Goal: Task Accomplishment & Management: Manage account settings

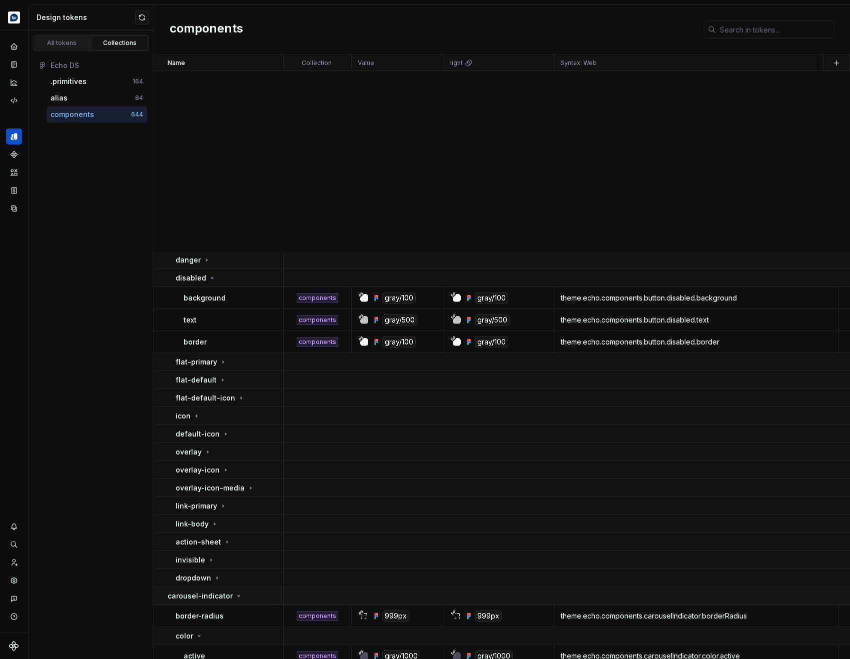
scroll to position [387, 0]
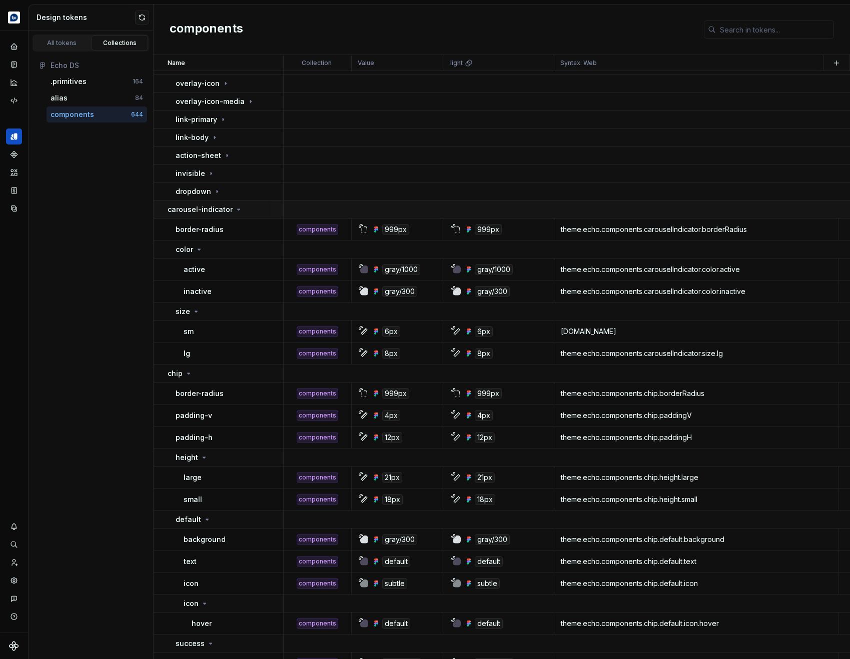
click at [235, 209] on icon at bounding box center [239, 210] width 8 height 8
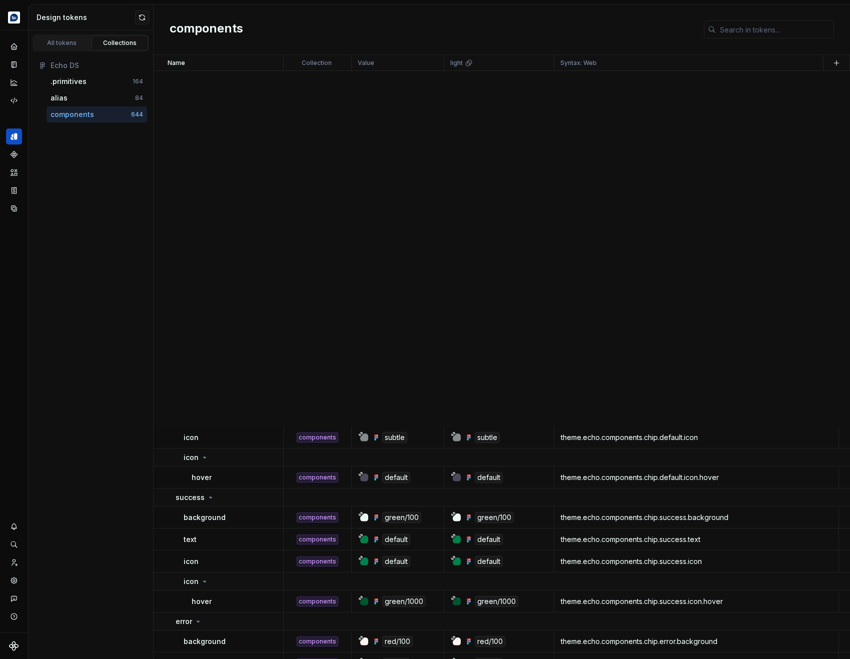
scroll to position [1076, 0]
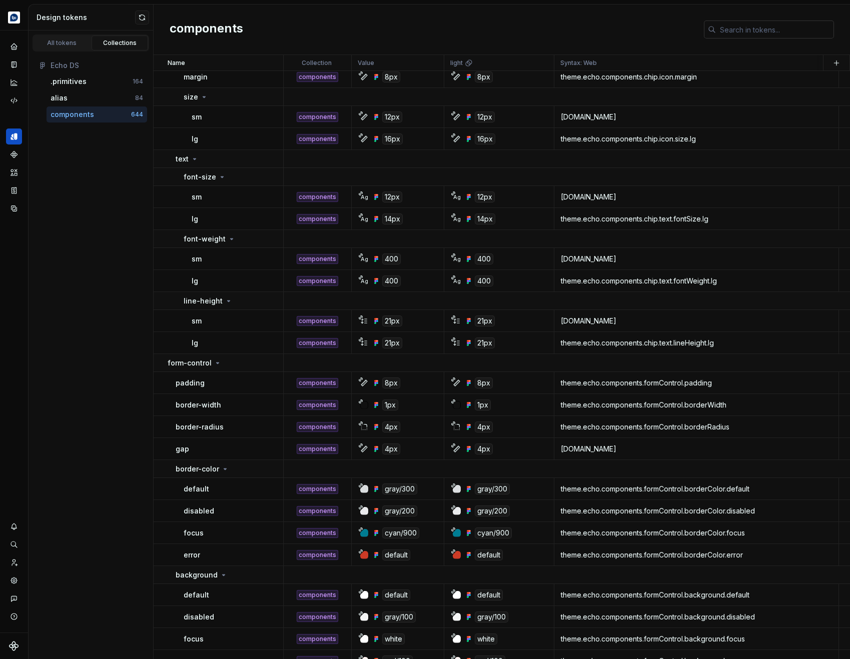
click at [733, 31] on input "text" at bounding box center [775, 30] width 118 height 18
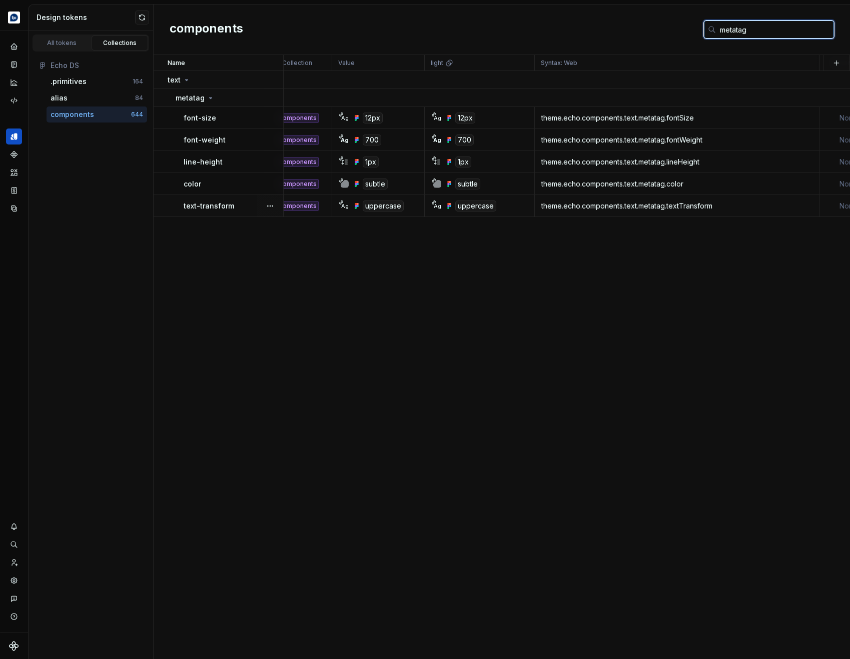
scroll to position [0, 0]
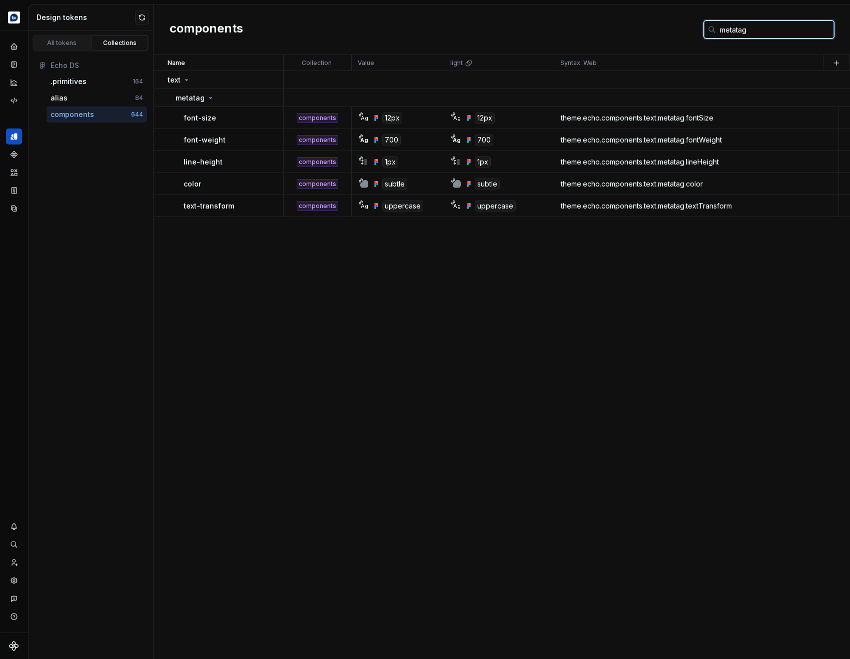
type input "metatag"
click at [64, 81] on div ".primitives" at bounding box center [69, 82] width 36 height 10
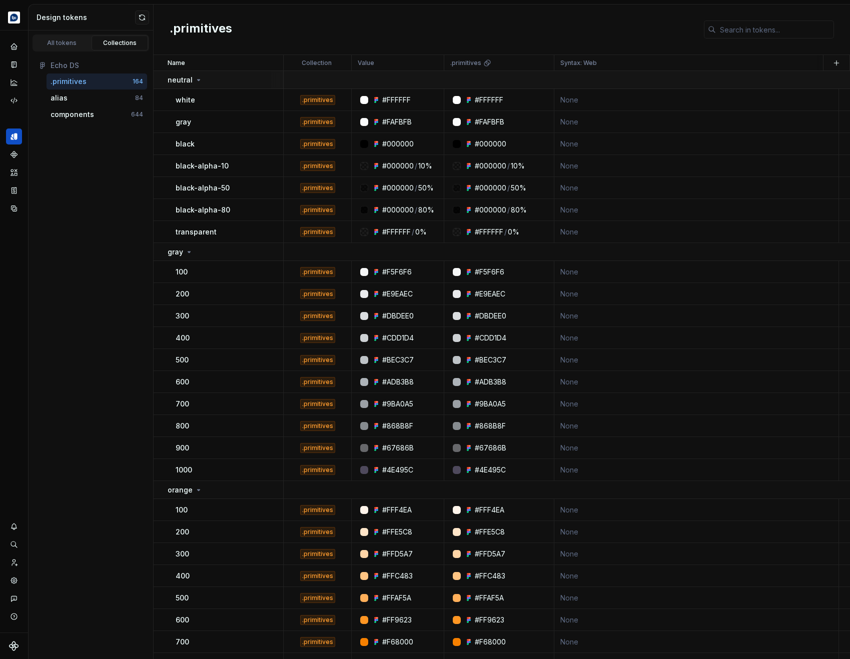
click at [201, 78] on div "neutral" at bounding box center [225, 80] width 115 height 10
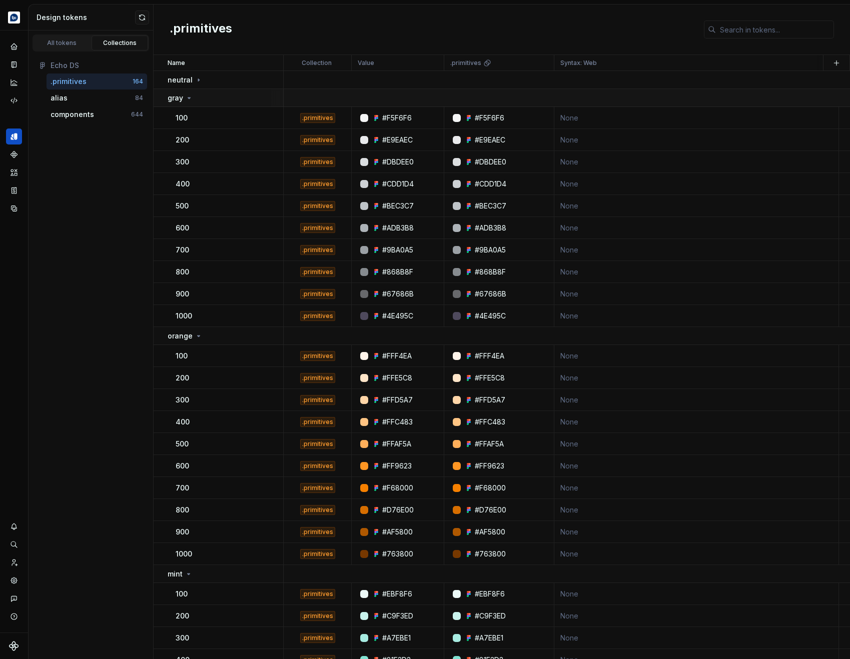
click at [191, 100] on icon at bounding box center [189, 98] width 8 height 8
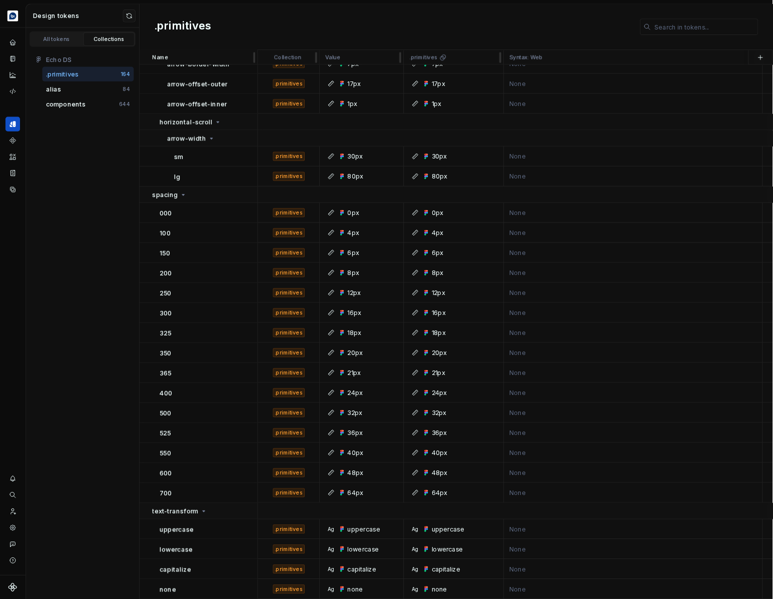
scroll to position [3152, 0]
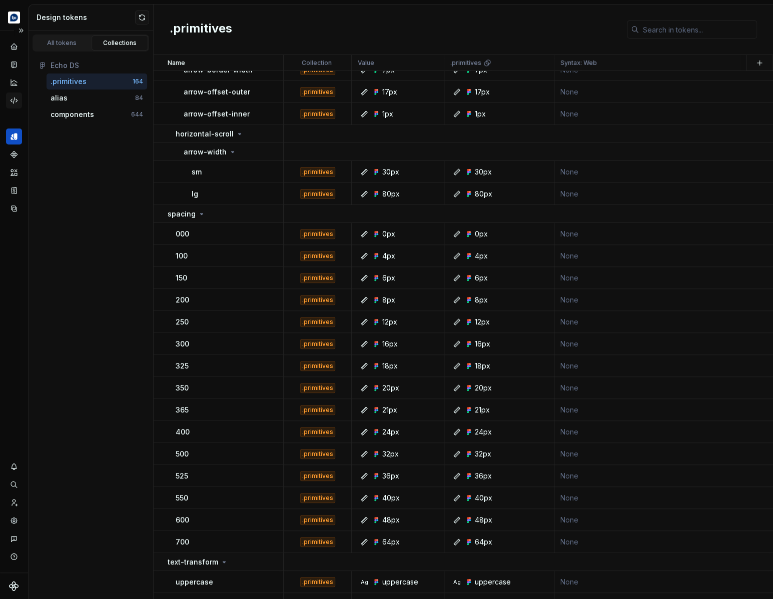
click at [11, 93] on div "Code automation" at bounding box center [14, 101] width 16 height 16
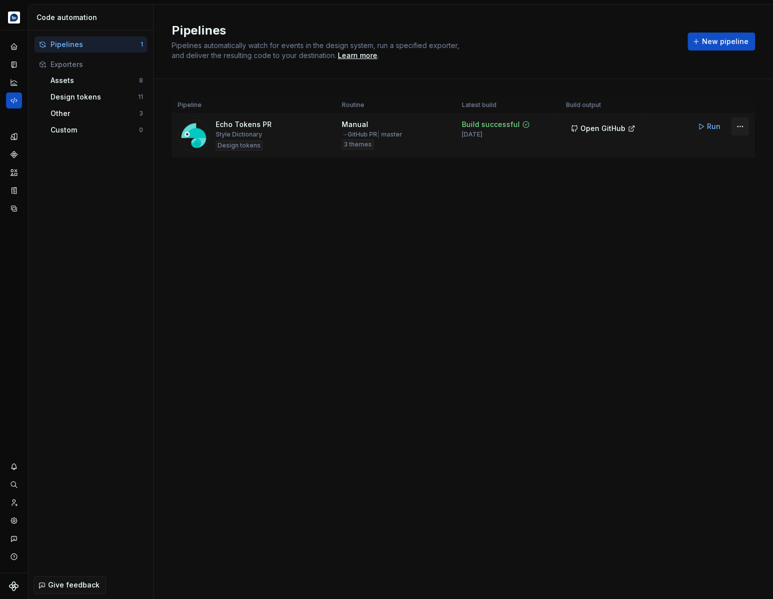
click at [743, 127] on html "Echo Design system data Code automation Pipelines 1 Exporters Assets 8 Design t…" at bounding box center [386, 299] width 773 height 599
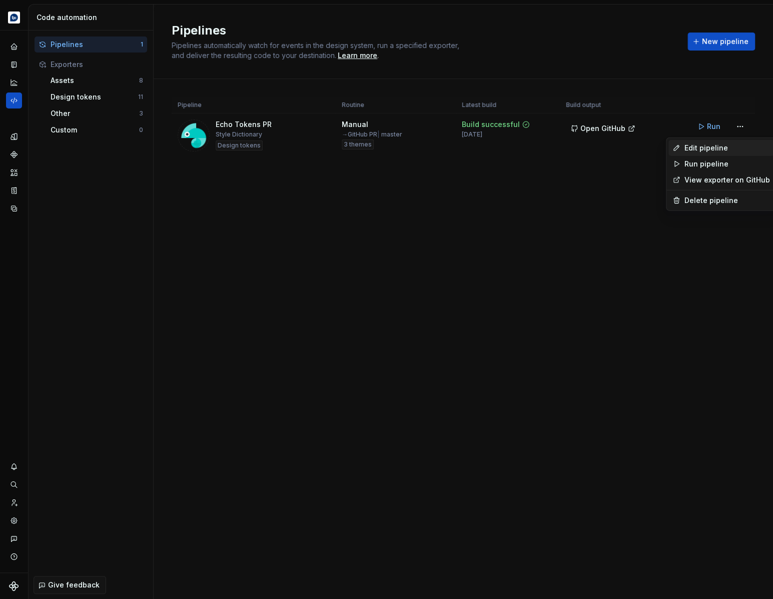
click at [711, 148] on div "Edit pipeline" at bounding box center [727, 148] width 86 height 10
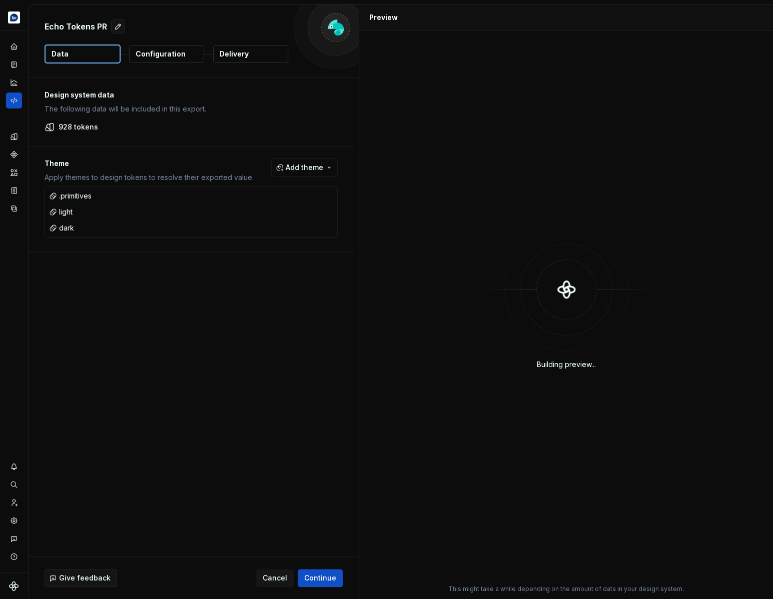
click at [238, 59] on p "Delivery" at bounding box center [234, 54] width 29 height 10
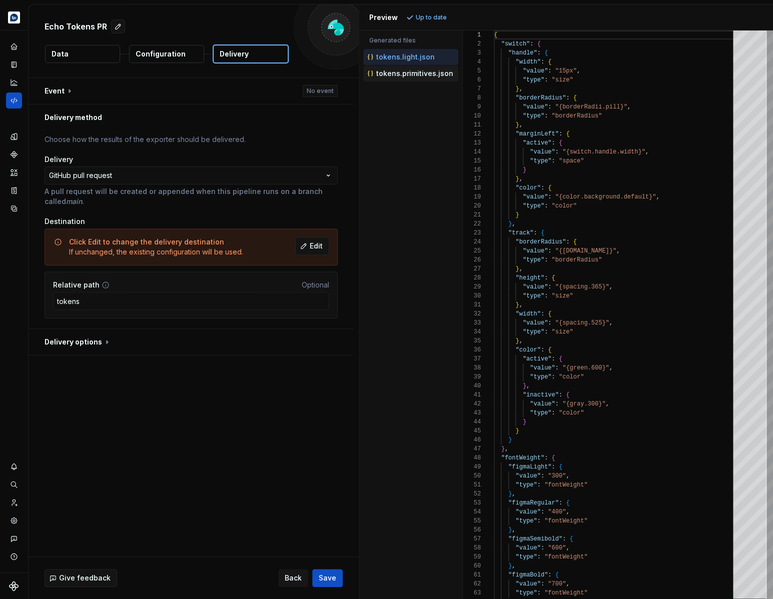
click at [411, 72] on p "tokens.primitives.json" at bounding box center [414, 74] width 77 height 8
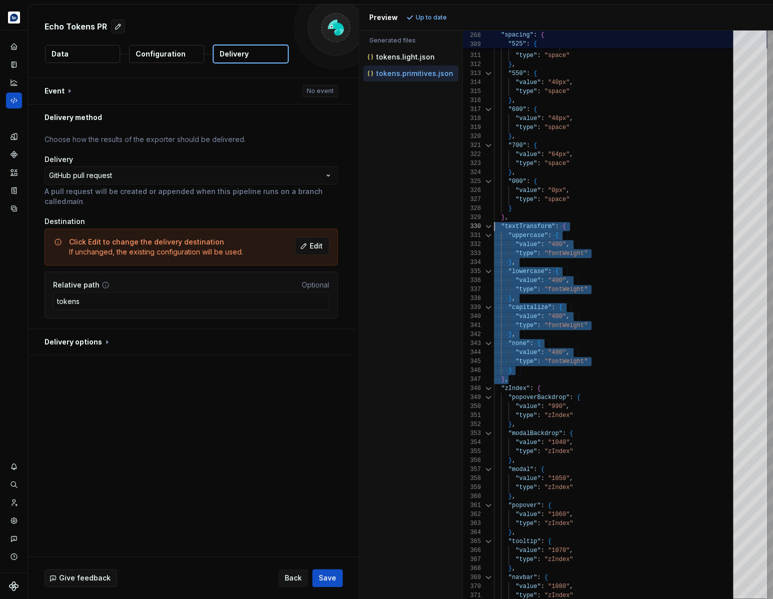
scroll to position [81, 0]
drag, startPoint x: 515, startPoint y: 378, endPoint x: 479, endPoint y: 227, distance: 155.4
click at [494, 227] on div "} , "525" : { "value" : "36px" , "type" : "space" } , "550" : { "value" : "40px…" at bounding box center [616, 591] width 245 height 6663
type textarea "**********"
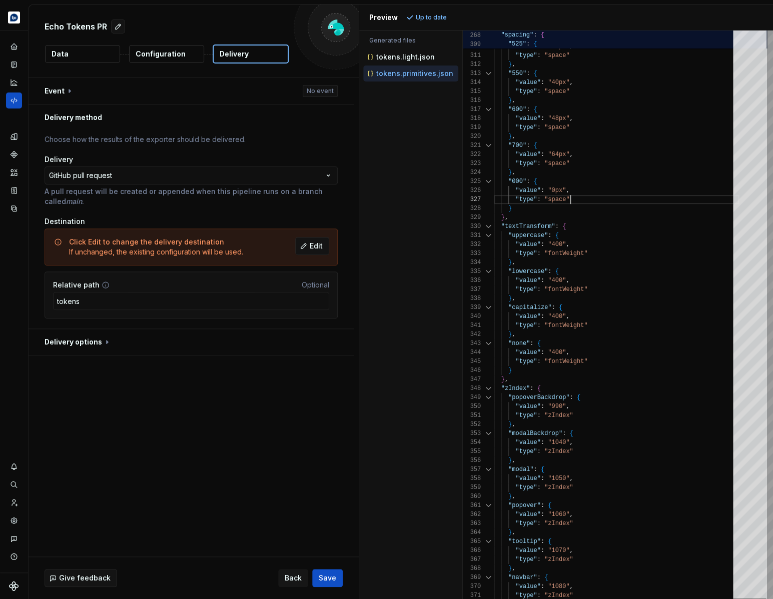
click at [590, 196] on div "} , "525" : { "value" : "36px" , "type" : "space" } , "550" : { "value" : "40px…" at bounding box center [616, 591] width 245 height 6663
click at [15, 97] on icon "Code automation" at bounding box center [14, 100] width 9 height 9
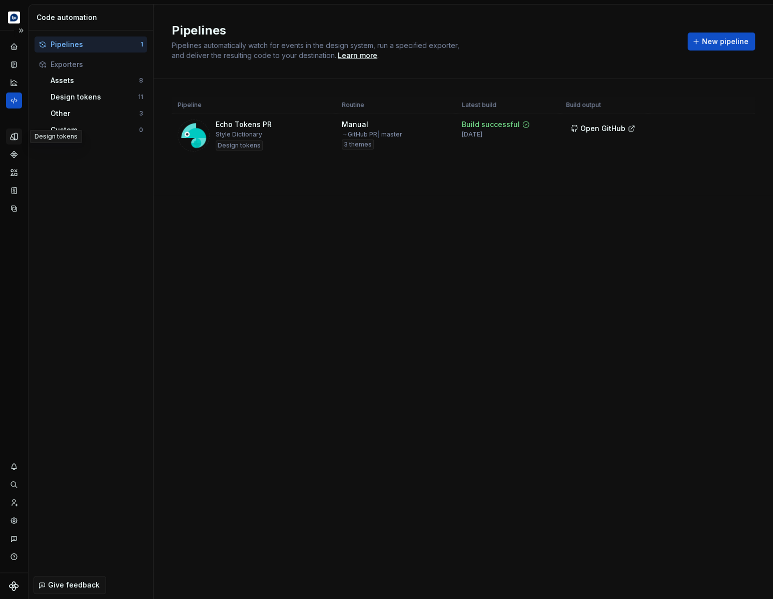
click at [15, 140] on icon "Design tokens" at bounding box center [14, 136] width 9 height 9
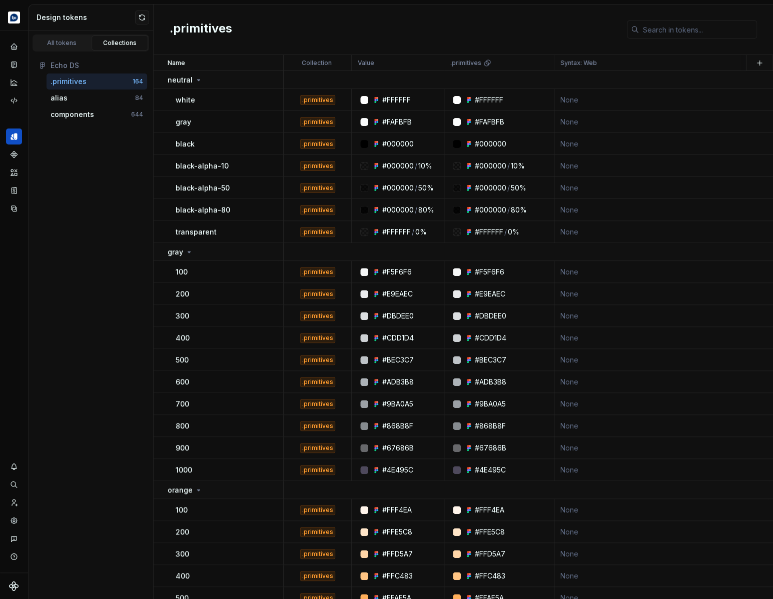
click at [82, 82] on div ".primitives" at bounding box center [69, 82] width 36 height 10
click at [197, 76] on icon at bounding box center [199, 80] width 8 height 8
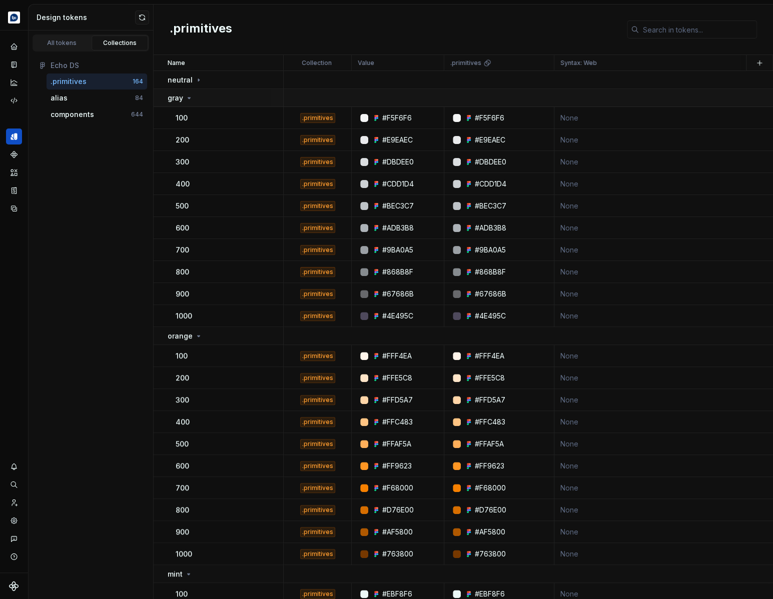
click at [186, 100] on icon at bounding box center [189, 98] width 8 height 8
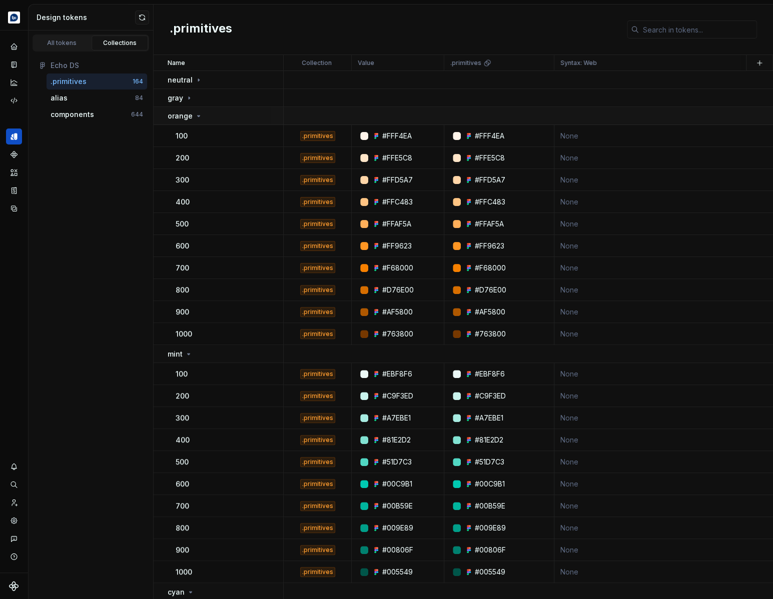
click at [195, 116] on icon at bounding box center [199, 116] width 8 height 8
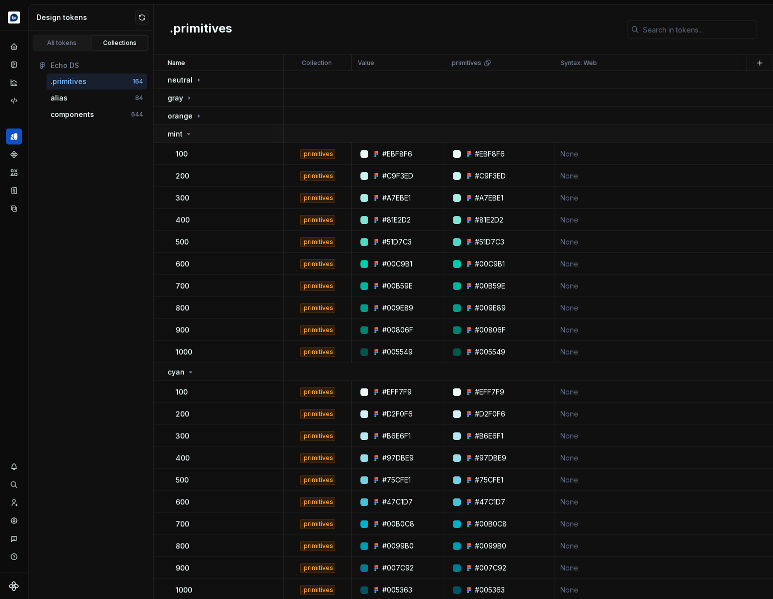
click at [192, 132] on div "mint" at bounding box center [225, 134] width 115 height 10
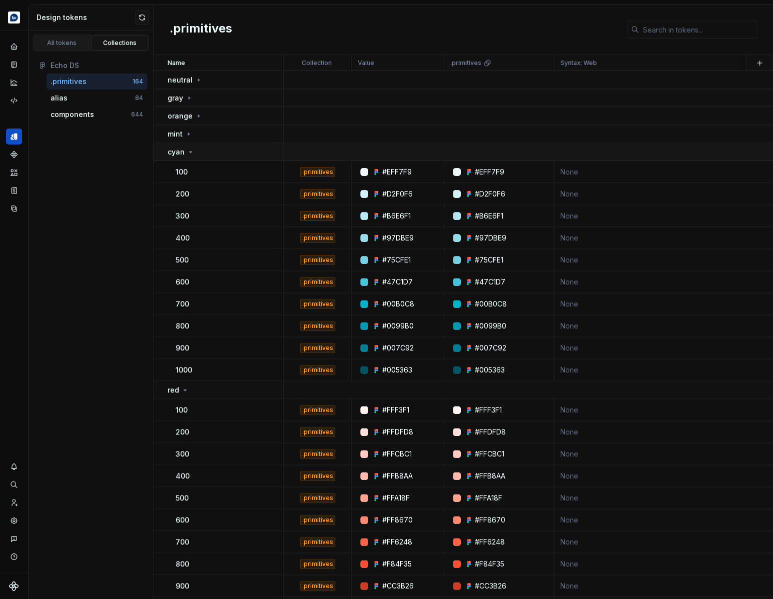
click at [190, 154] on icon at bounding box center [191, 152] width 8 height 8
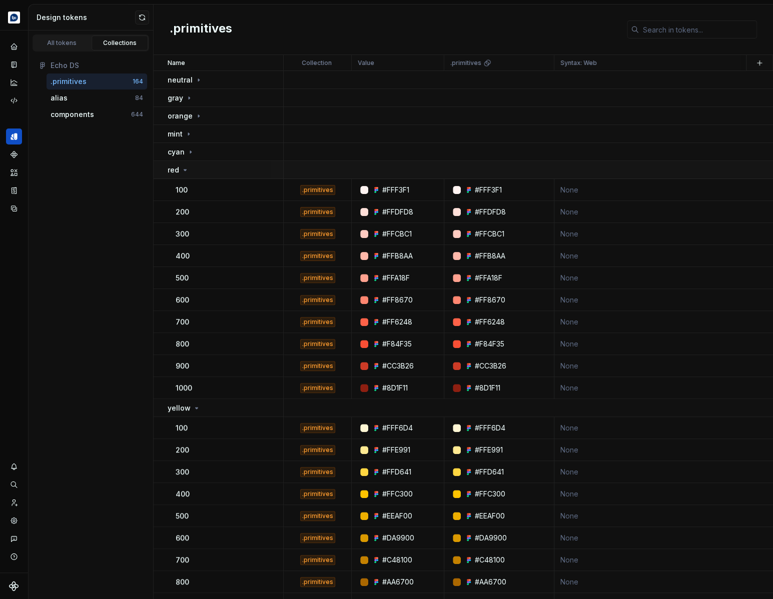
click at [189, 171] on div "red" at bounding box center [225, 170] width 115 height 10
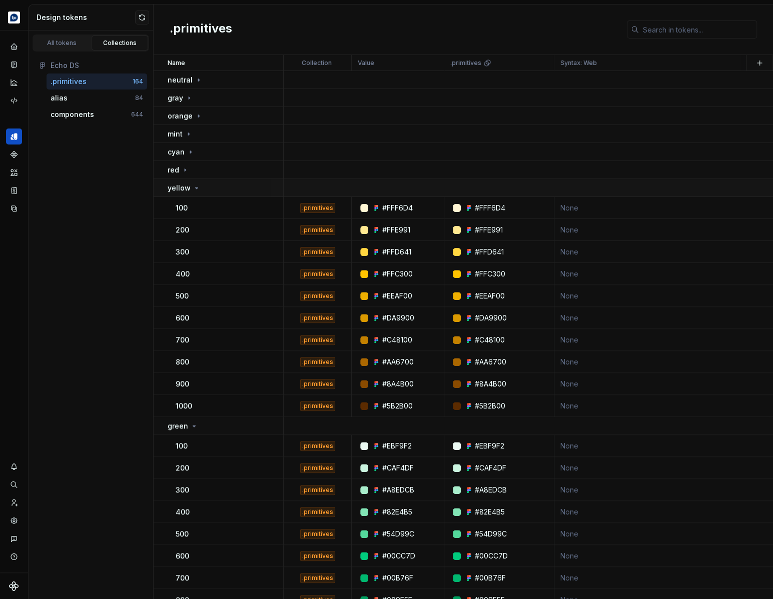
click at [197, 189] on icon at bounding box center [197, 188] width 8 height 8
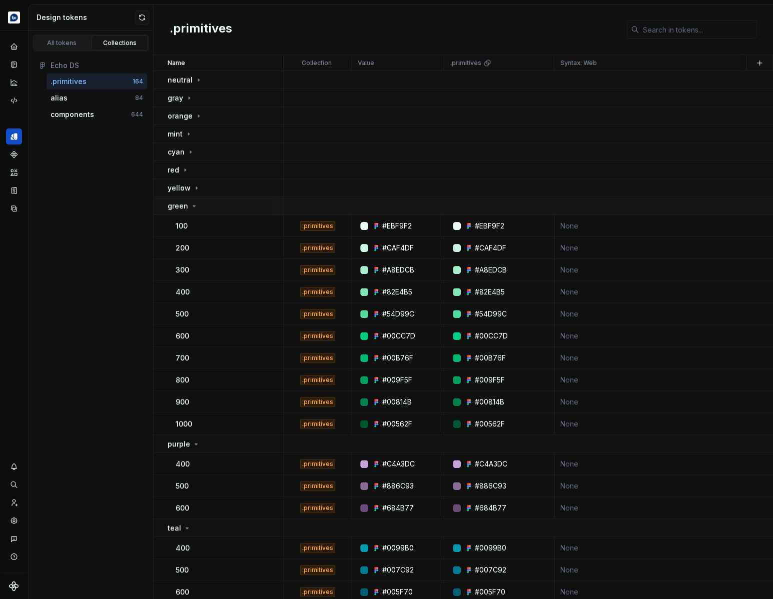
click at [195, 212] on td "green" at bounding box center [219, 206] width 130 height 18
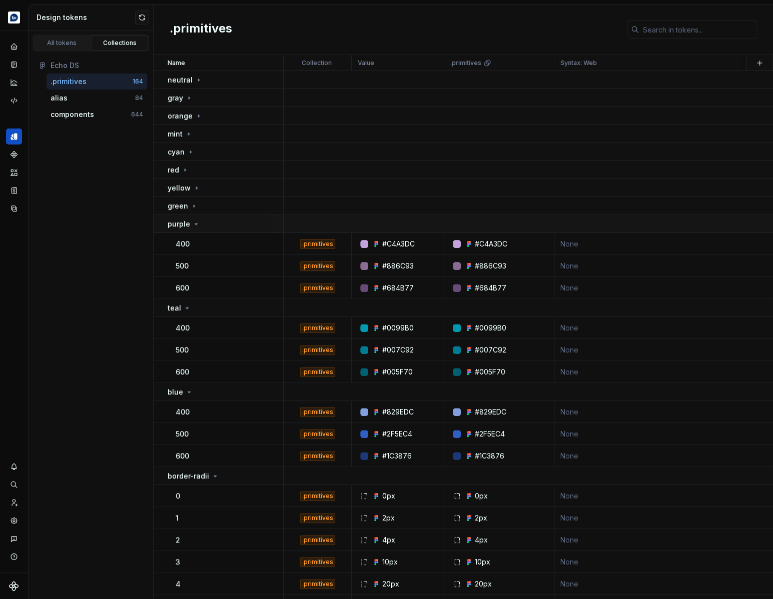
click at [195, 225] on icon at bounding box center [196, 224] width 8 height 8
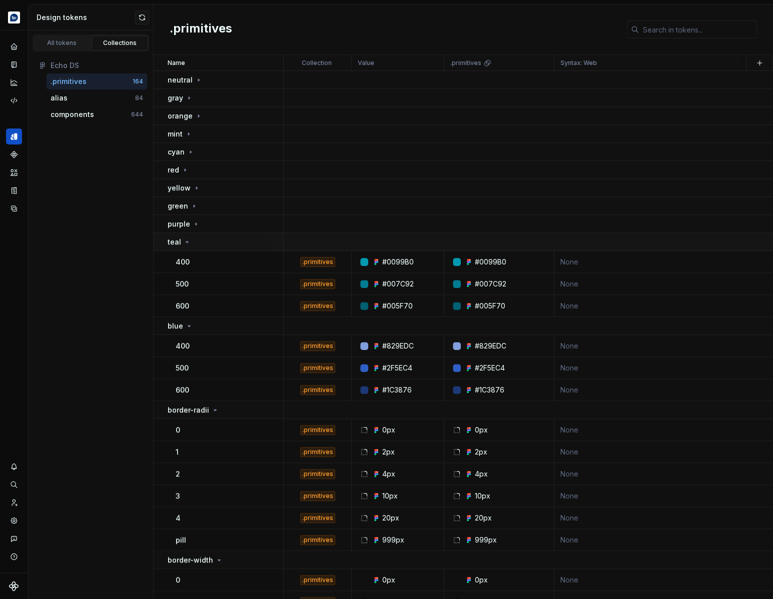
click at [194, 246] on div "teal" at bounding box center [225, 242] width 115 height 10
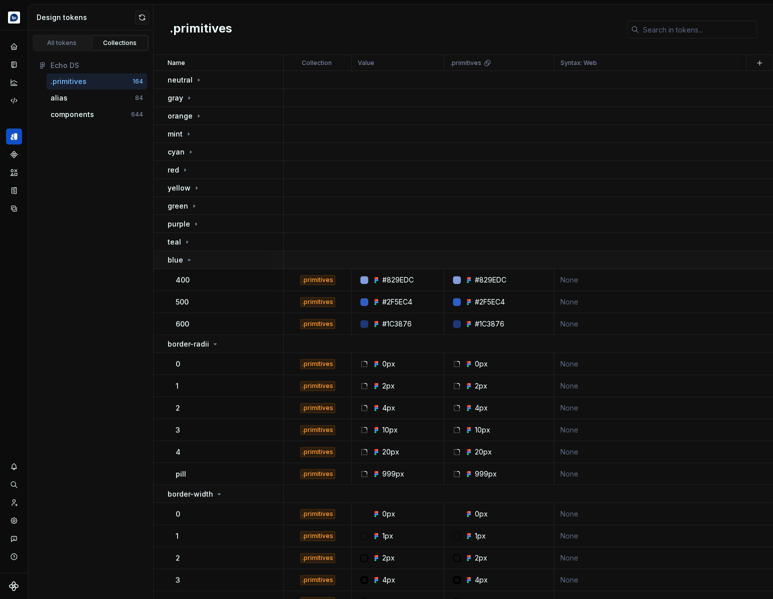
click at [193, 264] on div "blue" at bounding box center [225, 260] width 115 height 10
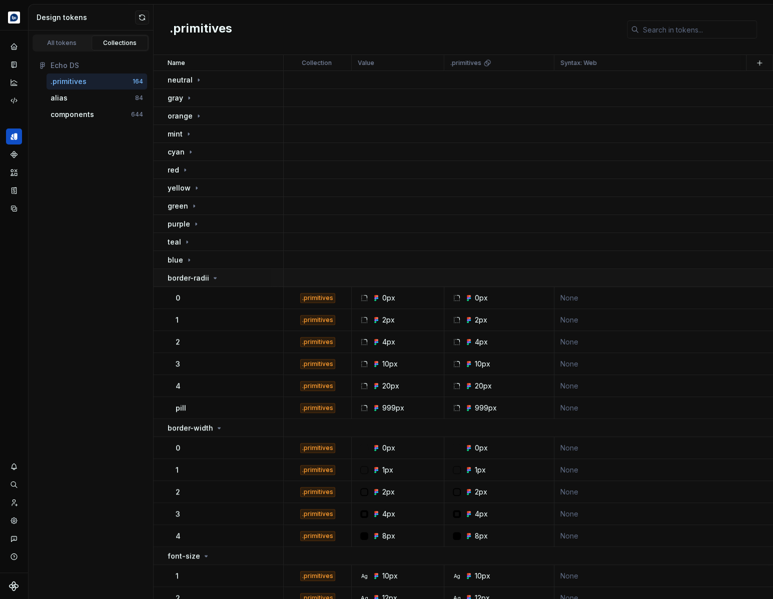
click at [215, 281] on icon at bounding box center [215, 278] width 8 height 8
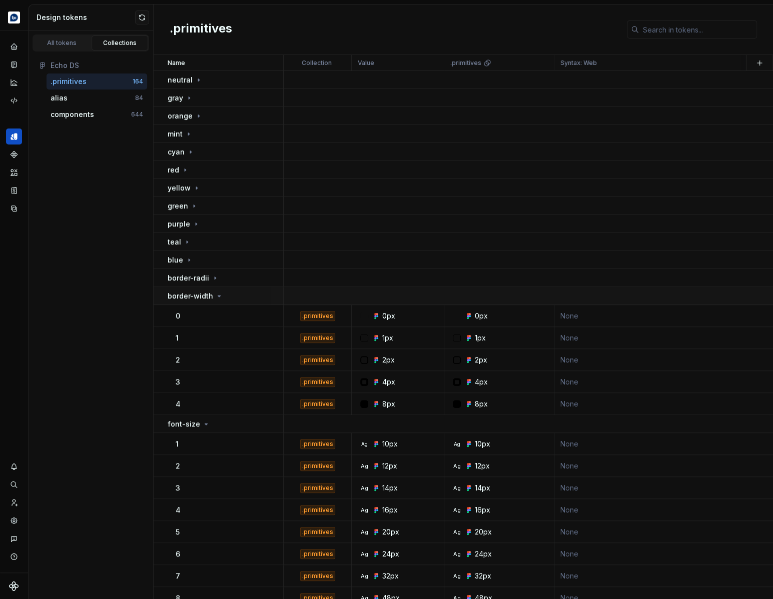
click at [220, 301] on div "border-width" at bounding box center [196, 296] width 56 height 10
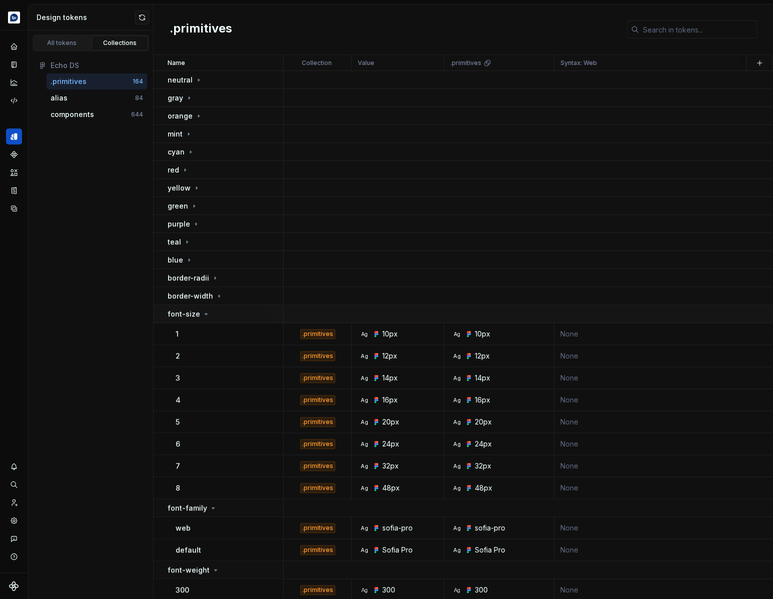
click at [210, 320] on td "font-size" at bounding box center [219, 314] width 130 height 18
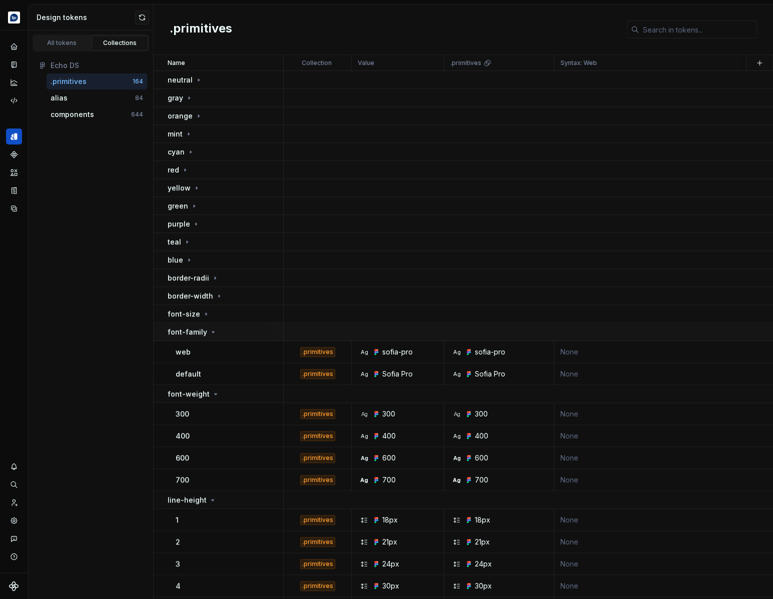
click at [217, 337] on td "font-family" at bounding box center [219, 332] width 130 height 18
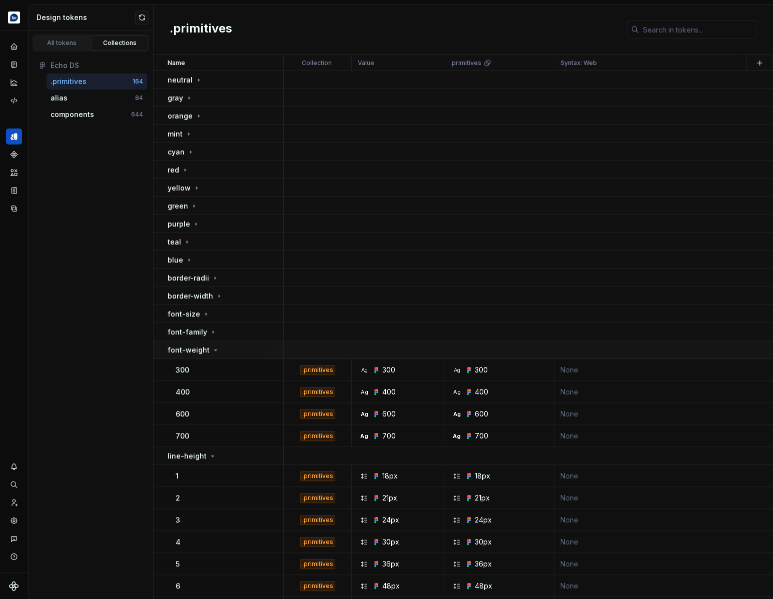
click at [217, 354] on div "font-weight" at bounding box center [225, 350] width 115 height 10
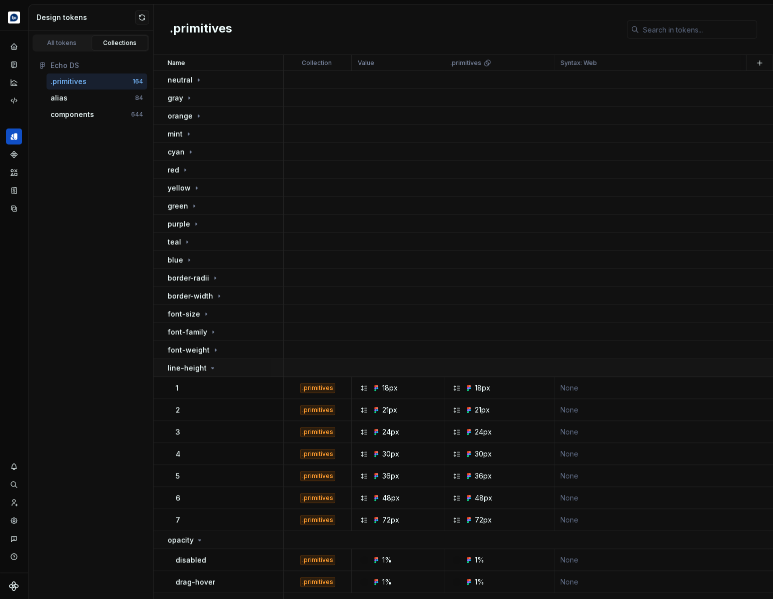
click at [214, 371] on div "line-height" at bounding box center [225, 368] width 115 height 10
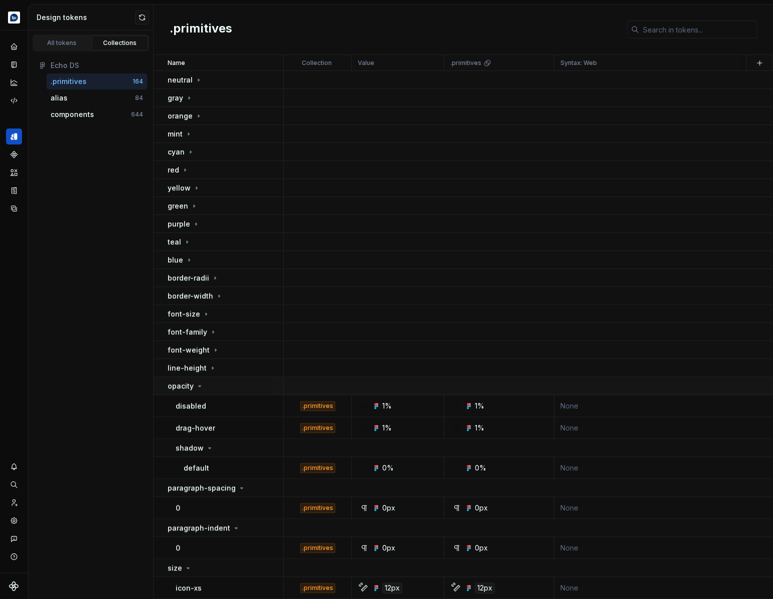
click at [200, 384] on icon at bounding box center [200, 386] width 8 height 8
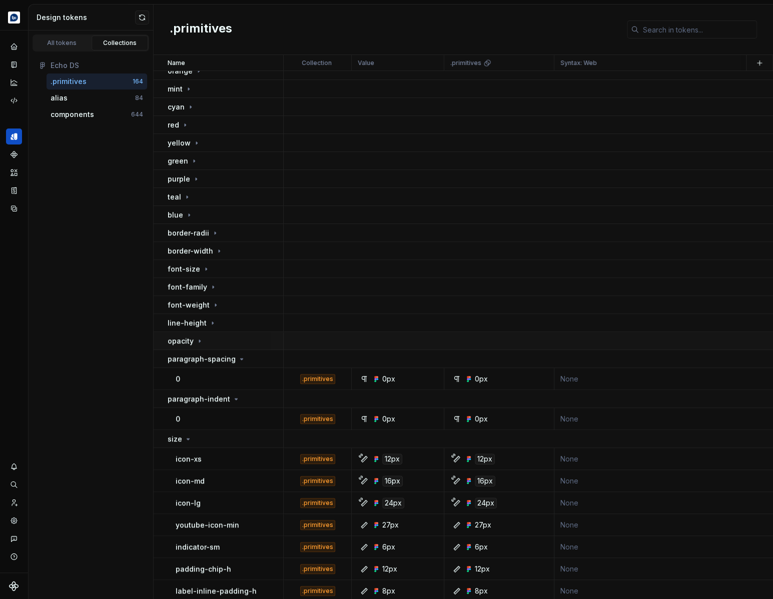
scroll to position [64, 0]
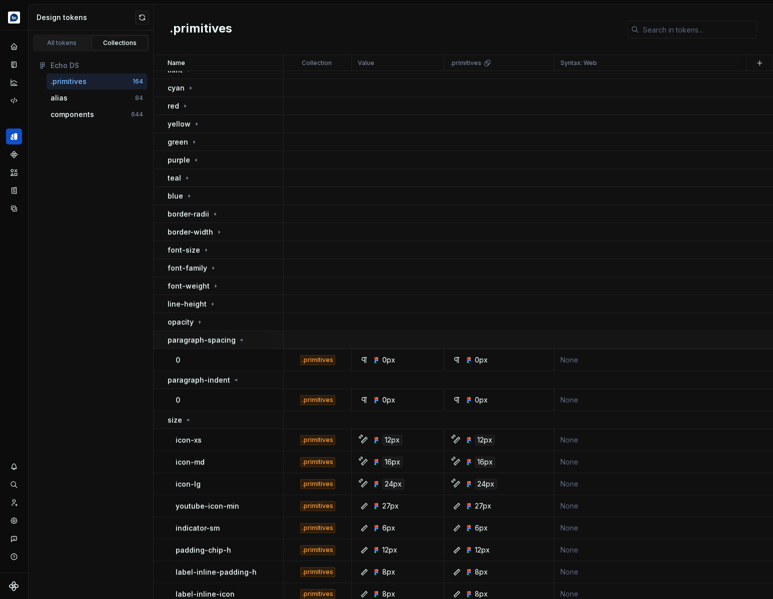
click at [238, 341] on icon at bounding box center [242, 340] width 8 height 8
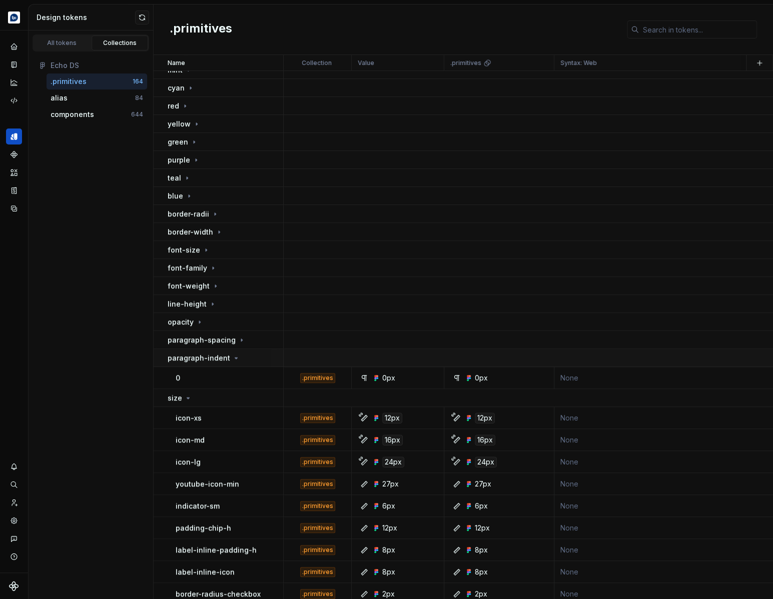
click at [234, 356] on icon at bounding box center [236, 358] width 8 height 8
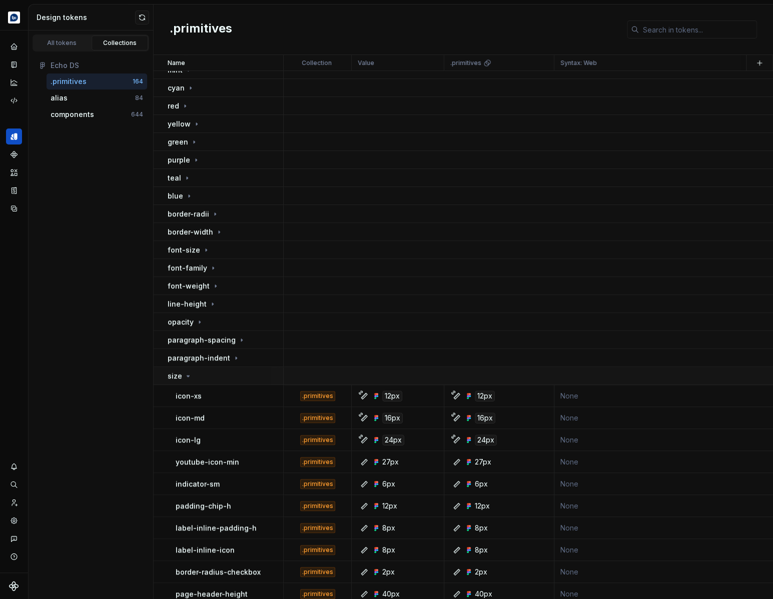
click at [207, 380] on div "size" at bounding box center [225, 376] width 115 height 10
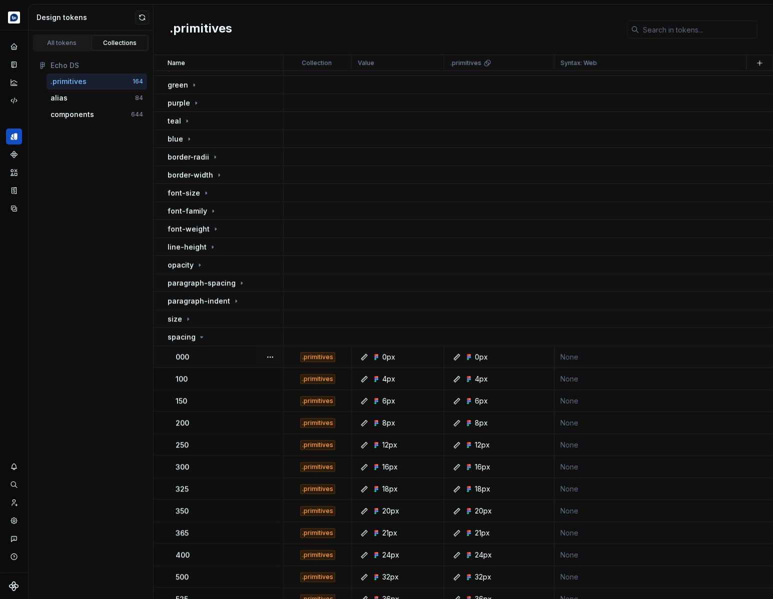
scroll to position [123, 0]
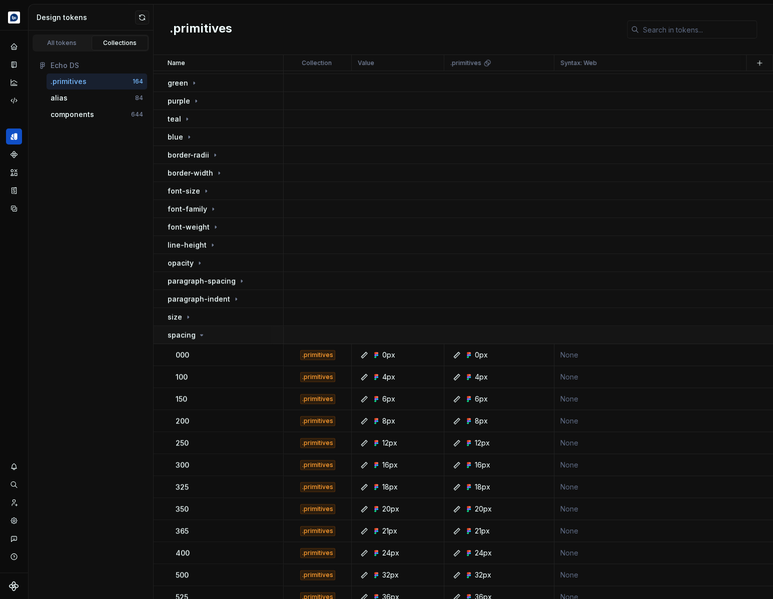
click at [204, 339] on div "spacing" at bounding box center [225, 335] width 115 height 10
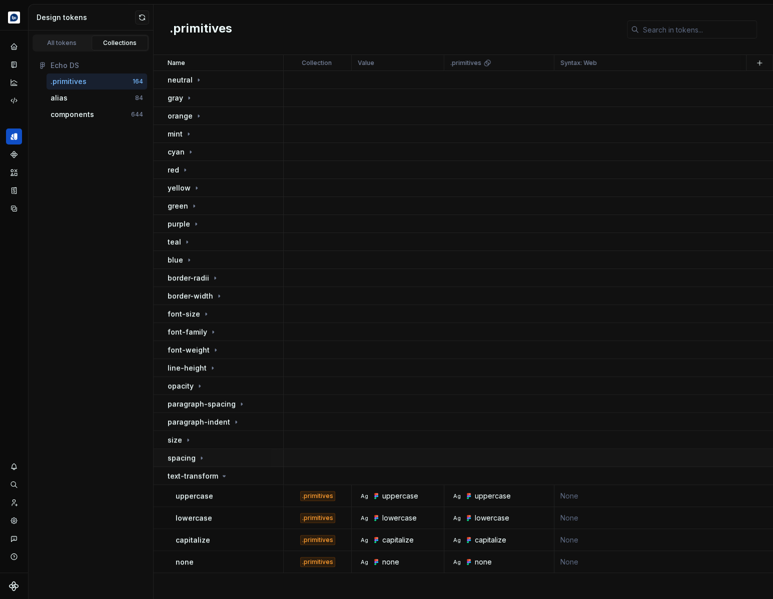
scroll to position [0, 0]
click at [758, 64] on button "button" at bounding box center [759, 63] width 14 height 14
click at [716, 102] on div "New custom property" at bounding box center [702, 103] width 75 height 10
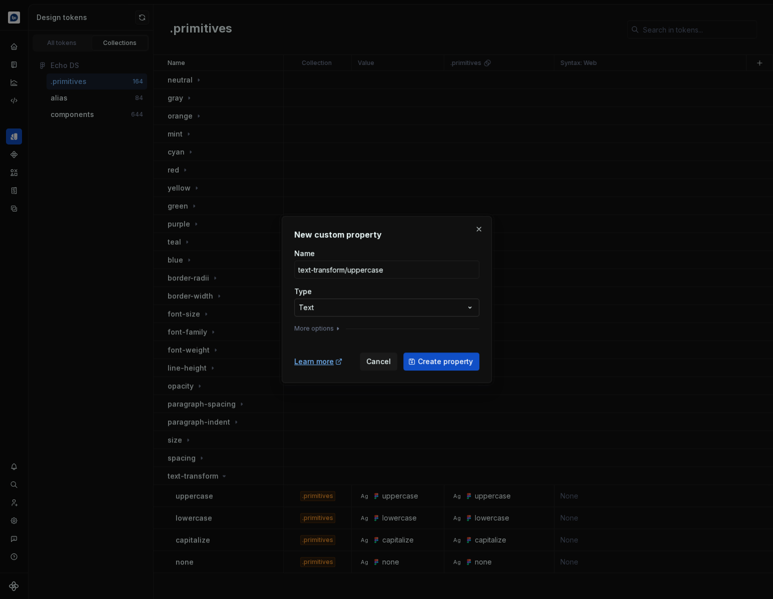
type input "text-transform/uppercase"
click at [362, 310] on div "**********" at bounding box center [386, 299] width 773 height 599
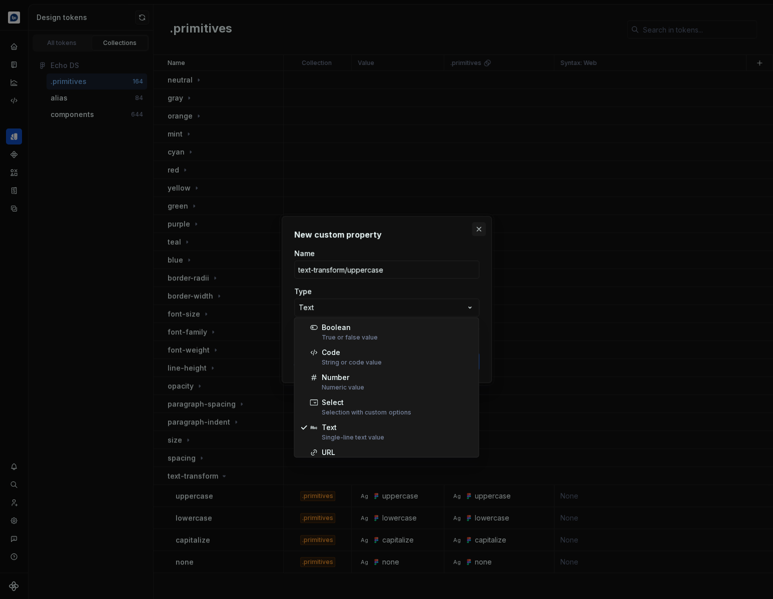
click at [470, 227] on div "**********" at bounding box center [386, 299] width 773 height 599
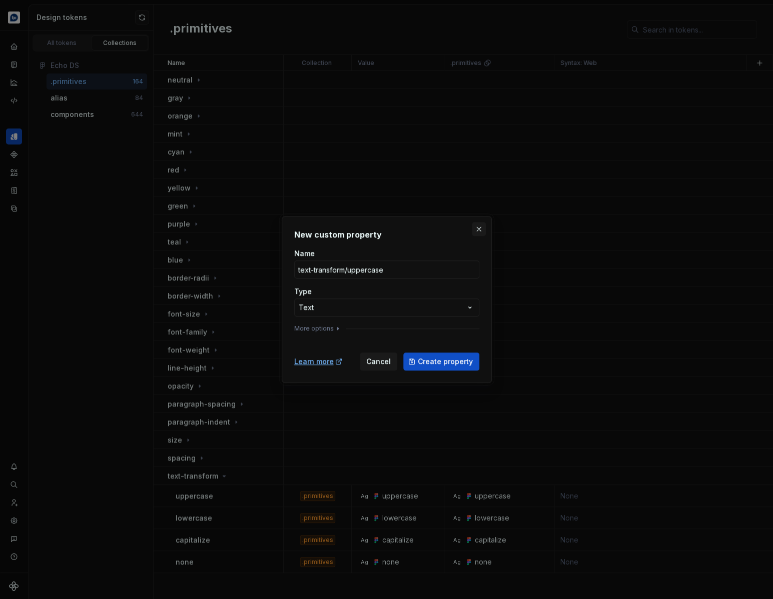
click at [475, 229] on button "button" at bounding box center [479, 229] width 14 height 14
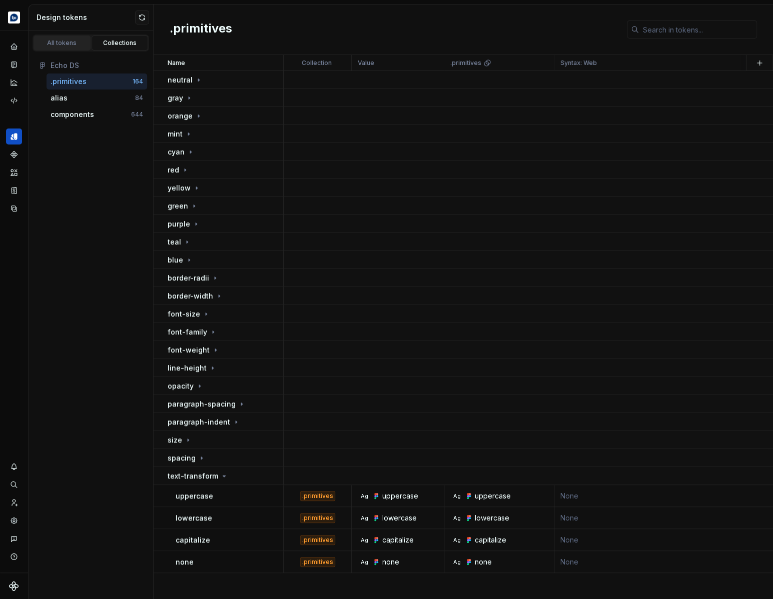
click at [60, 40] on div "All tokens" at bounding box center [62, 43] width 50 height 8
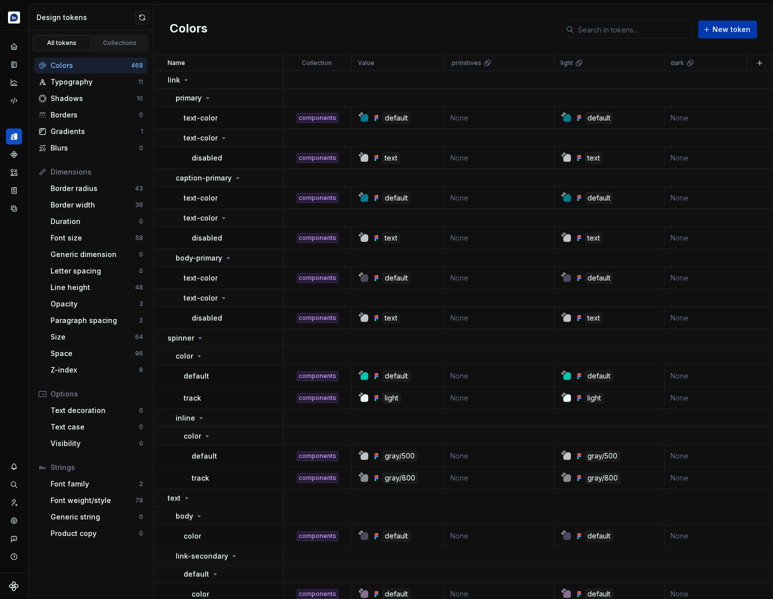
click at [739, 28] on span "New token" at bounding box center [731, 30] width 38 height 10
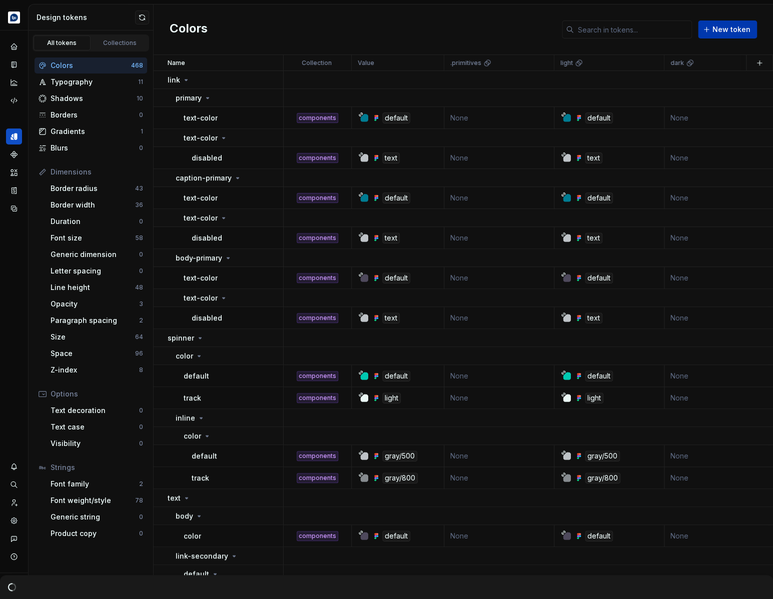
click at [723, 30] on span "New token" at bounding box center [731, 30] width 38 height 10
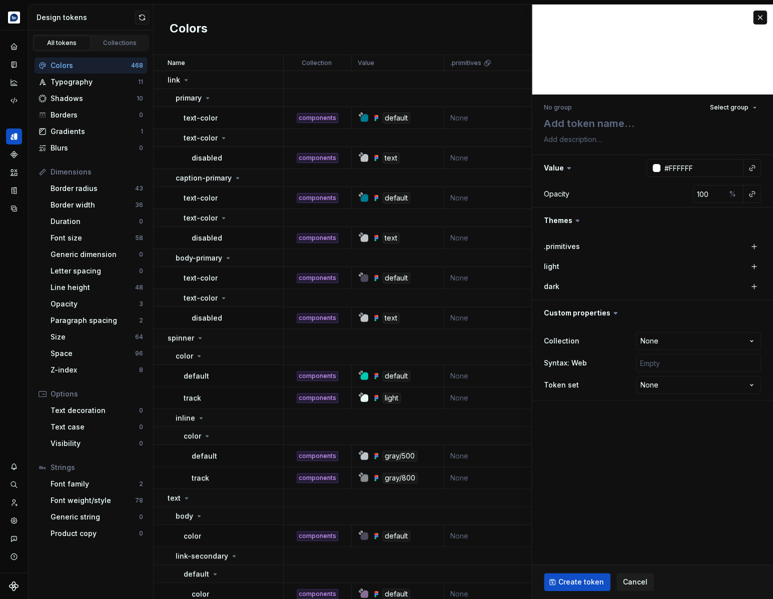
type textarea "*"
click at [606, 127] on textarea at bounding box center [650, 124] width 217 height 18
type textarea "t"
type textarea "*"
type textarea "te"
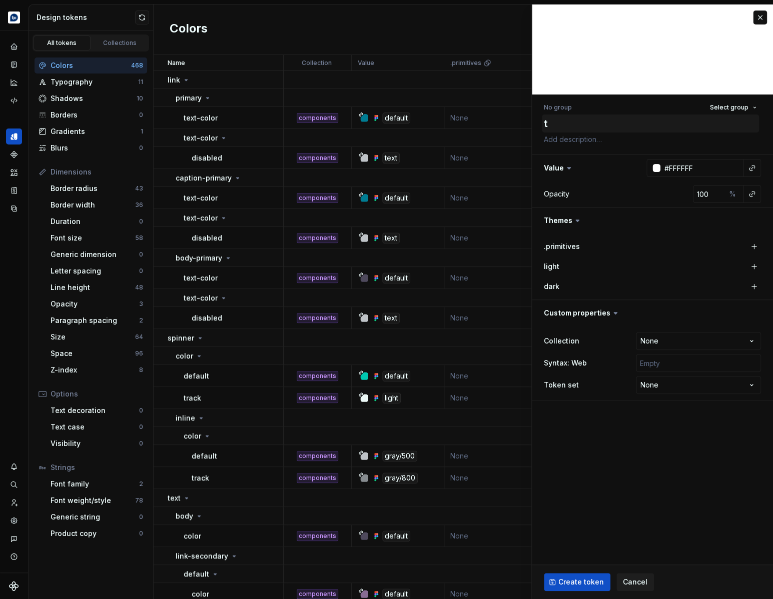
type textarea "*"
type textarea "tex"
type textarea "*"
type textarea "text"
type textarea "*"
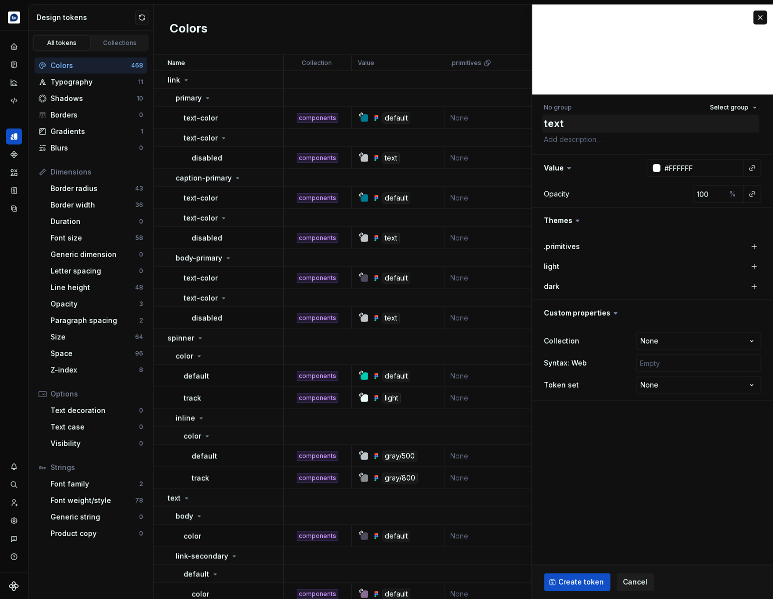
type textarea "text-"
type textarea "*"
type textarea "text-t"
type textarea "*"
type textarea "text-tr"
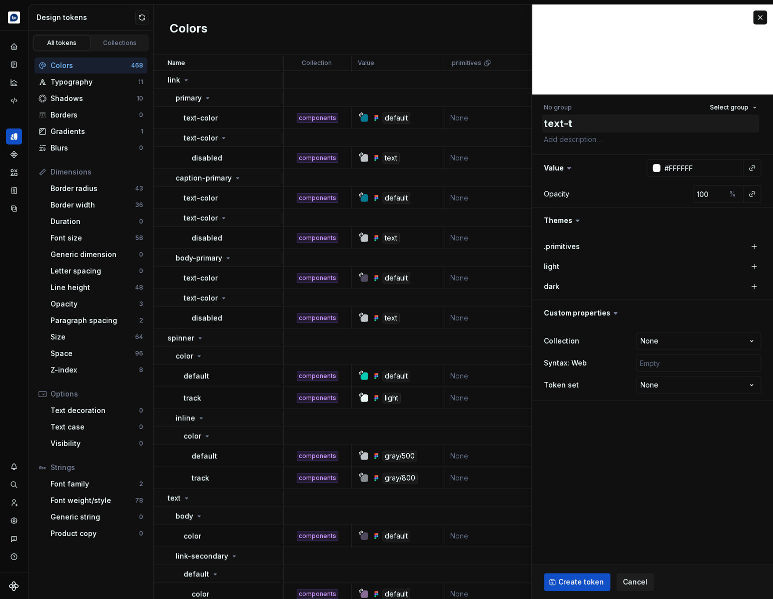
type textarea "*"
type textarea "text-tra"
type textarea "*"
type textarea "text-[PERSON_NAME]"
type textarea "*"
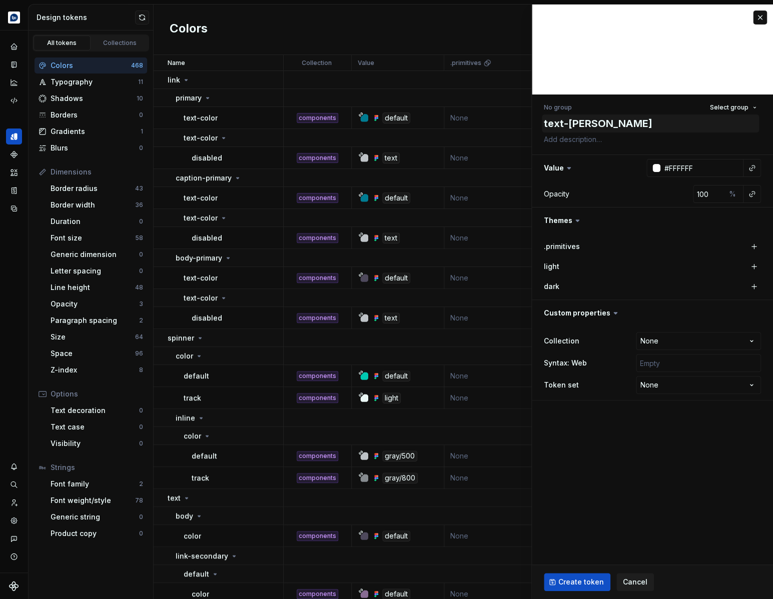
type textarea "text-trans"
type textarea "*"
type textarea "text-transf"
type textarea "*"
type textarea "text-transfo"
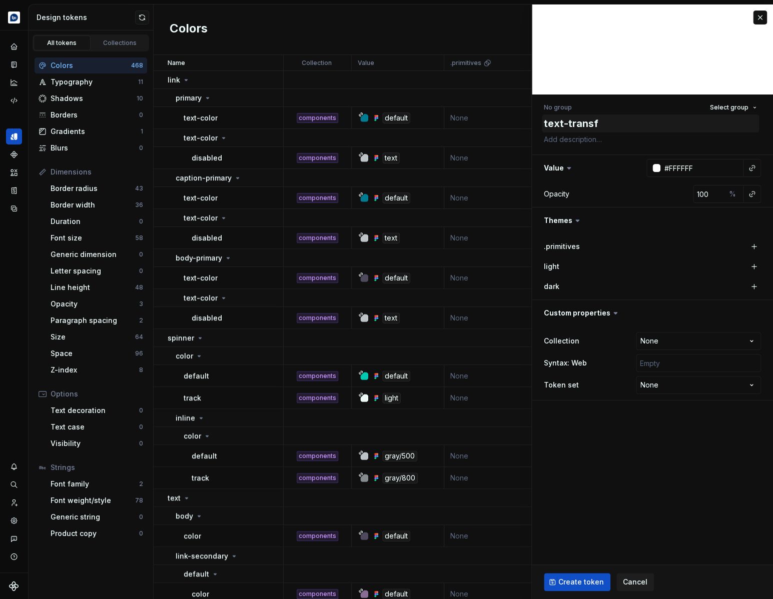
type textarea "*"
type textarea "text-transfor"
type textarea "*"
type textarea "text-transform"
type textarea "*"
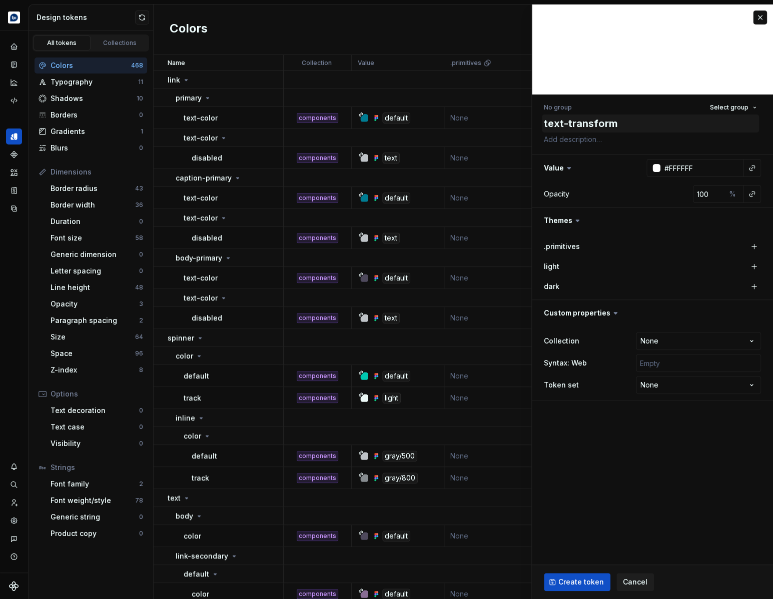
type textarea "text-transform/"
type textarea "*"
type textarea "text-transform/u"
type textarea "*"
type textarea "text-transform/up"
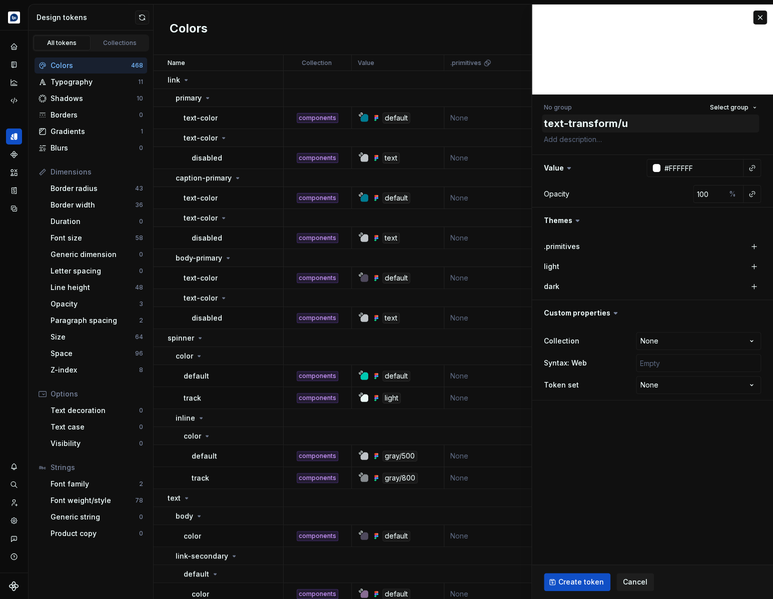
type textarea "*"
type textarea "text-transform/upp"
type textarea "*"
type textarea "text-transform/uppe"
type textarea "*"
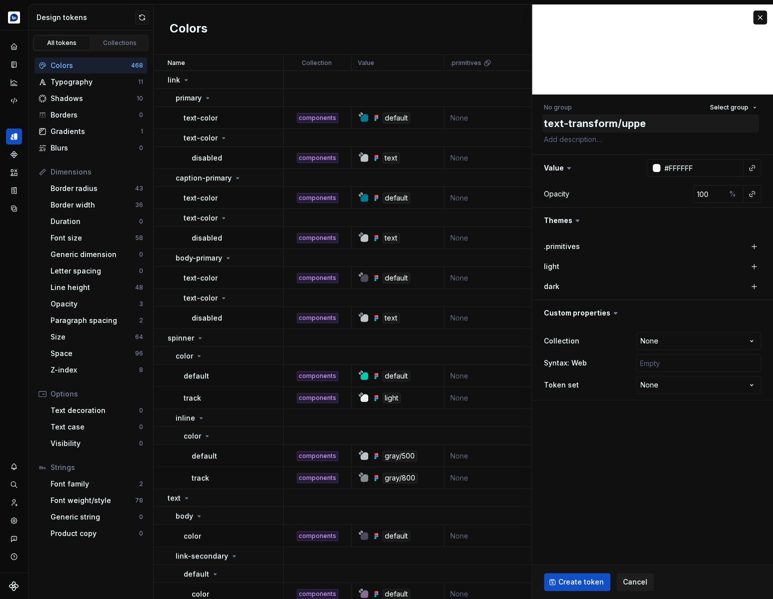
type textarea "text-transform/upper"
type textarea "*"
type textarea "text-transform/upperc"
type textarea "*"
type textarea "text-transform/upperca"
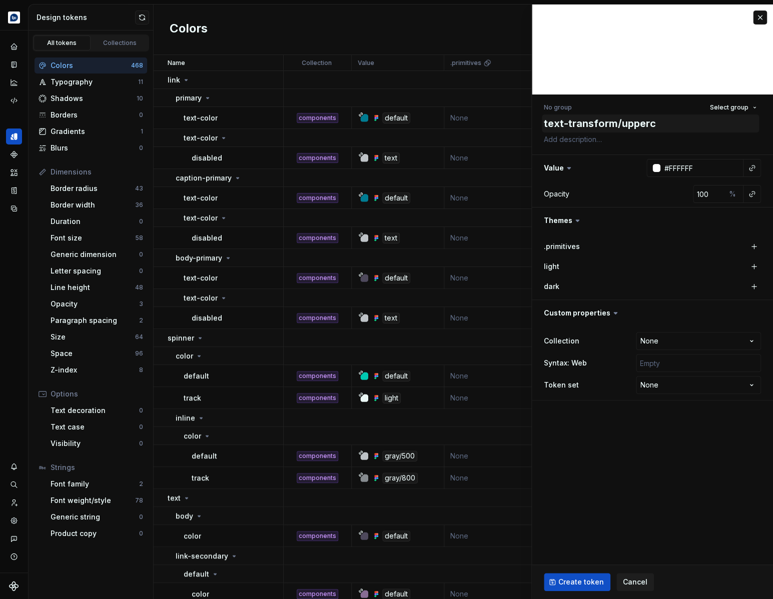
type textarea "*"
type textarea "text-transform/uppercas"
type textarea "*"
type textarea "text-transform/uppercase"
type textarea "*"
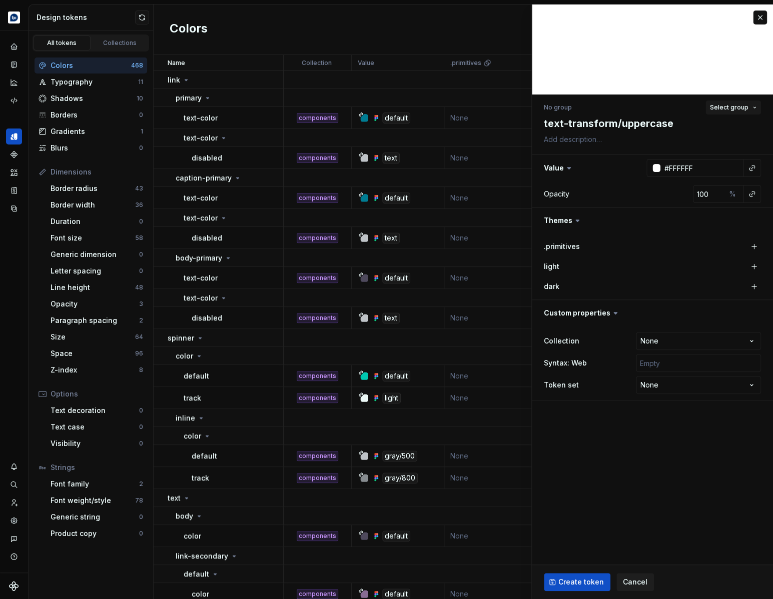
type textarea "text-transform/uppercase"
click at [729, 113] on button "Select group" at bounding box center [733, 108] width 56 height 14
click at [673, 105] on div "No group Select group" at bounding box center [652, 108] width 217 height 14
click at [570, 167] on icon at bounding box center [569, 168] width 10 height 10
click at [567, 170] on icon at bounding box center [569, 168] width 10 height 10
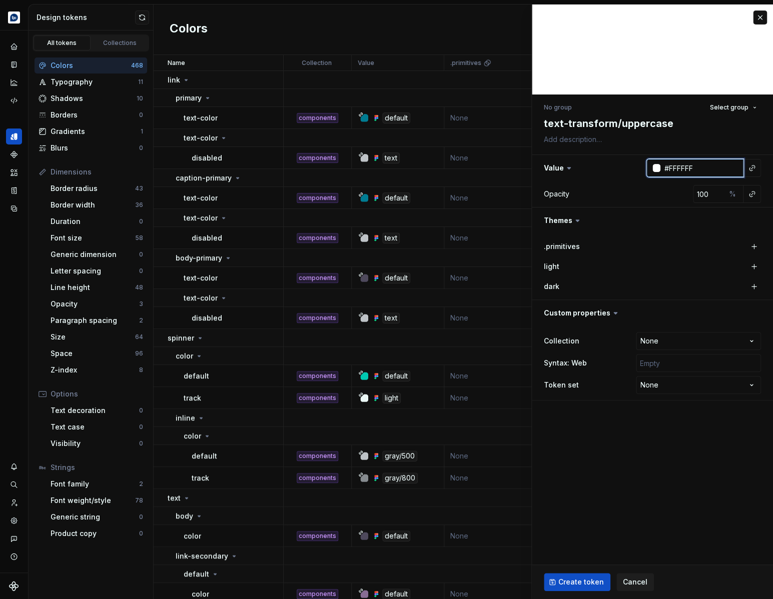
click at [711, 169] on input "#FFFFFF" at bounding box center [701, 168] width 83 height 18
click at [752, 247] on button "button" at bounding box center [754, 247] width 14 height 14
type textarea "*"
click at [731, 111] on span "Select group" at bounding box center [729, 108] width 39 height 8
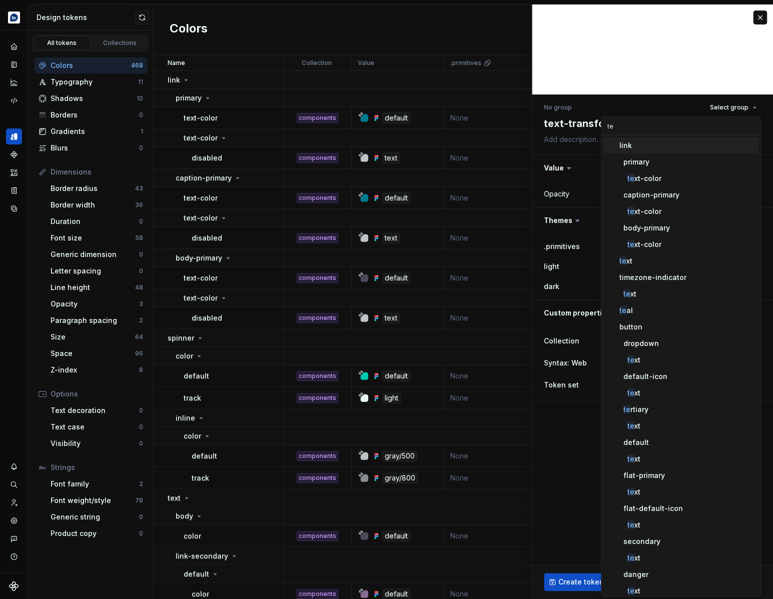
type input "t"
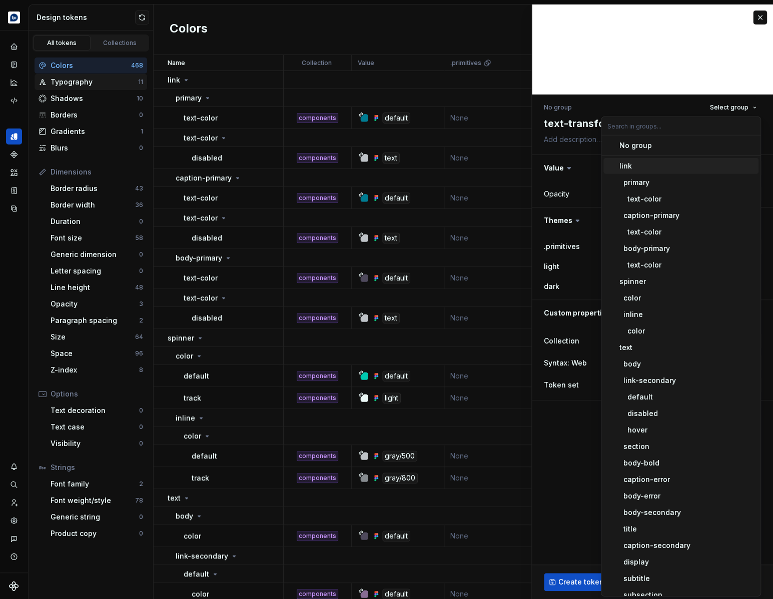
click at [87, 81] on div "Typography" at bounding box center [95, 82] width 88 height 10
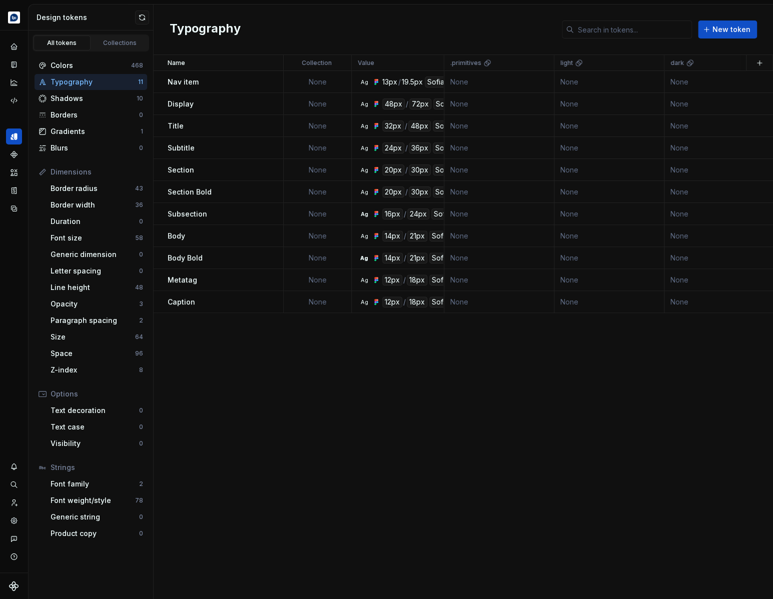
click at [87, 81] on div "Typography" at bounding box center [95, 82] width 88 height 10
click at [95, 414] on div "Text decoration" at bounding box center [95, 411] width 89 height 10
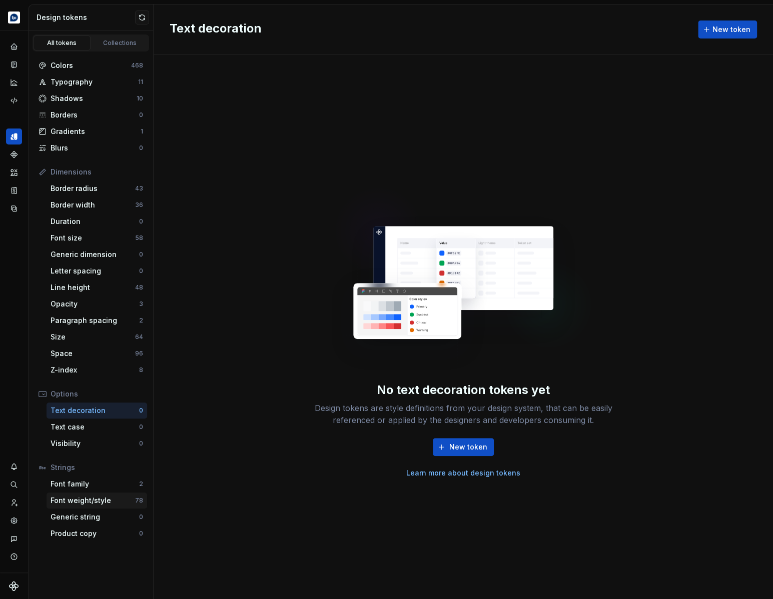
click at [102, 504] on div "Font weight/style" at bounding box center [93, 501] width 85 height 10
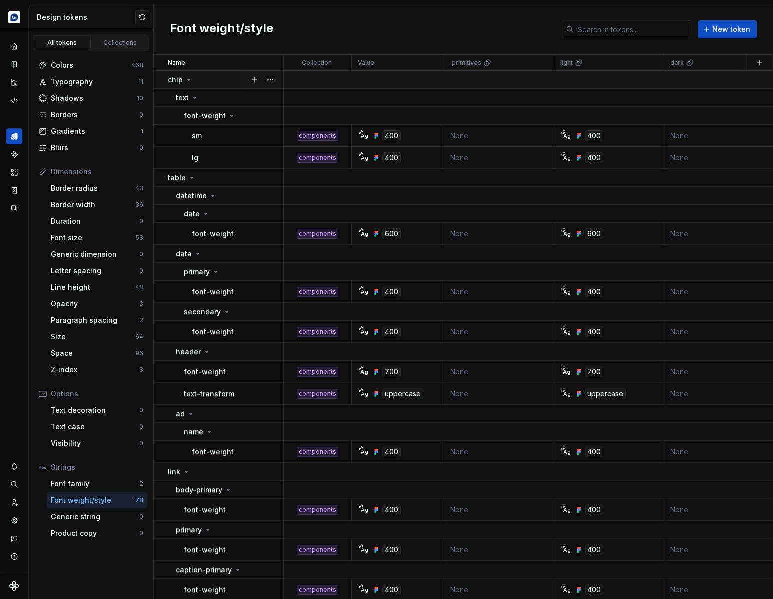
click at [188, 80] on icon at bounding box center [189, 80] width 3 height 1
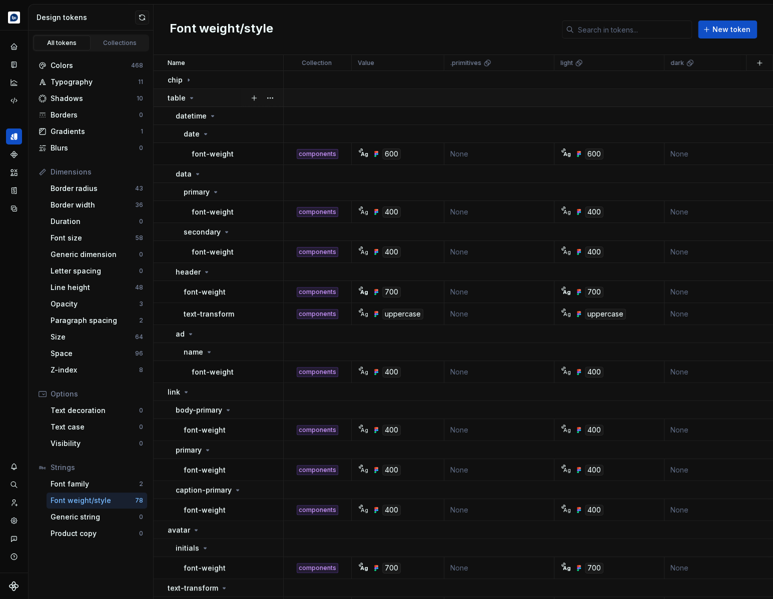
click at [188, 98] on icon at bounding box center [192, 98] width 8 height 8
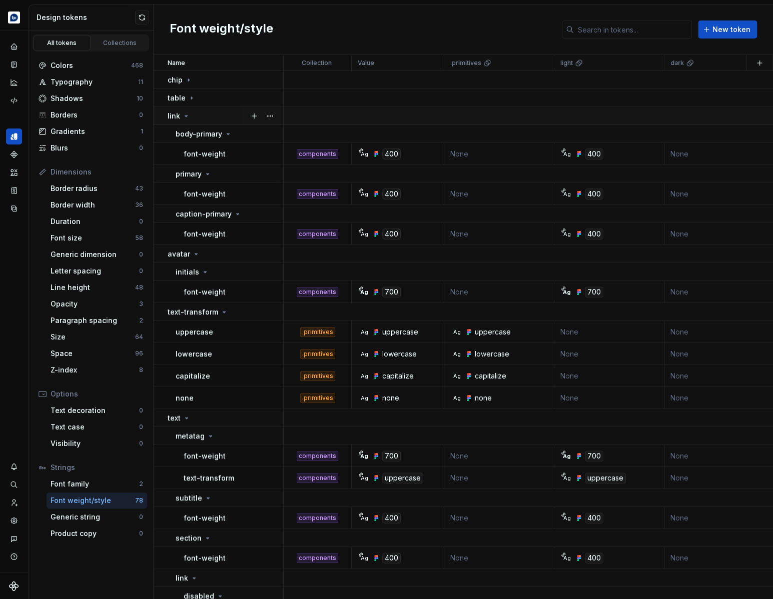
click at [189, 116] on icon at bounding box center [186, 116] width 8 height 8
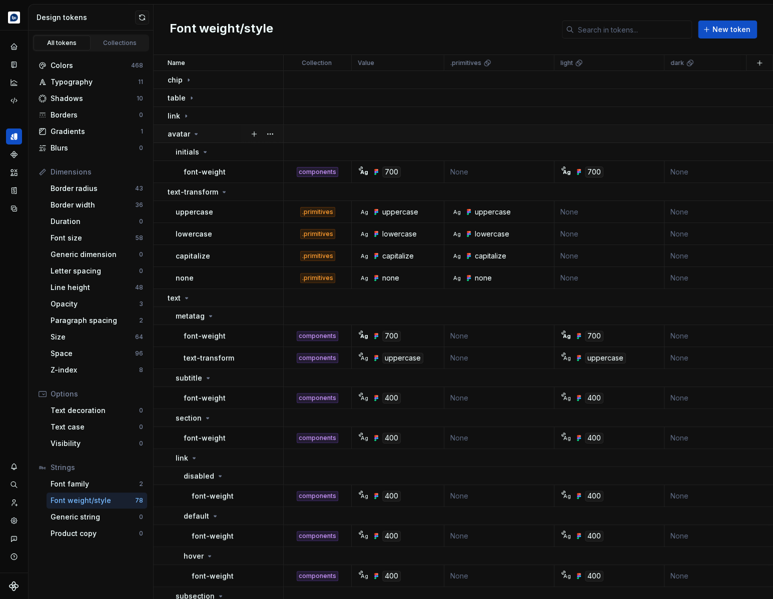
click at [189, 131] on div "avatar" at bounding box center [184, 134] width 33 height 10
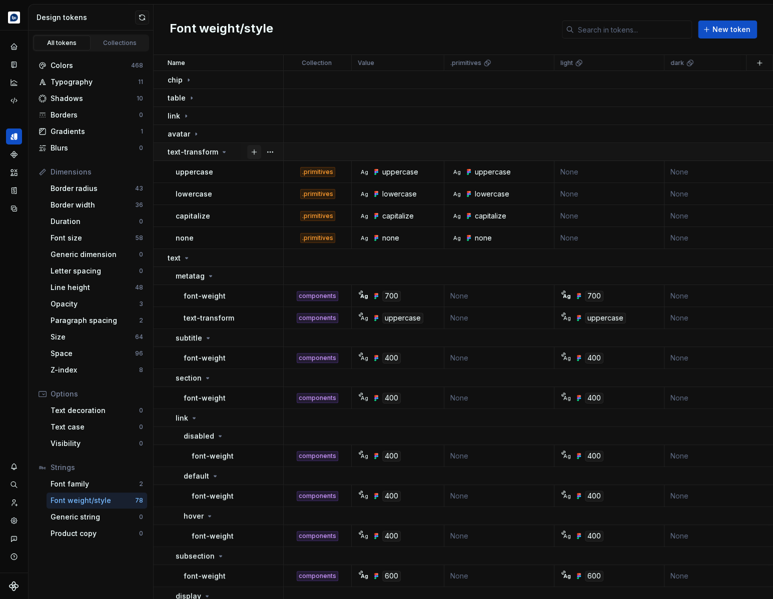
click at [251, 151] on button "button" at bounding box center [254, 152] width 14 height 14
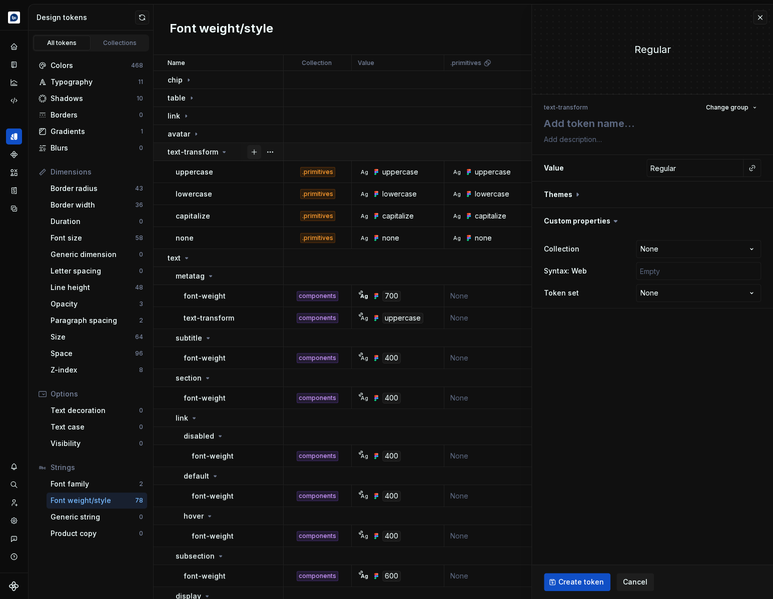
type textarea "*"
type textarea "u"
type textarea "*"
type textarea "up"
type textarea "*"
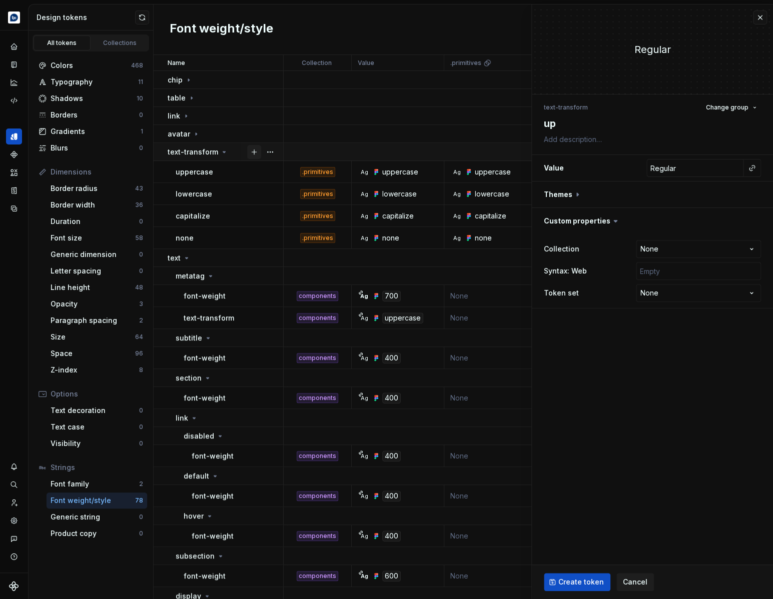
type textarea "upp"
type textarea "*"
type textarea "uppe"
type textarea "*"
type textarea "upper"
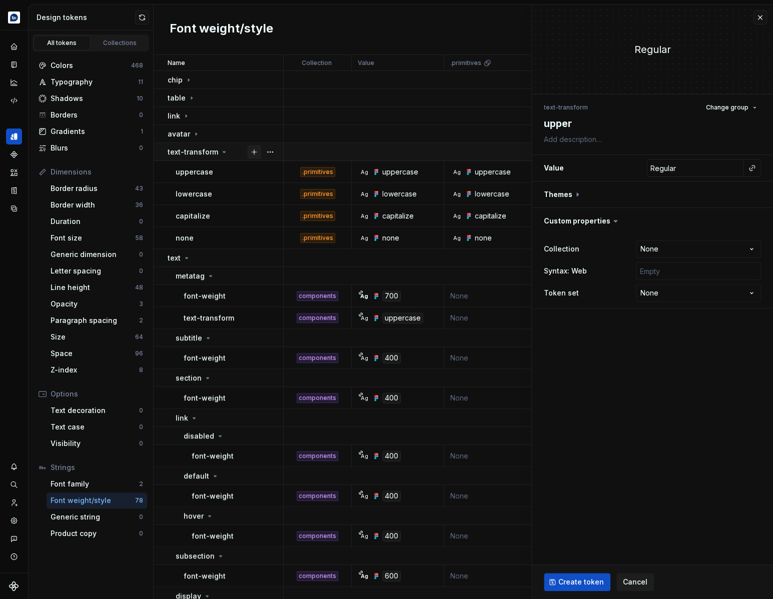
type textarea "*"
type textarea "upperc"
type textarea "*"
type textarea "upperca"
type textarea "*"
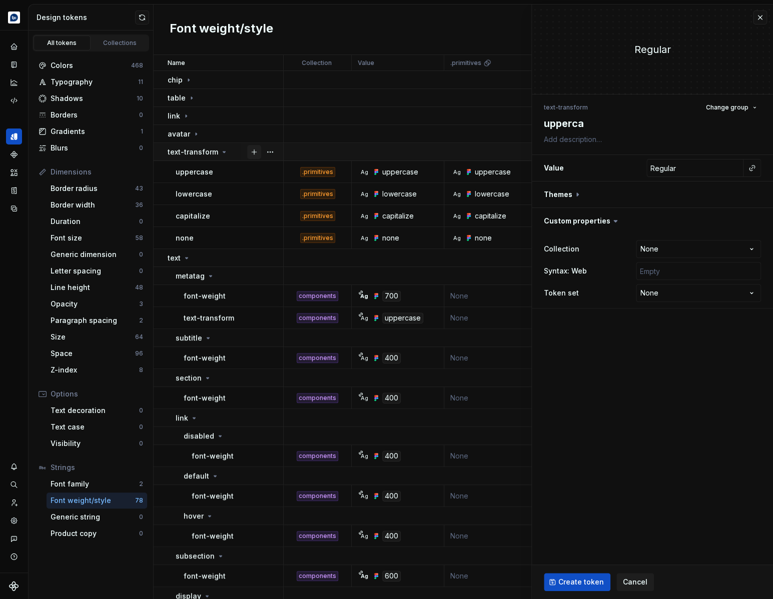
type textarea "uppercas"
type textarea "*"
type textarea "uppercase"
click at [701, 171] on input "Regular" at bounding box center [694, 168] width 97 height 18
type textarea "*"
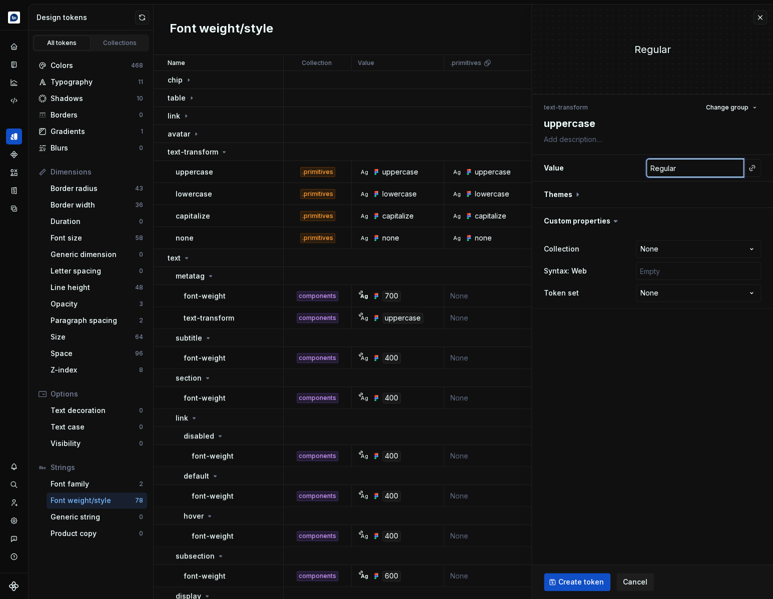
type input "u"
type textarea "*"
type input "up"
type textarea "*"
type input "uppe"
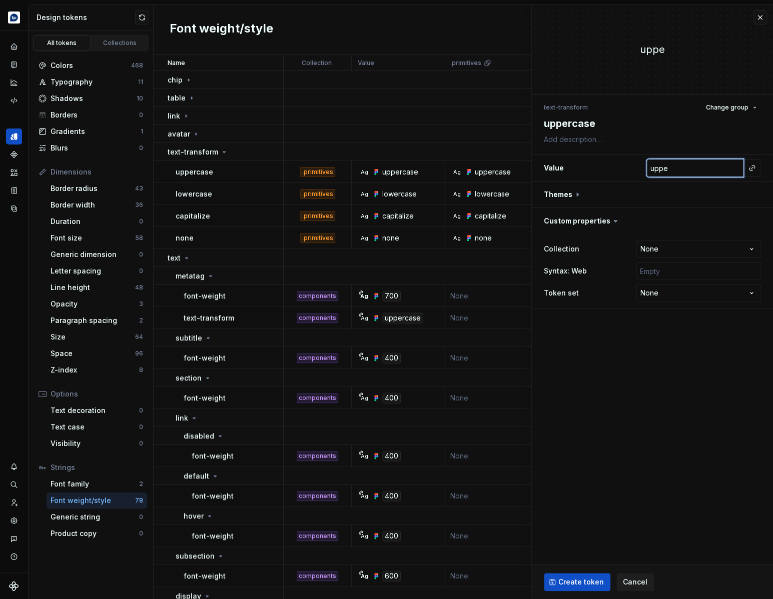
type textarea "*"
type input "upper"
type textarea "*"
type input "upperc"
type textarea "*"
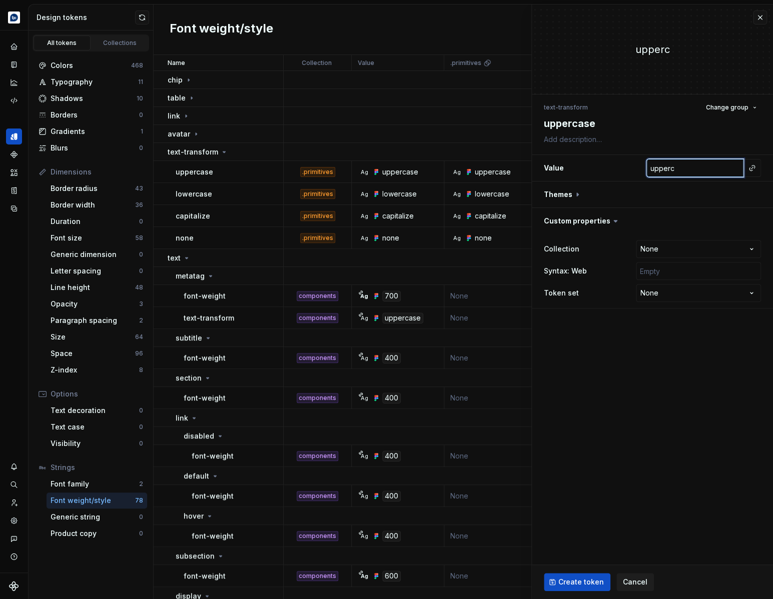
type input "upperca"
type textarea "*"
type input "uppercas"
type textarea "*"
type input "uppercase"
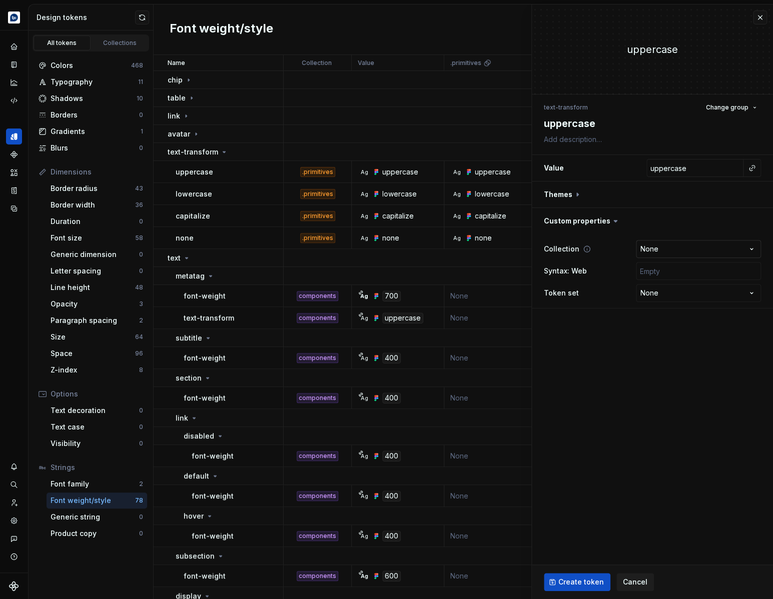
type textarea "*"
click at [680, 246] on html "Echo Design system data Design tokens All tokens Collections Colors 468 Typogra…" at bounding box center [386, 299] width 773 height 599
select select "**********"
click at [584, 579] on span "Create token" at bounding box center [581, 582] width 46 height 10
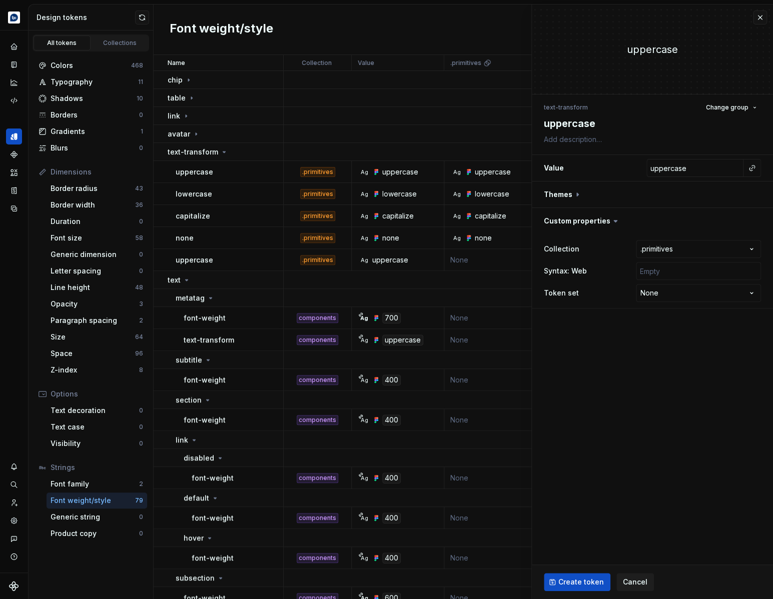
type textarea "*"
type input "Regular"
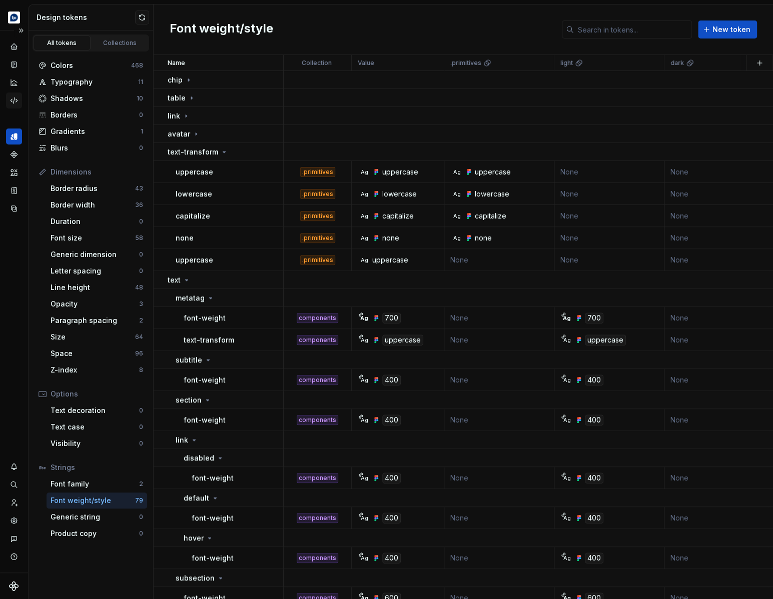
click at [12, 101] on icon "Code automation" at bounding box center [14, 101] width 7 height 6
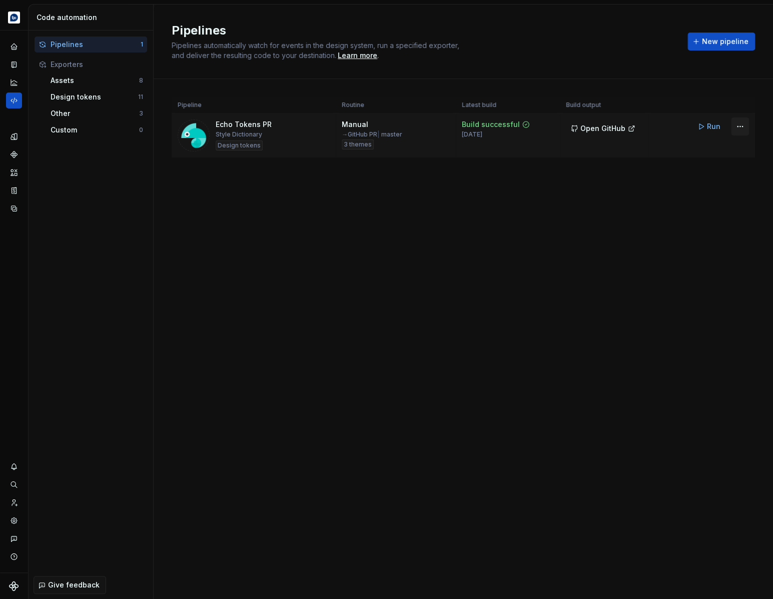
click at [737, 126] on html "Echo Design system data Code automation Pipelines 1 Exporters Assets 8 Design t…" at bounding box center [386, 299] width 773 height 599
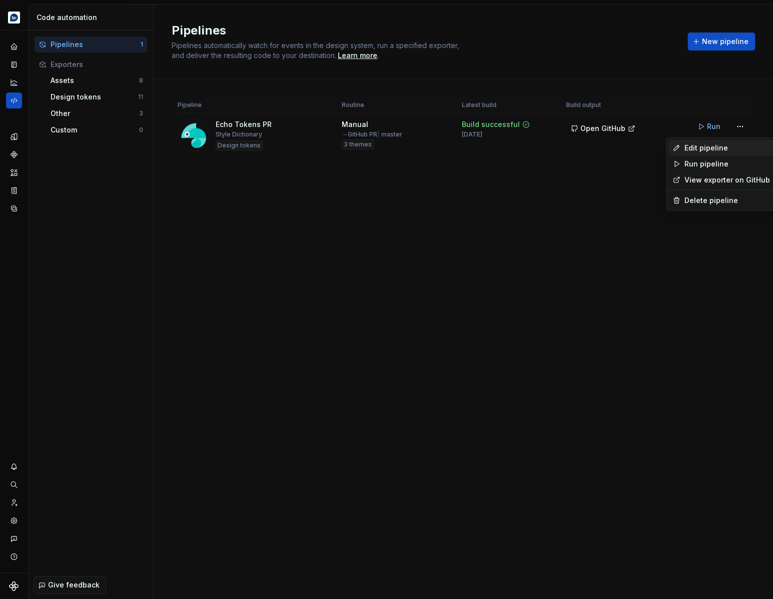
click at [719, 146] on div "Edit pipeline" at bounding box center [727, 148] width 86 height 10
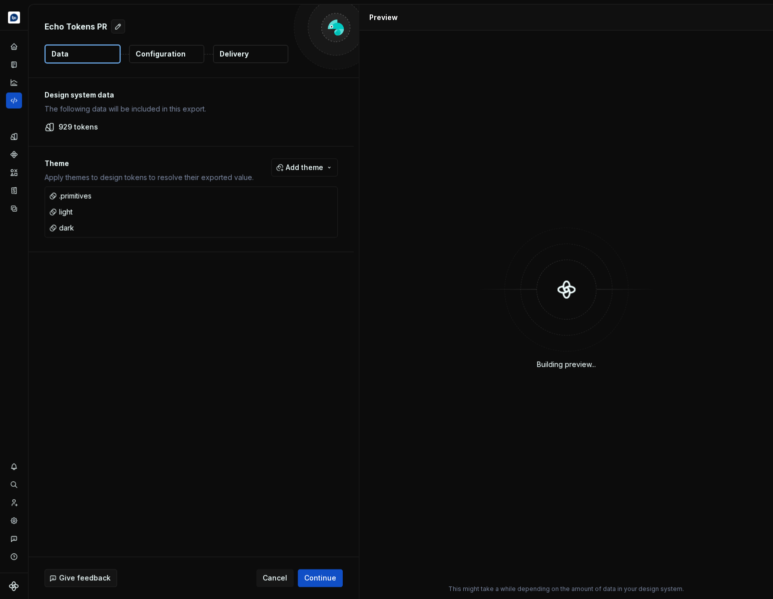
click at [236, 58] on p "Delivery" at bounding box center [234, 54] width 29 height 10
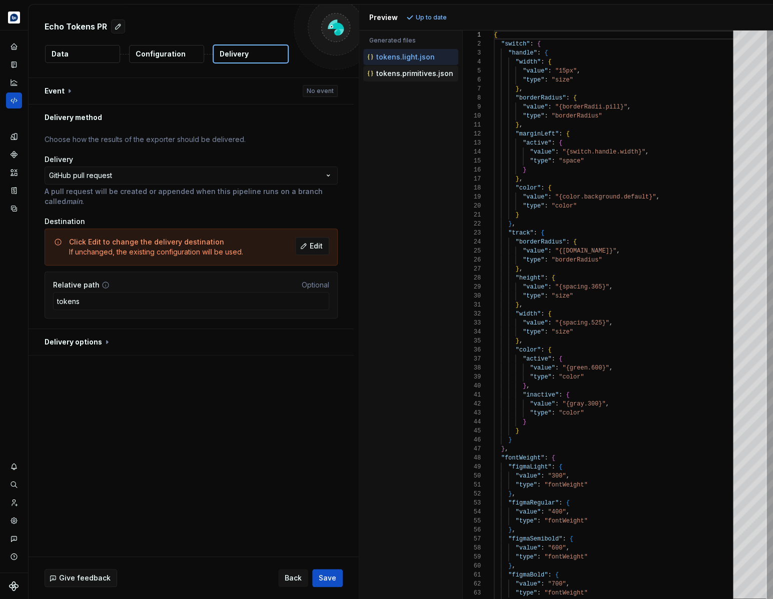
click at [433, 77] on p "tokens.primitives.json" at bounding box center [414, 74] width 77 height 8
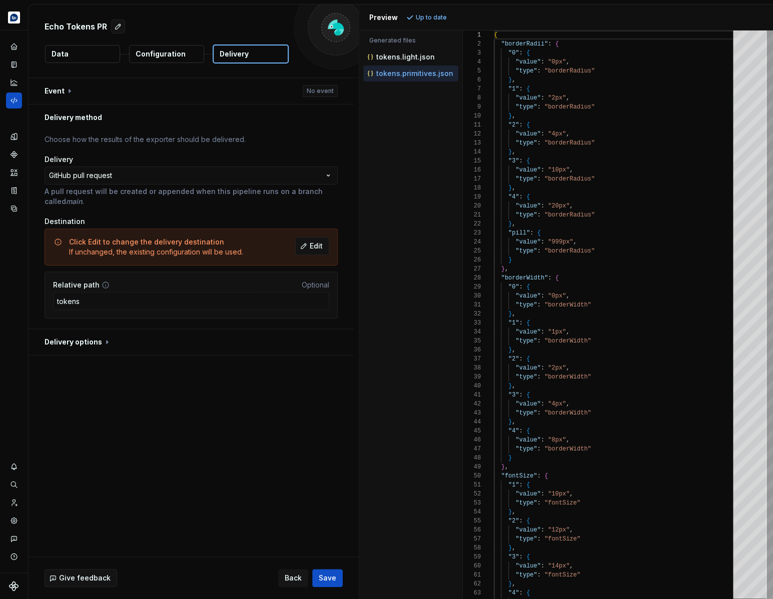
scroll to position [81, 80]
type textarea "**********"
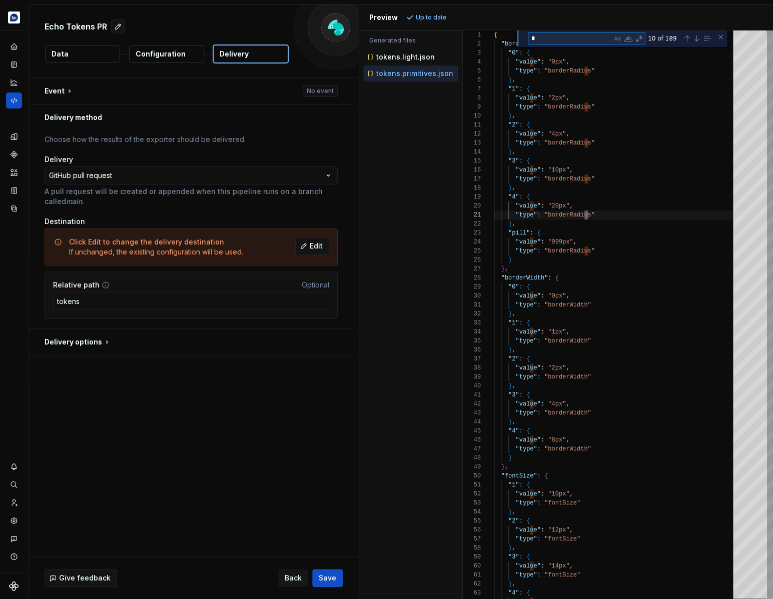
type textarea "**"
type textarea "**********"
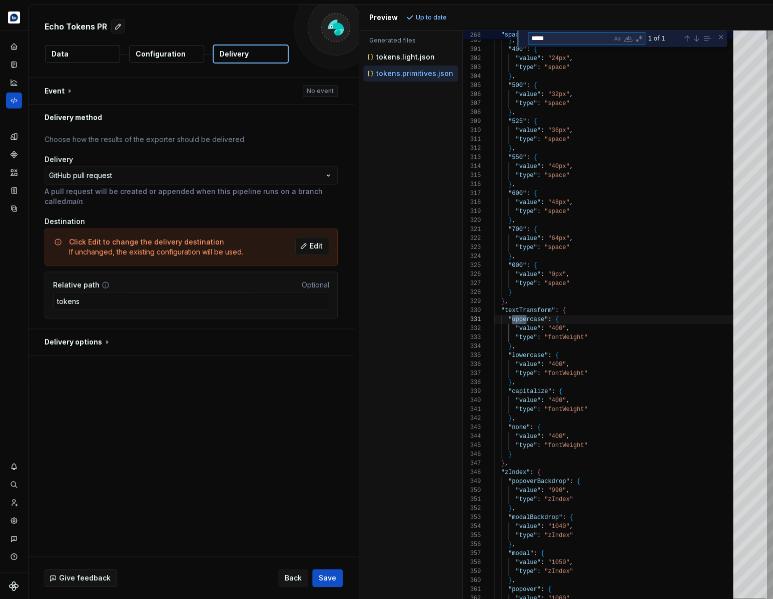
scroll to position [90, 36]
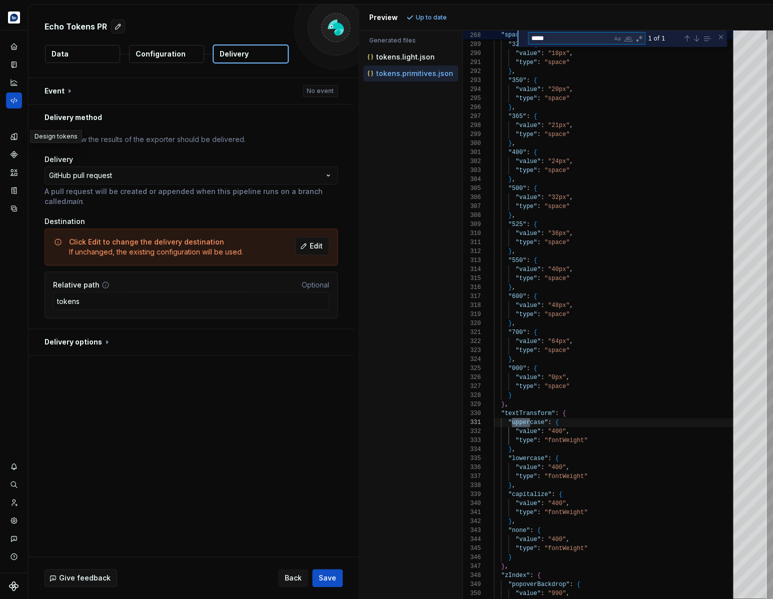
type textarea "*****"
click at [14, 140] on icon "Design tokens" at bounding box center [14, 137] width 8 height 8
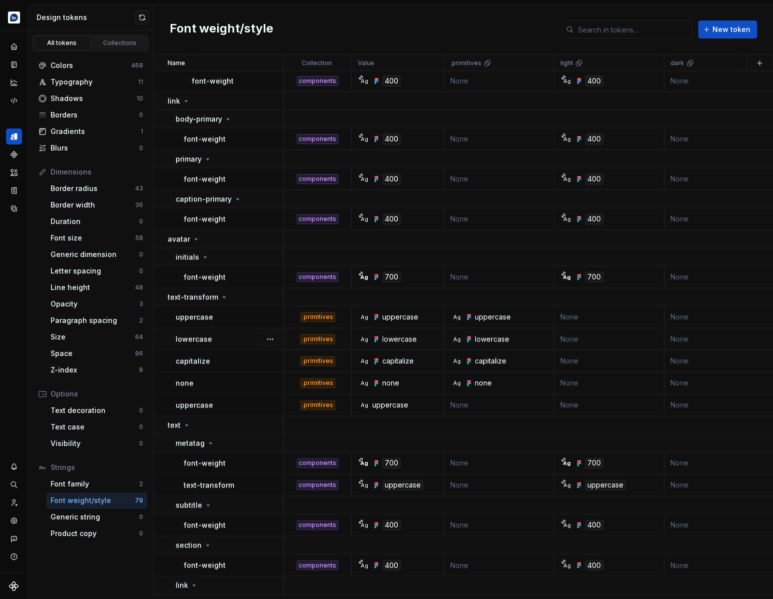
scroll to position [408, 0]
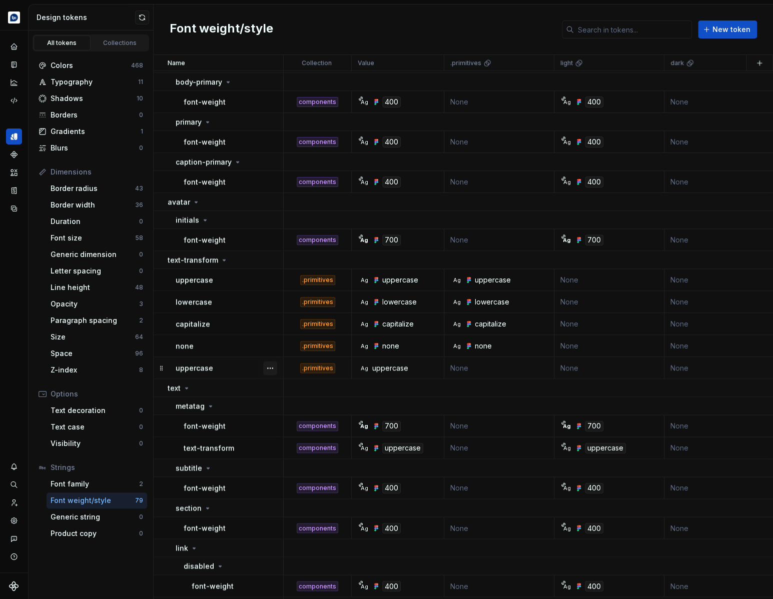
click at [273, 370] on button "button" at bounding box center [270, 368] width 14 height 14
click at [297, 391] on div "Open detail" at bounding box center [314, 387] width 65 height 10
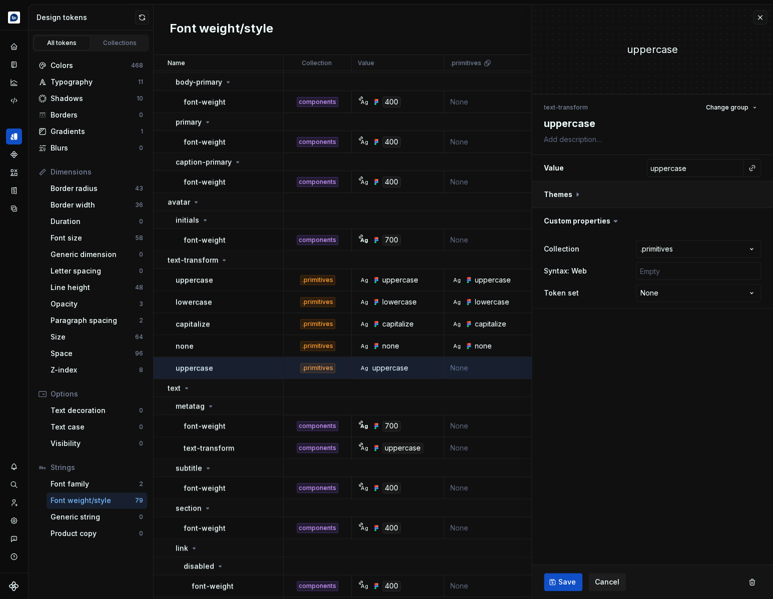
click at [570, 195] on button "button" at bounding box center [652, 195] width 241 height 26
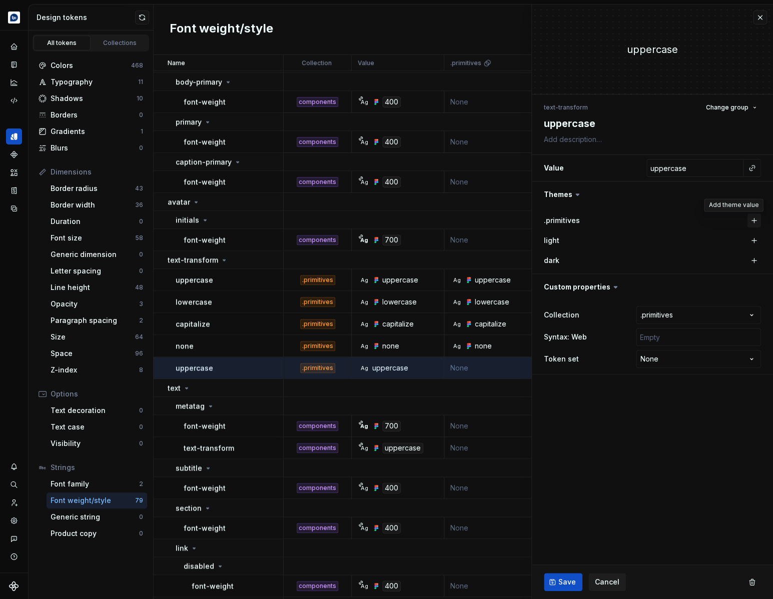
click at [751, 220] on button "button" at bounding box center [754, 221] width 14 height 14
click at [566, 580] on span "Save" at bounding box center [567, 582] width 18 height 10
type textarea "*"
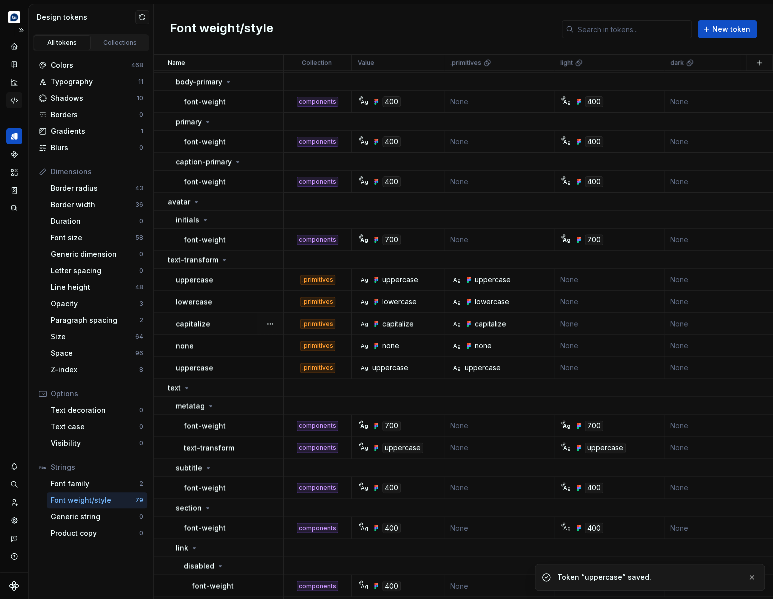
click at [11, 98] on icon "Code automation" at bounding box center [14, 100] width 9 height 9
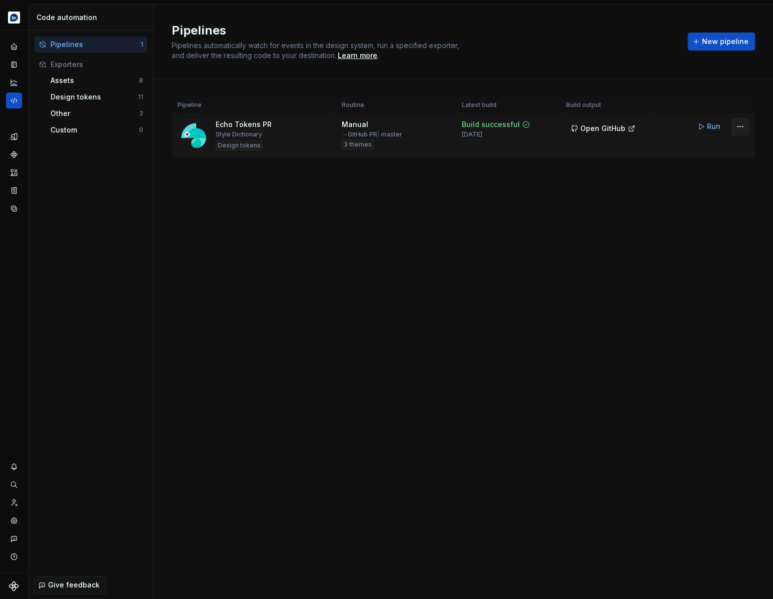
click at [733, 128] on html "Echo Design system data Code automation Pipelines 1 Exporters Assets 8 Design t…" at bounding box center [386, 299] width 773 height 599
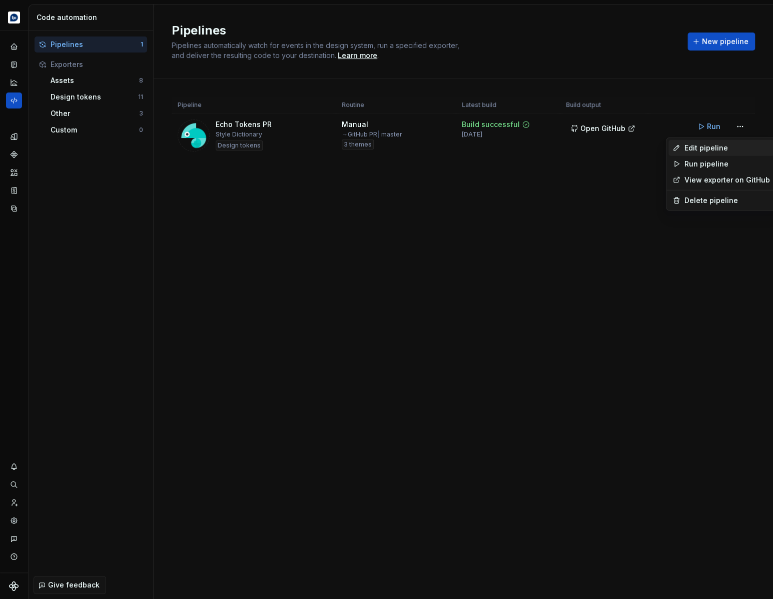
click at [722, 145] on div "Edit pipeline" at bounding box center [727, 148] width 86 height 10
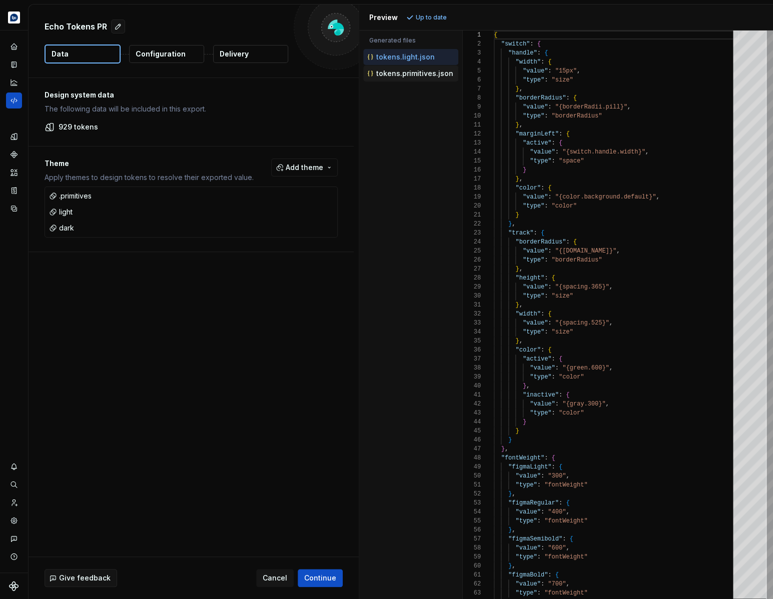
click at [411, 77] on p "tokens.primitives.json" at bounding box center [414, 74] width 77 height 8
type textarea "**********"
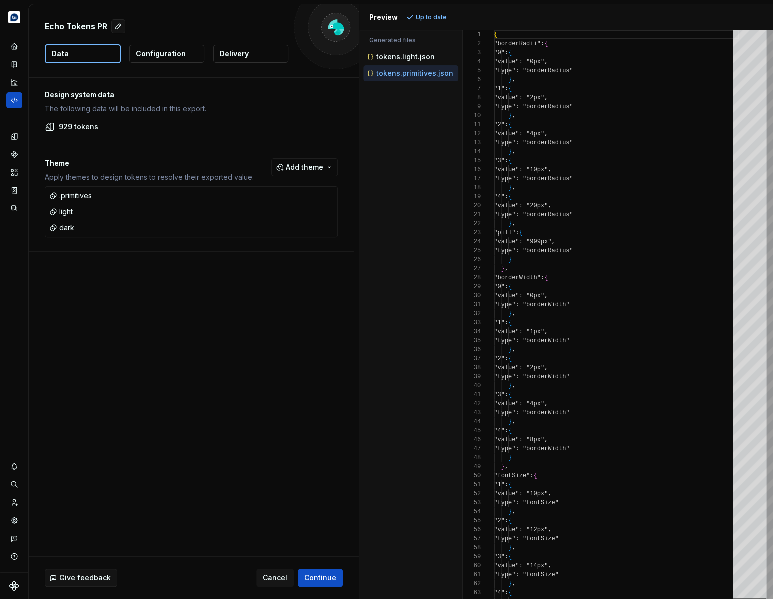
scroll to position [90, 0]
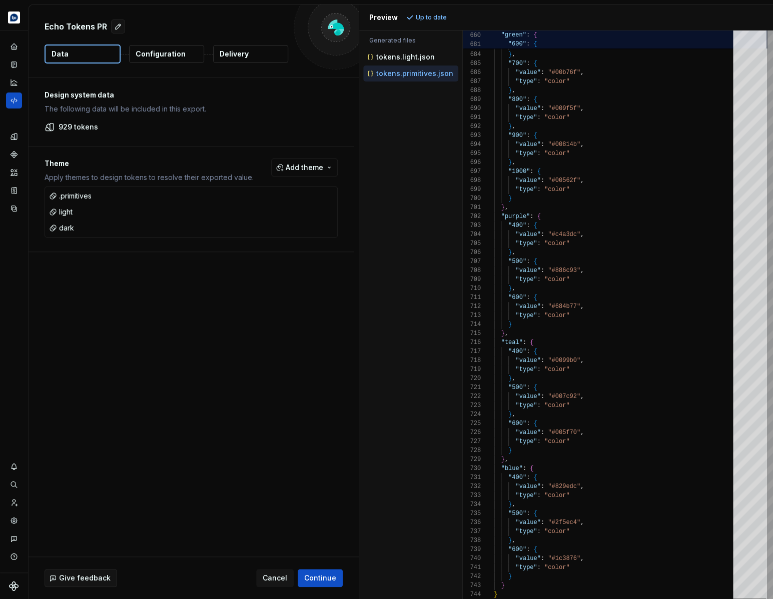
click at [238, 57] on p "Delivery" at bounding box center [234, 54] width 29 height 10
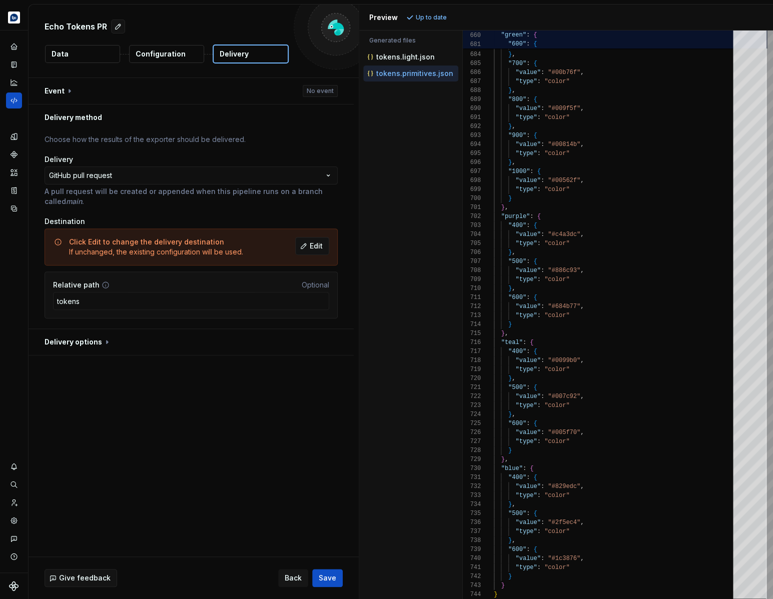
click at [251, 54] on button "Delivery" at bounding box center [251, 54] width 76 height 19
click at [417, 59] on p "tokens.light.json" at bounding box center [405, 57] width 59 height 8
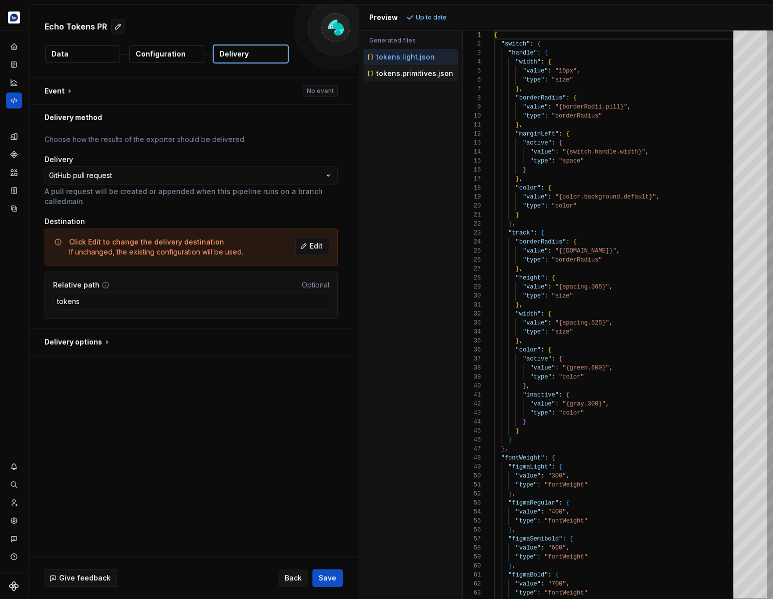
click at [413, 71] on p "tokens.primitives.json" at bounding box center [414, 74] width 77 height 8
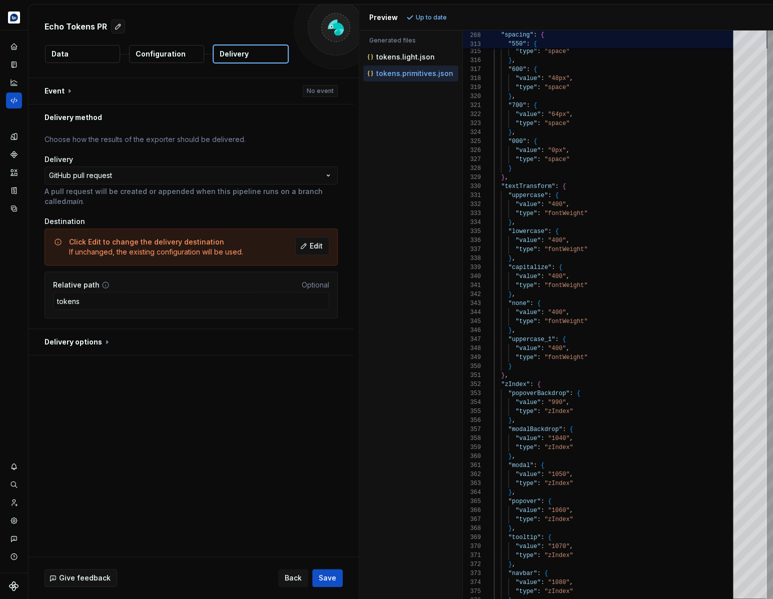
type textarea "**********"
drag, startPoint x: 519, startPoint y: 371, endPoint x: 461, endPoint y: 341, distance: 65.6
click at [494, 341] on div ""550" : { "value" : "40px" , "type" : "space" } , "600" : { "value" : "48px" , …" at bounding box center [616, 569] width 245 height 6699
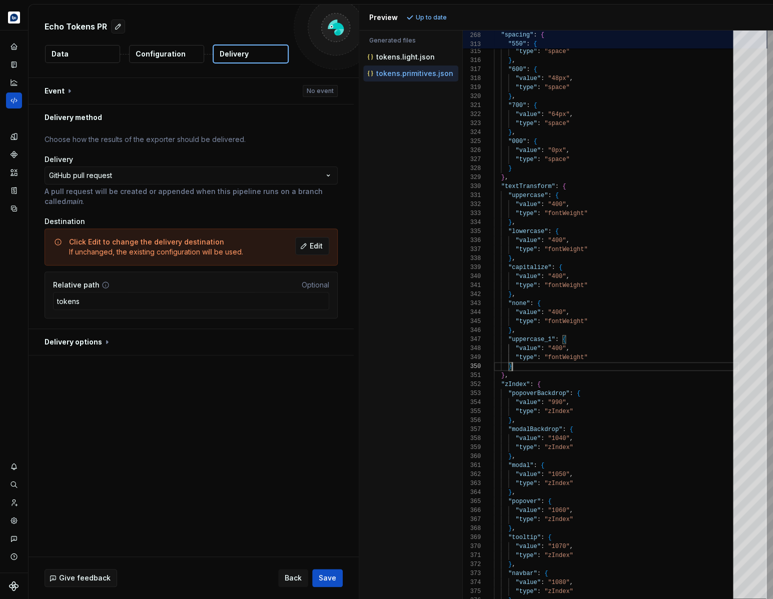
click at [516, 363] on div ""550" : { "value" : "40px" , "type" : "space" } , "600" : { "value" : "48px" , …" at bounding box center [616, 569] width 245 height 6699
drag, startPoint x: 532, startPoint y: 365, endPoint x: 454, endPoint y: 343, distance: 81.1
click at [494, 343] on div ""550" : { "value" : "40px" , "type" : "space" } , "600" : { "value" : "48px" , …" at bounding box center [616, 569] width 245 height 6699
click at [148, 54] on p "Configuration" at bounding box center [161, 54] width 50 height 10
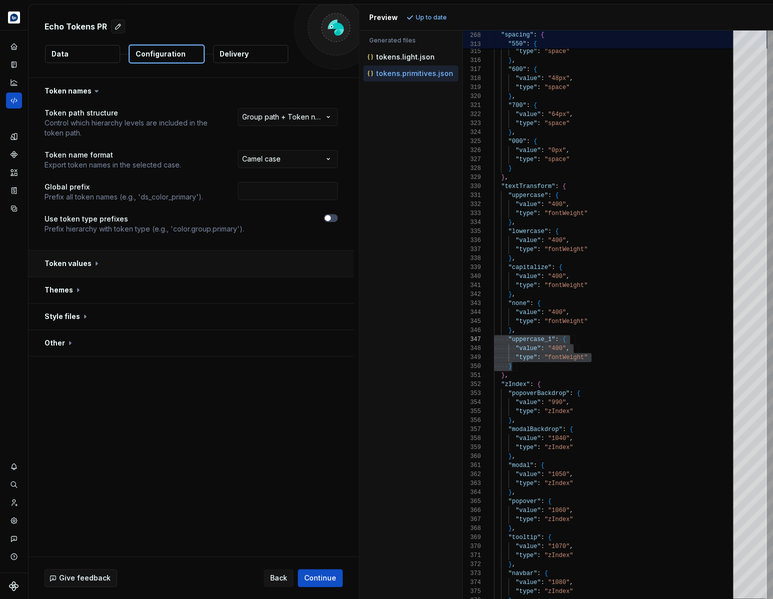
click at [92, 265] on button "button" at bounding box center [191, 264] width 325 height 26
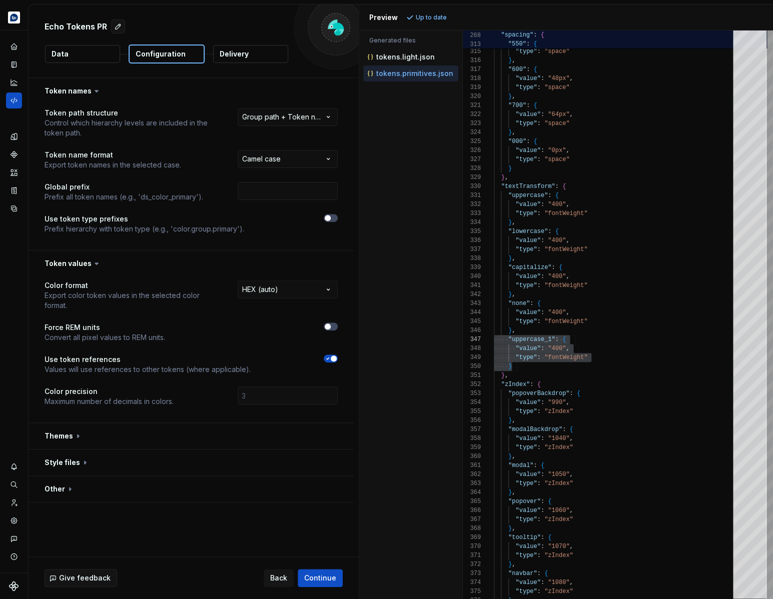
scroll to position [81, 18]
click at [539, 369] on div ""550" : { "value" : "40px" , "type" : "space" } , "600" : { "value" : "48px" , …" at bounding box center [616, 569] width 245 height 6699
click at [14, 134] on icon "Design tokens" at bounding box center [14, 137] width 6 height 6
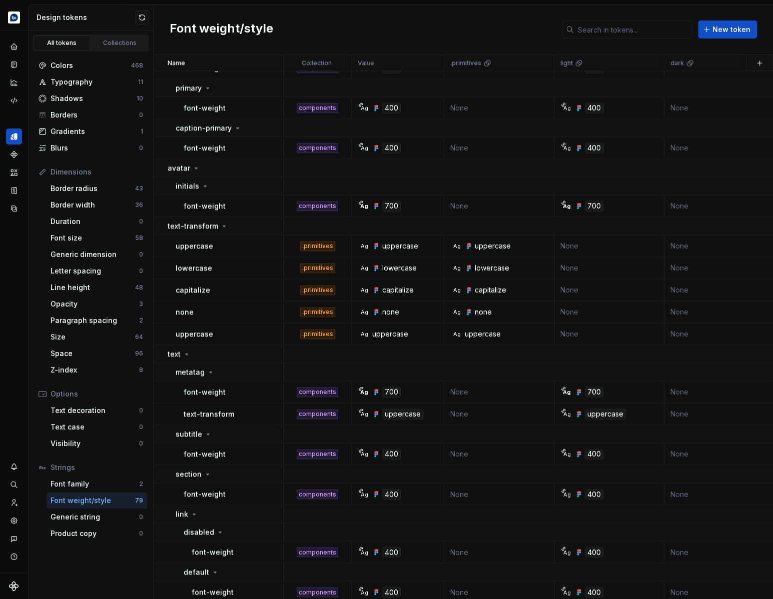
scroll to position [444, 0]
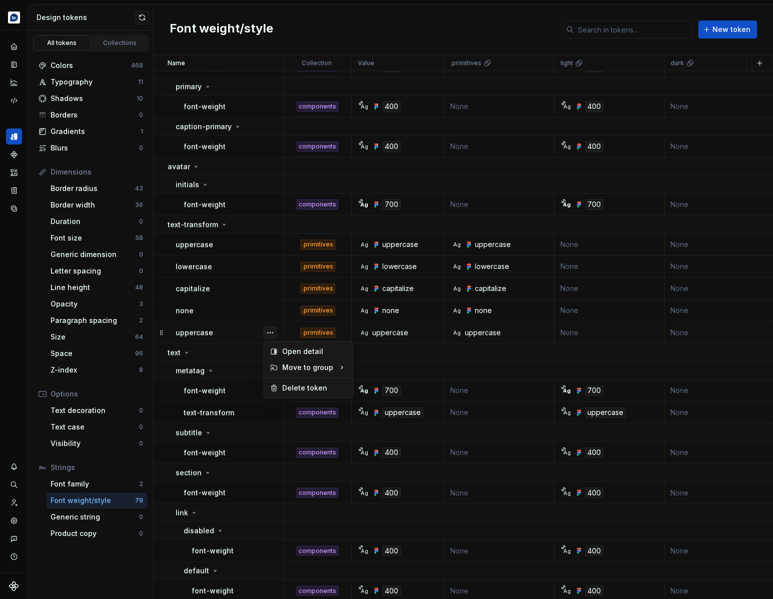
click at [271, 331] on button "button" at bounding box center [270, 333] width 14 height 14
click at [295, 353] on div "Open detail" at bounding box center [314, 352] width 65 height 10
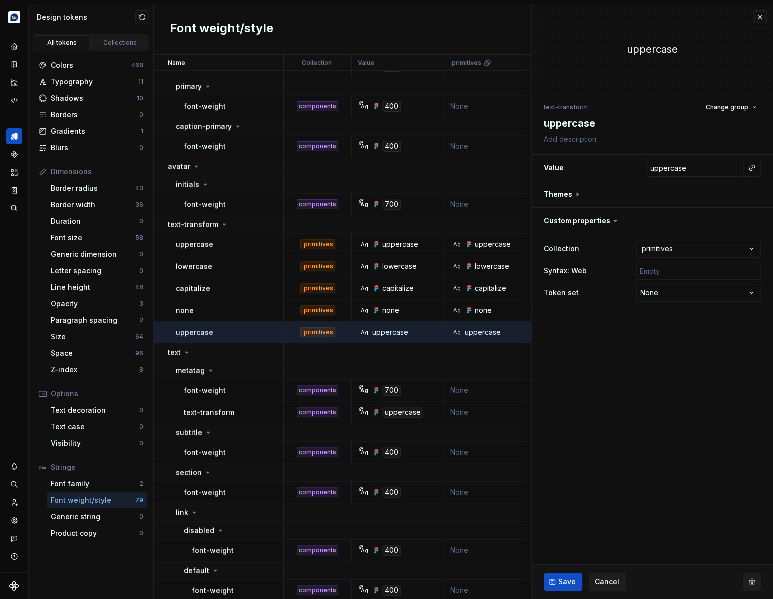
click at [750, 587] on button "button" at bounding box center [752, 582] width 18 height 18
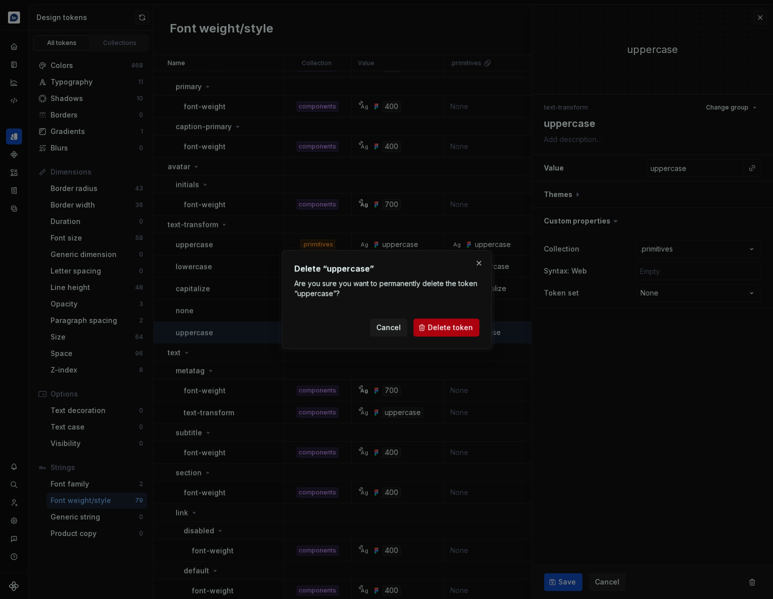
click at [461, 326] on span "Delete token" at bounding box center [450, 328] width 45 height 10
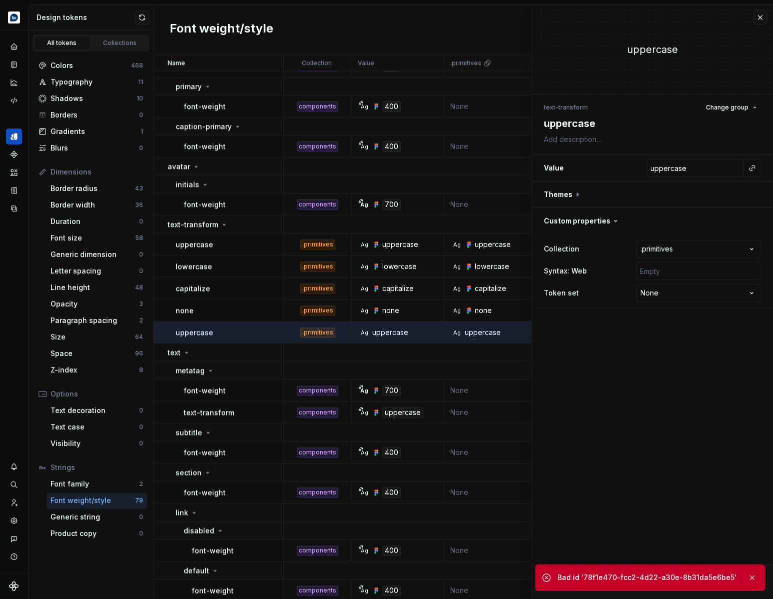
click at [93, 409] on div "Text decoration" at bounding box center [95, 411] width 89 height 10
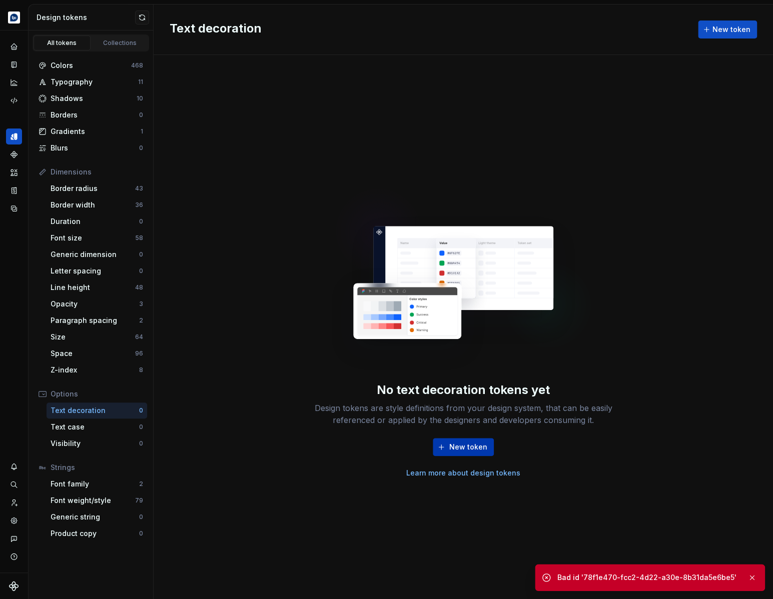
click at [473, 449] on span "New token" at bounding box center [468, 447] width 38 height 10
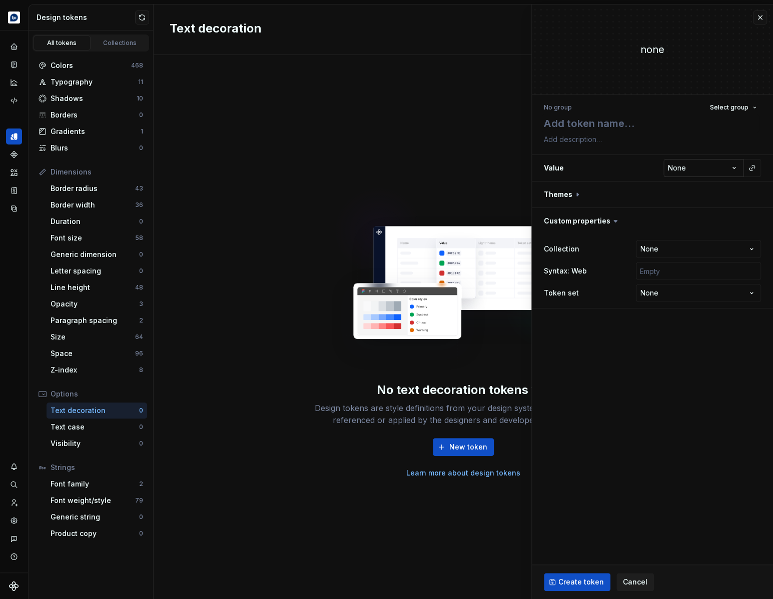
click at [697, 172] on html "**********" at bounding box center [386, 299] width 773 height 599
click at [627, 179] on html "**********" at bounding box center [386, 299] width 773 height 599
click at [635, 579] on span "Cancel" at bounding box center [635, 582] width 25 height 10
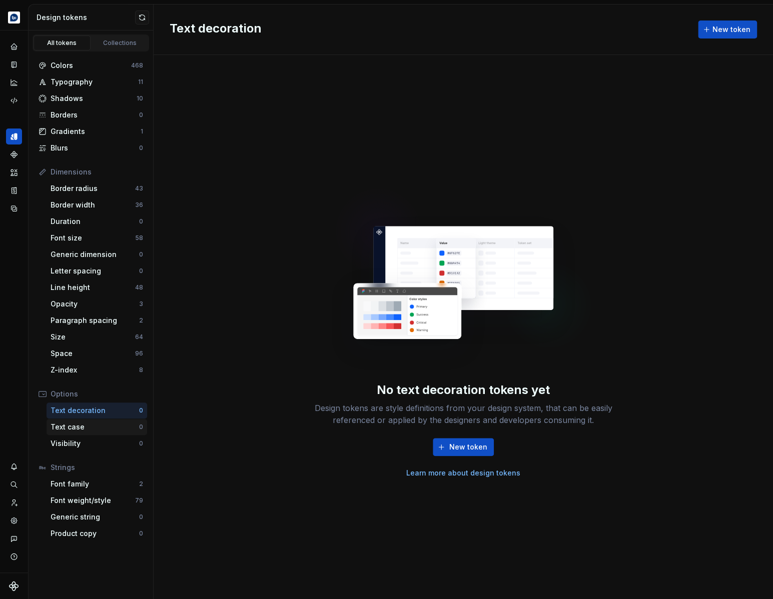
click at [84, 428] on div "Text case" at bounding box center [95, 427] width 89 height 10
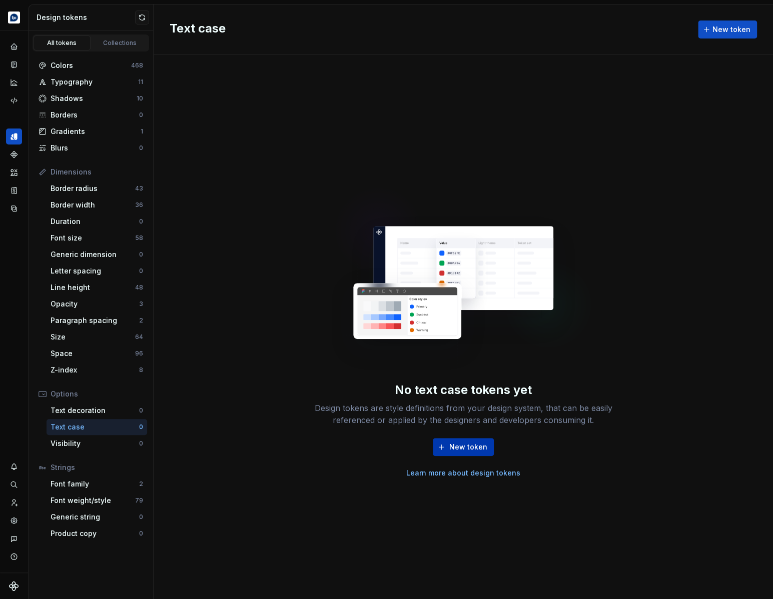
click at [475, 451] on span "New token" at bounding box center [468, 447] width 38 height 10
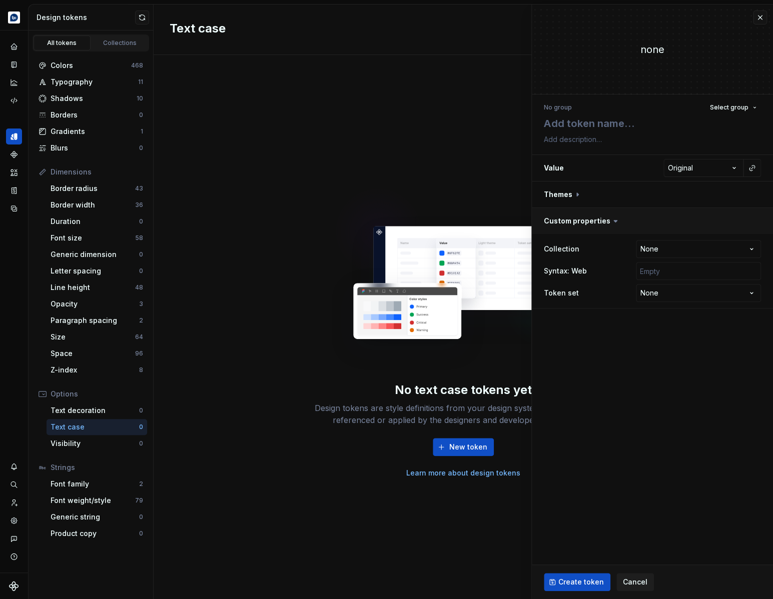
type textarea "*"
type textarea "t"
type textarea "*"
type textarea "te"
type textarea "*"
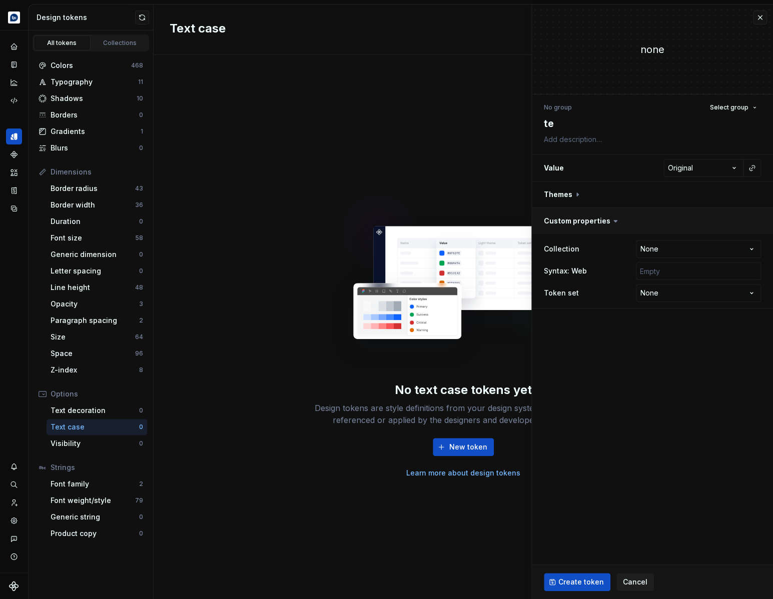
type textarea "tex"
type textarea "*"
type textarea "text"
type textarea "*"
type textarea "text-"
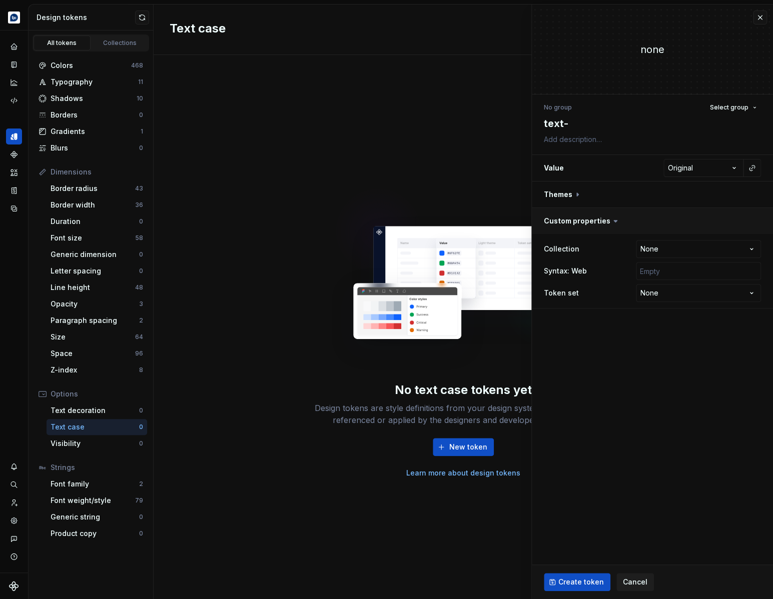
type textarea "*"
type textarea "text-t"
type textarea "*"
type textarea "text-tr"
type textarea "*"
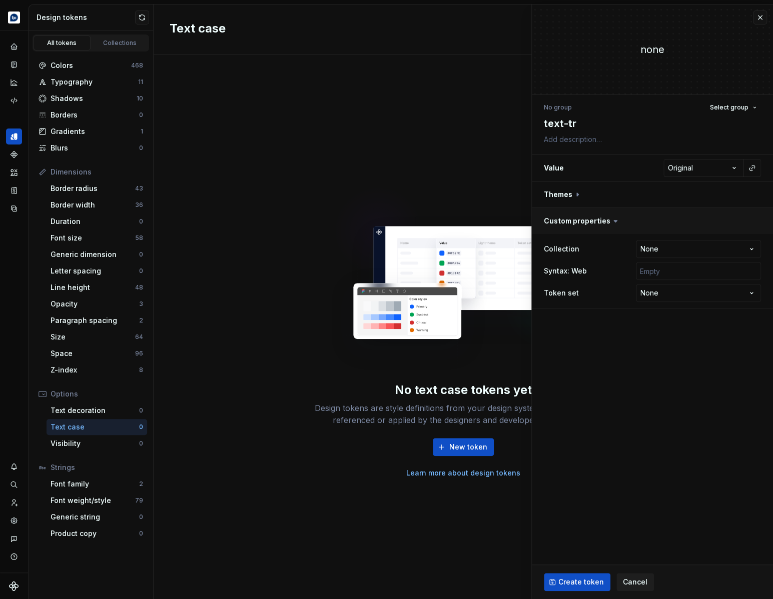
type textarea "text-tra"
type textarea "*"
type textarea "text-[PERSON_NAME]"
type textarea "*"
type textarea "text-trans"
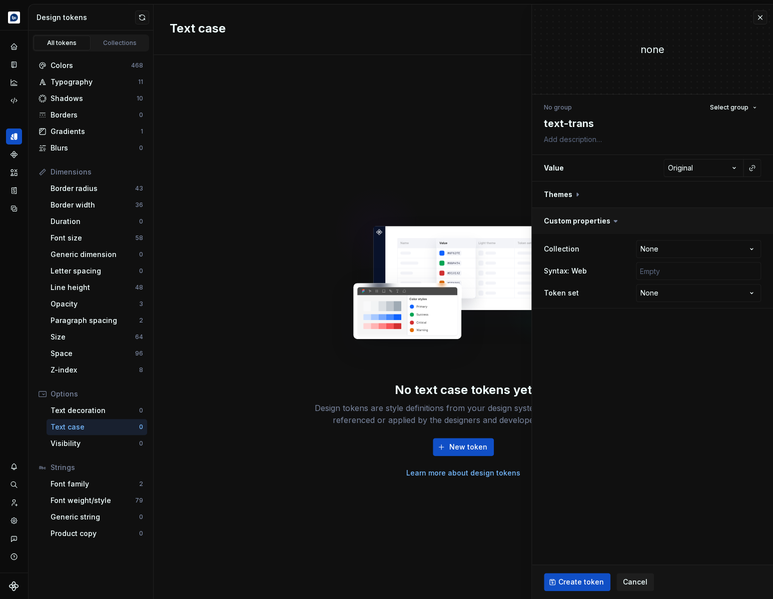
type textarea "*"
type textarea "text-transf"
type textarea "*"
type textarea "text-transfo"
type textarea "*"
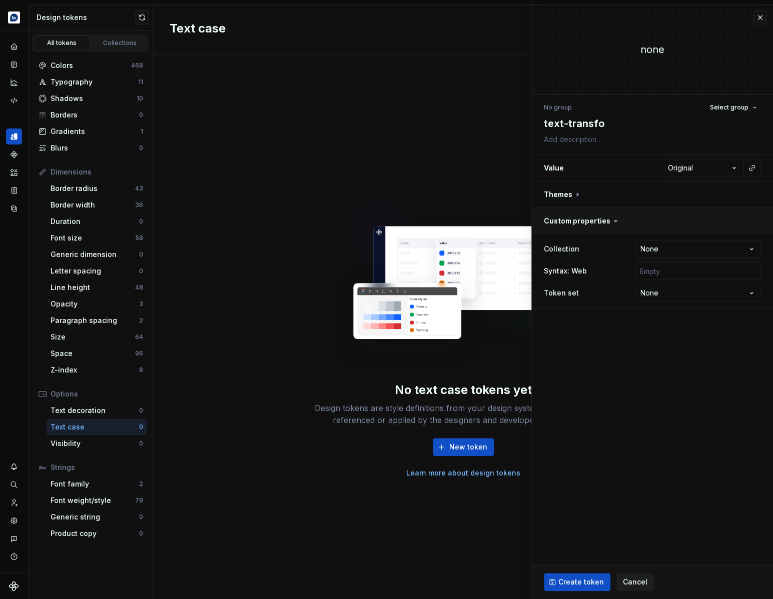
type textarea "text-transfor"
type textarea "*"
click at [722, 116] on textarea "text-transform" at bounding box center [650, 124] width 217 height 18
type textarea "text-transform"
click at [724, 112] on button "Select group" at bounding box center [733, 108] width 56 height 14
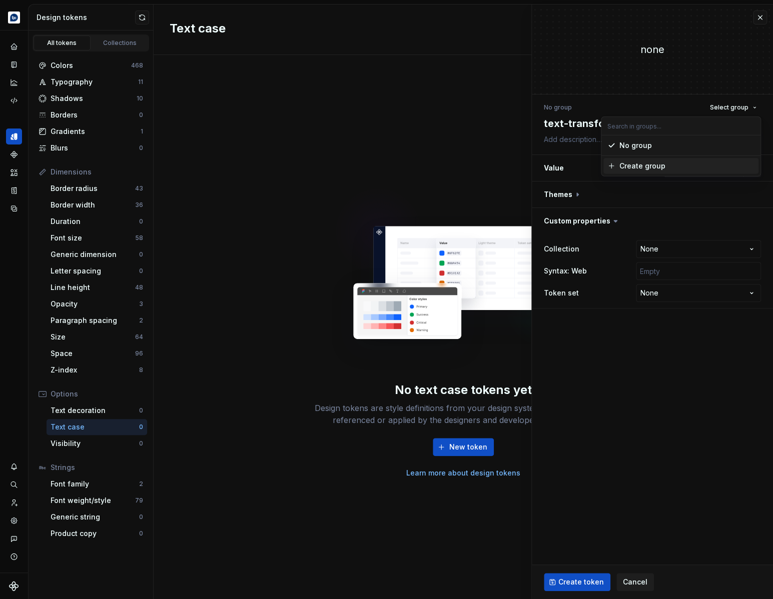
click at [654, 168] on div "Create group" at bounding box center [642, 166] width 46 height 10
type textarea "*"
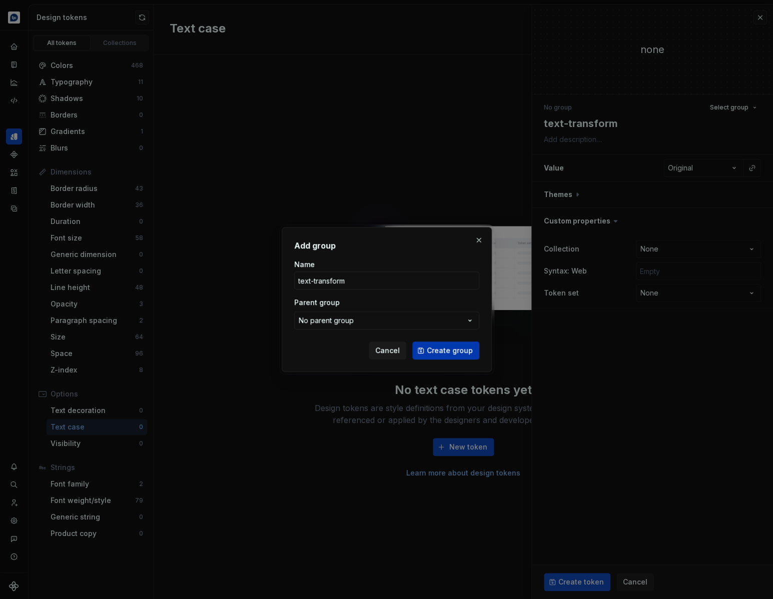
type input "text-transform"
click at [444, 352] on span "Create group" at bounding box center [450, 351] width 46 height 10
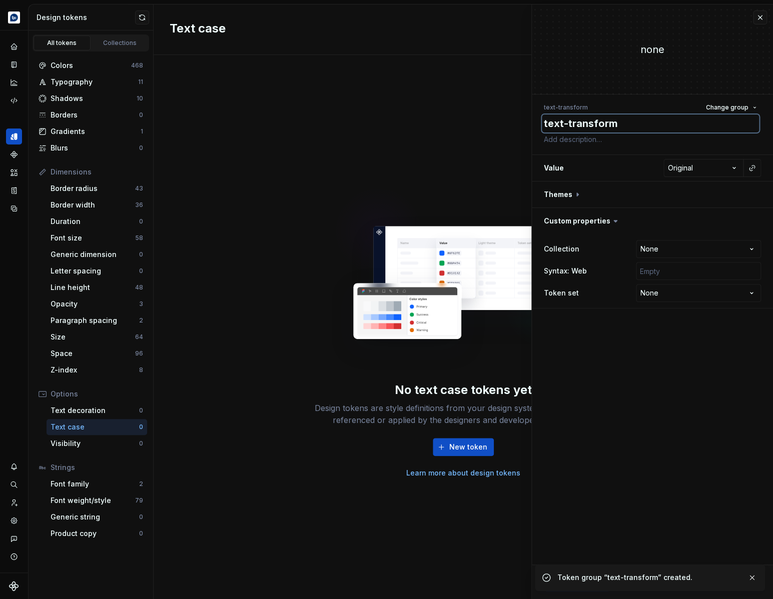
click at [620, 126] on textarea "text-transform" at bounding box center [650, 124] width 217 height 18
type textarea "*"
type textarea "u"
type textarea "*"
type textarea "up"
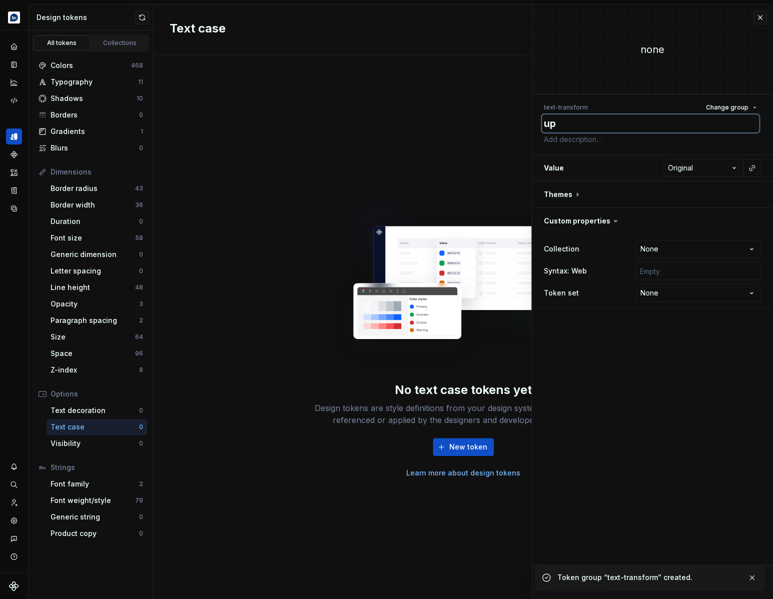
type textarea "*"
type textarea "upp"
type textarea "*"
type textarea "uppe"
type textarea "*"
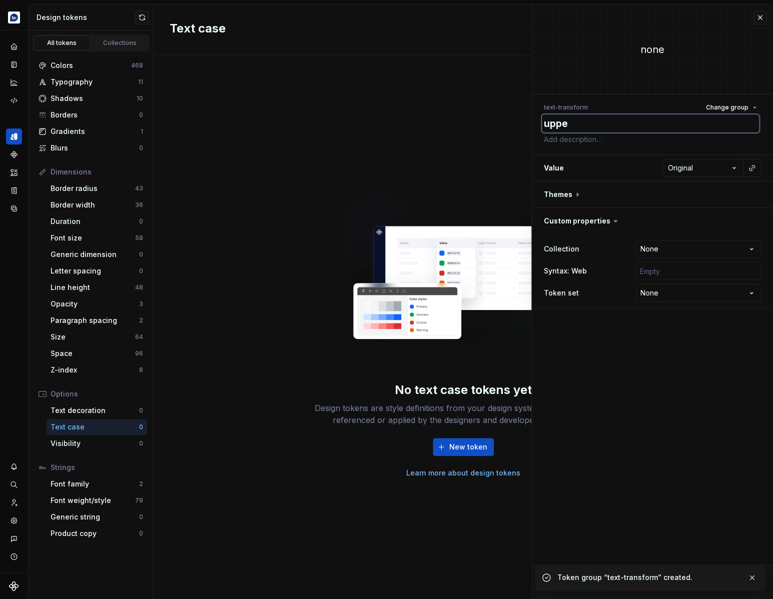
type textarea "upper"
type textarea "*"
type textarea "upperc"
type textarea "*"
type textarea "upperca"
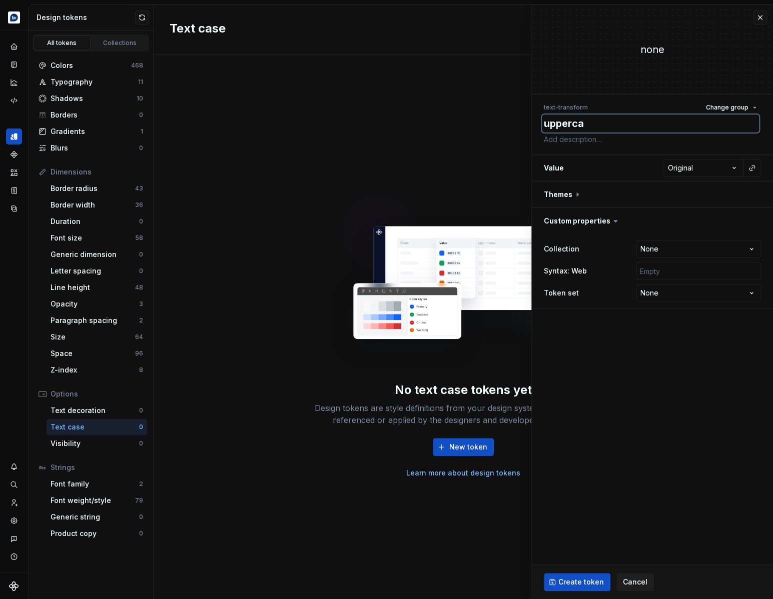
type textarea "*"
type textarea "uppercas"
type textarea "*"
type textarea "uppercase"
type textarea "*"
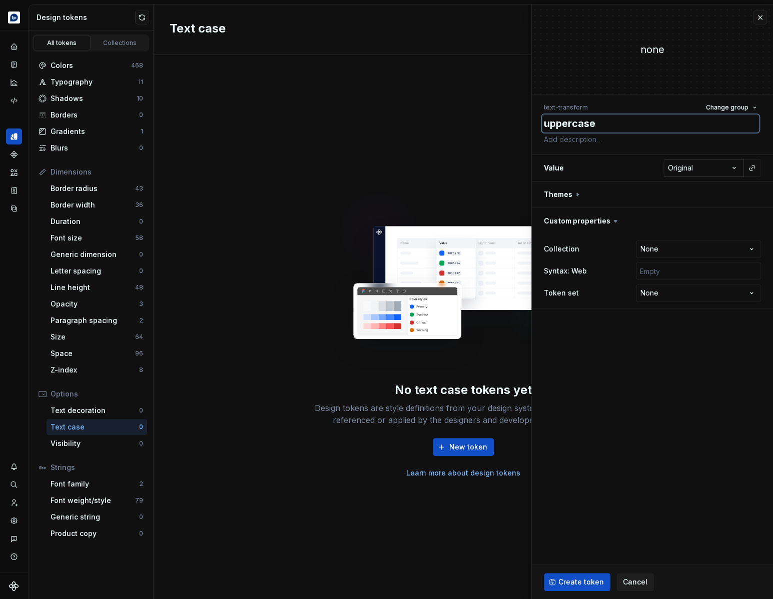
type textarea "uppercase"
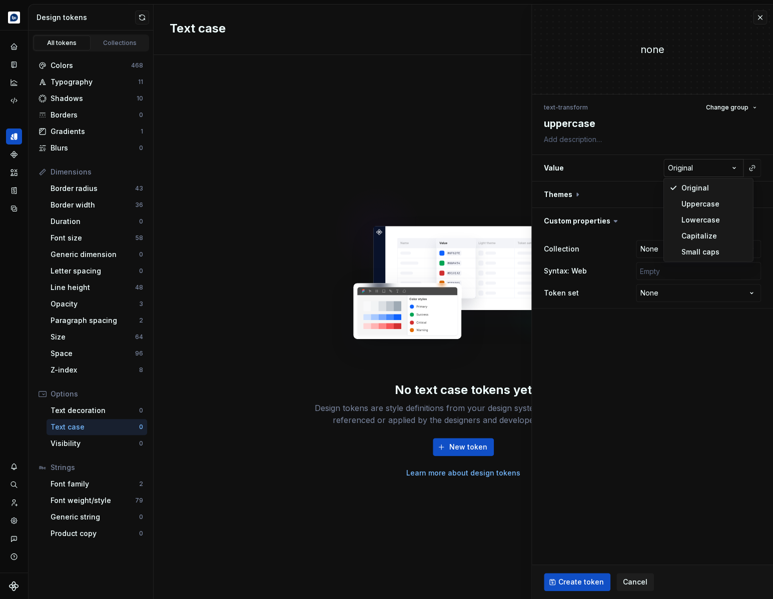
click at [687, 167] on html "**********" at bounding box center [386, 299] width 773 height 599
select select "*****"
click at [734, 104] on span "Change group" at bounding box center [727, 108] width 43 height 8
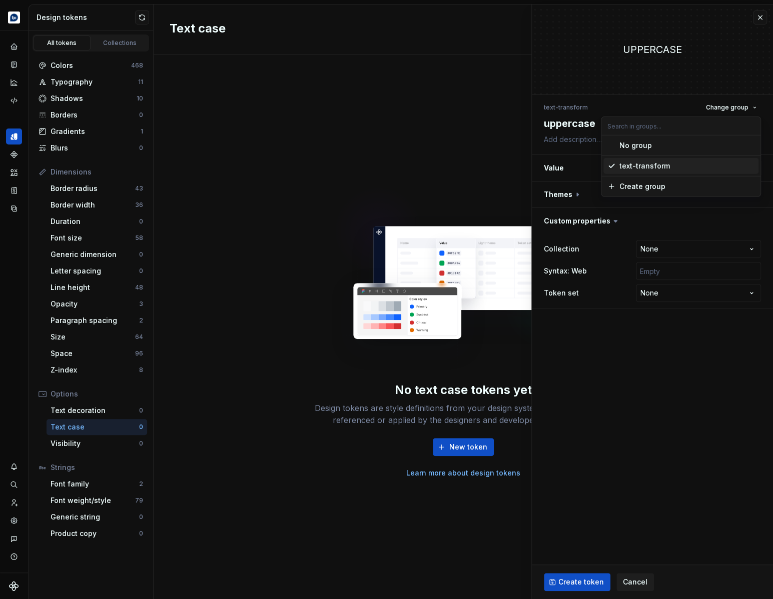
click at [650, 165] on div "text-transform" at bounding box center [644, 166] width 51 height 10
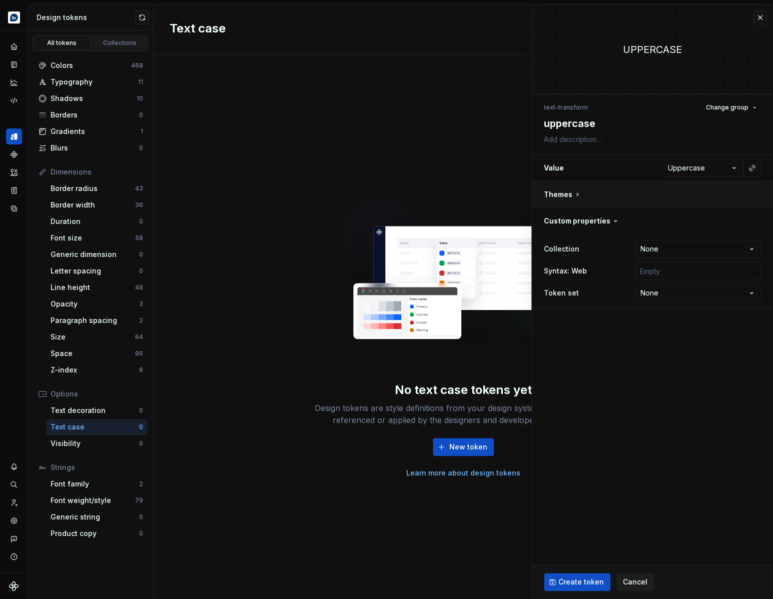
click at [572, 191] on button "button" at bounding box center [652, 195] width 241 height 26
click at [750, 220] on button "button" at bounding box center [754, 221] width 14 height 14
type textarea "*"
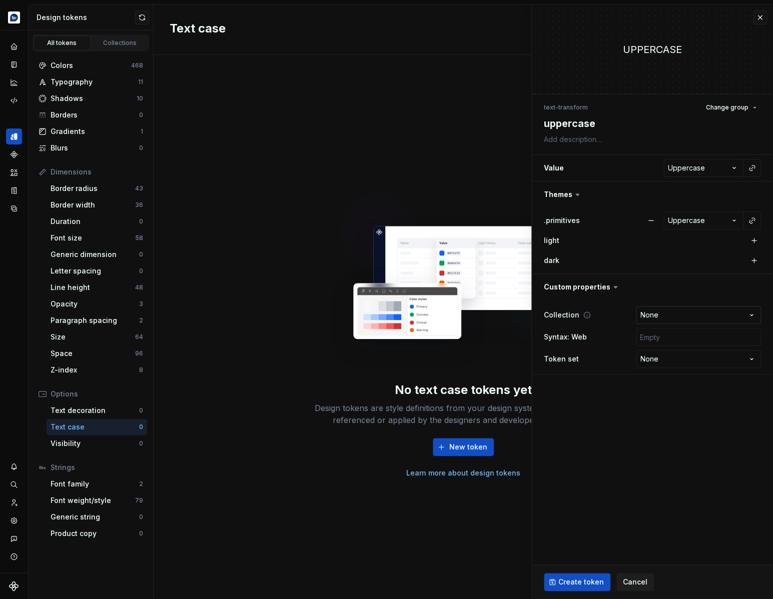
click at [664, 318] on html "**********" at bounding box center [386, 299] width 773 height 599
select select "**********"
click at [574, 579] on span "Create token" at bounding box center [581, 582] width 46 height 10
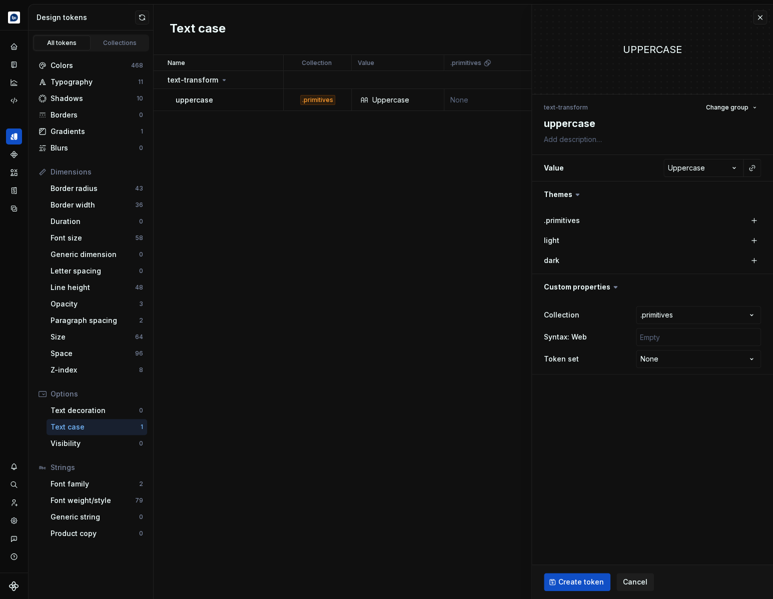
type textarea "*"
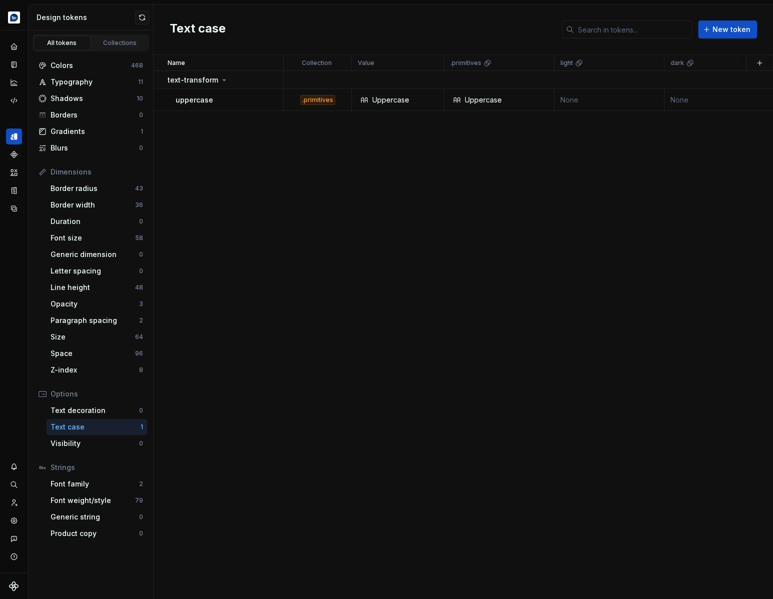
click at [363, 186] on div "Name Collection Value .primitives light dark Syntax: Web Token set Description …" at bounding box center [463, 327] width 619 height 544
click at [14, 99] on icon "Code automation" at bounding box center [14, 101] width 7 height 6
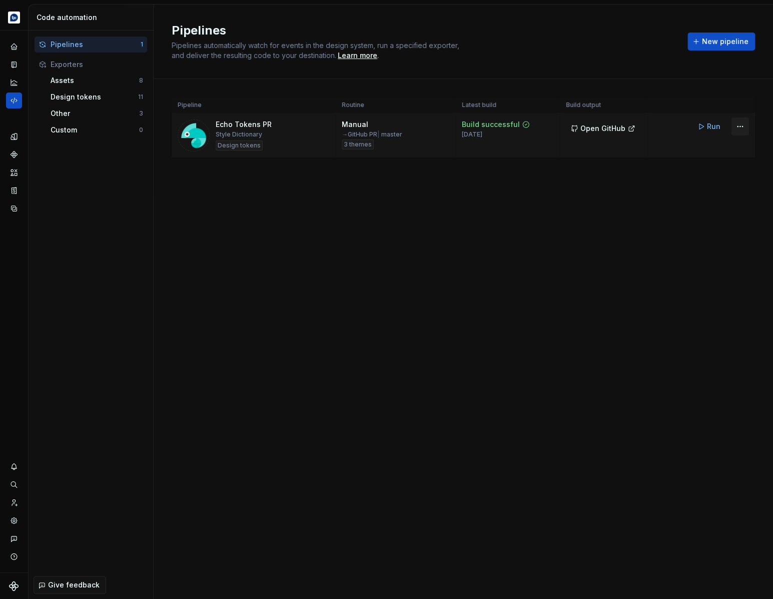
click at [745, 128] on html "Echo Design system data Code automation Pipelines 1 Exporters Assets 8 Design t…" at bounding box center [386, 299] width 773 height 599
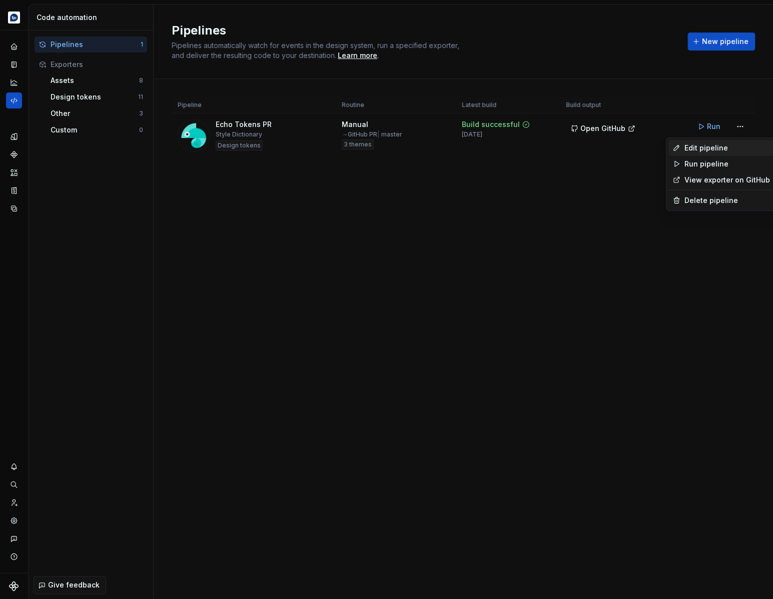
click at [717, 145] on div "Edit pipeline" at bounding box center [727, 148] width 86 height 10
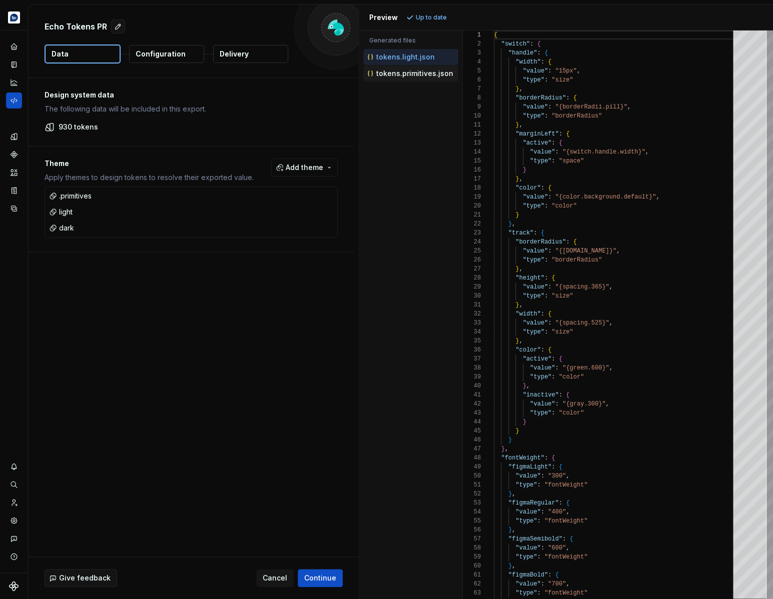
click at [409, 72] on p "tokens.primitives.json" at bounding box center [414, 74] width 77 height 8
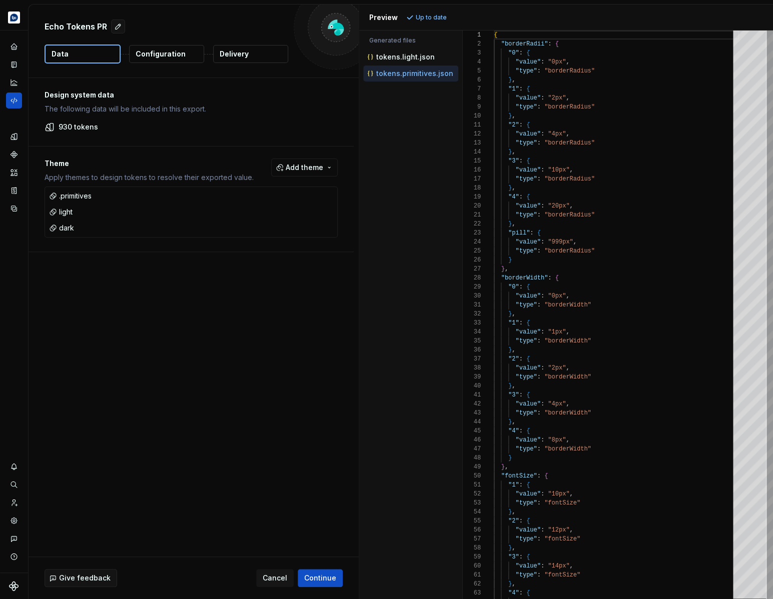
scroll to position [90, 0]
type textarea "**********"
type textarea "*"
type textarea "**********"
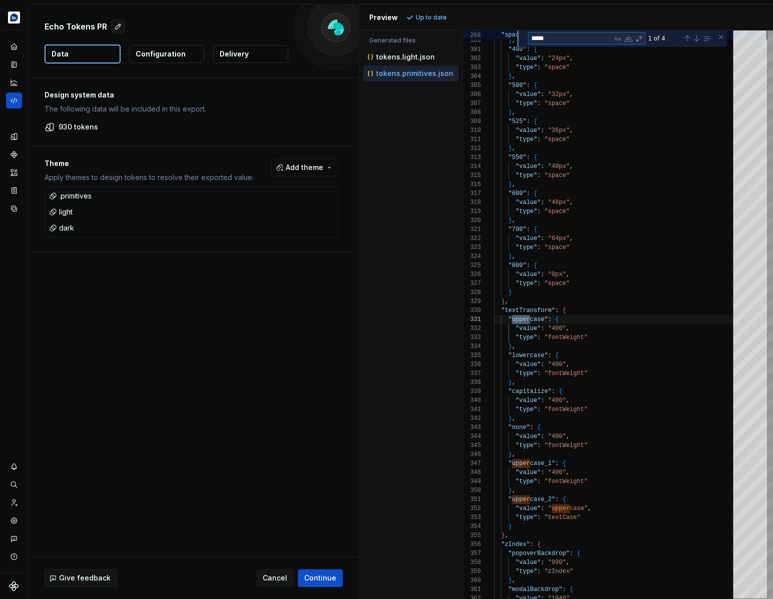
scroll to position [90, 36]
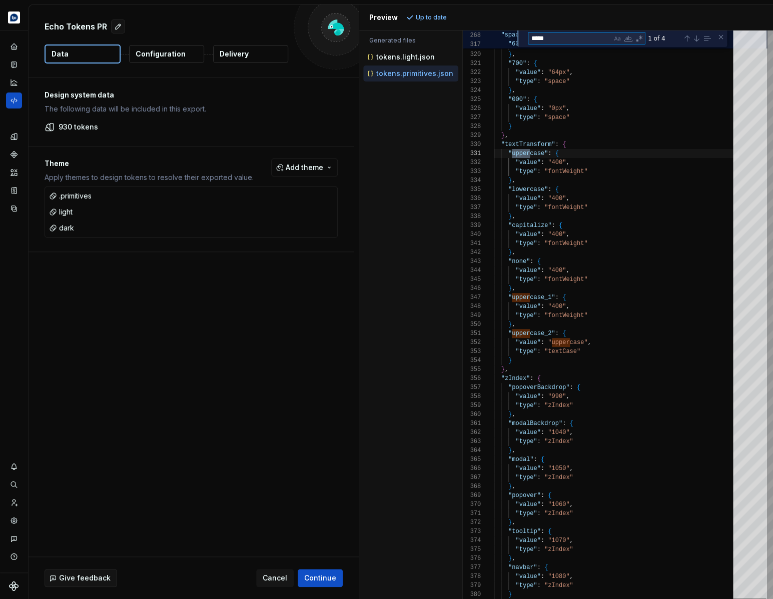
type textarea "*****"
click at [570, 361] on div ""600" : { "value" : "48px" , "type" : "space" } , "700" : { "value" : "64px" , …" at bounding box center [616, 537] width 245 height 6752
drag, startPoint x: 529, startPoint y: 363, endPoint x: 461, endPoint y: 329, distance: 76.5
click at [494, 329] on div ""600" : { "value" : "48px" , "type" : "space" } , "700" : { "value" : "64px" , …" at bounding box center [616, 537] width 245 height 6752
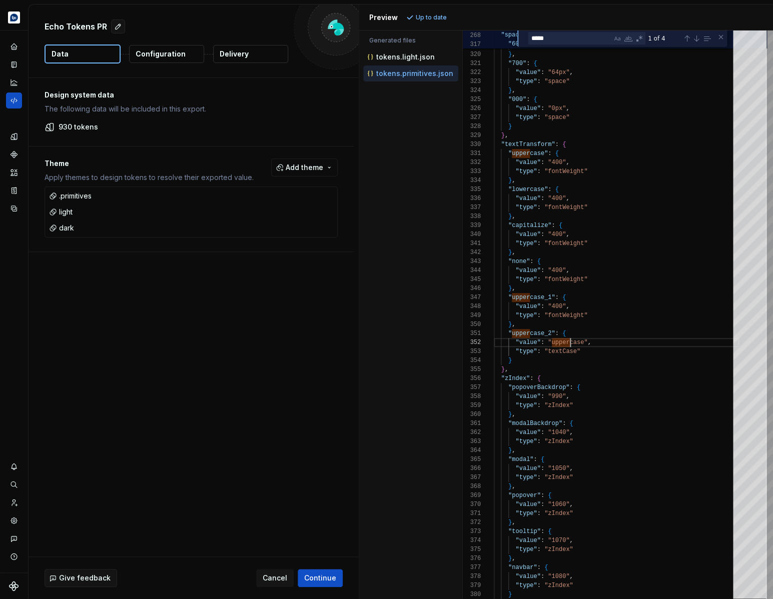
click at [571, 340] on div ""600" : { "value" : "48px" , "type" : "space" } , "700" : { "value" : "64px" , …" at bounding box center [616, 537] width 245 height 6752
type textarea "**********"
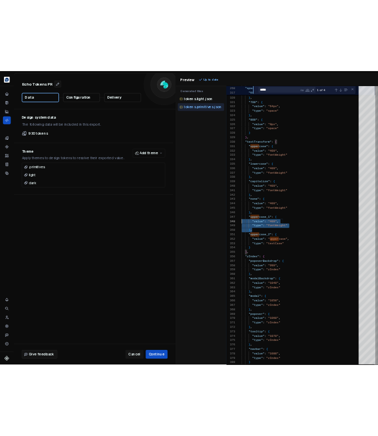
scroll to position [54, 0]
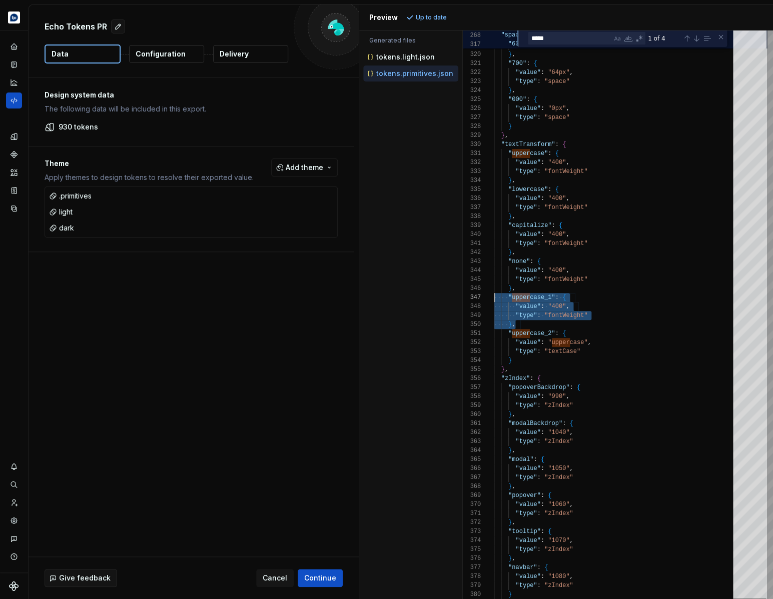
drag, startPoint x: 515, startPoint y: 323, endPoint x: 467, endPoint y: 298, distance: 54.1
click at [494, 298] on div ""600" : { "value" : "48px" , "type" : "space" } , "700" : { "value" : "64px" , …" at bounding box center [616, 537] width 245 height 6752
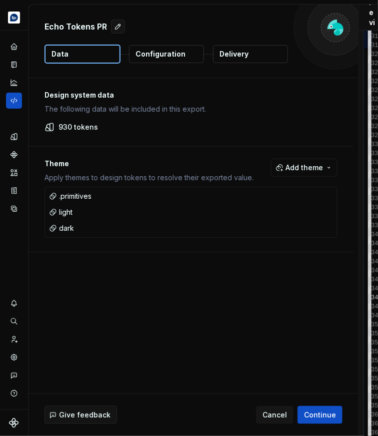
click at [17, 136] on icon "Design tokens" at bounding box center [16, 137] width 3 height 6
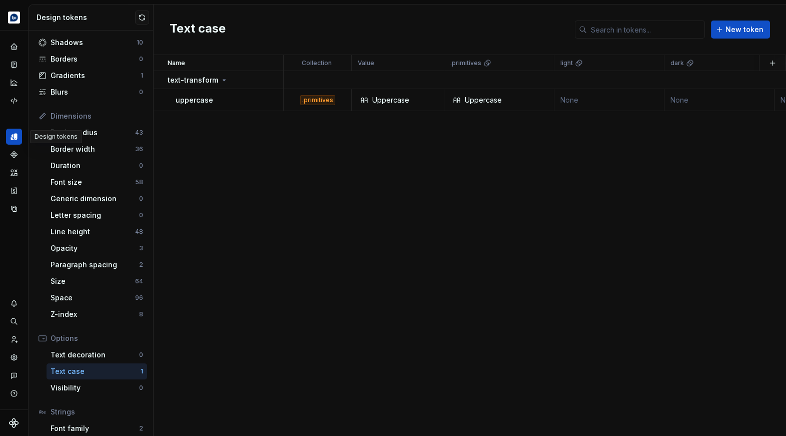
scroll to position [112, 0]
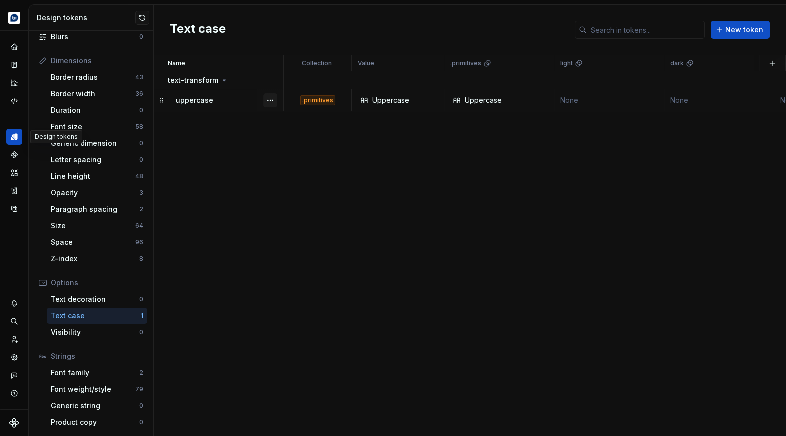
click at [267, 100] on button "button" at bounding box center [270, 100] width 14 height 14
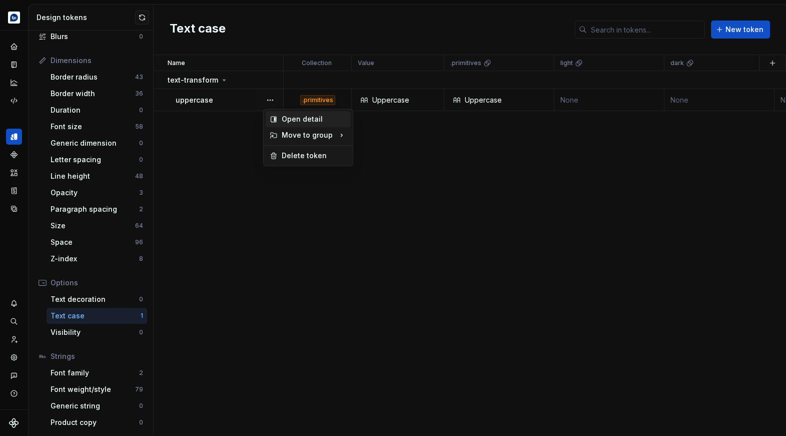
click at [277, 119] on icon at bounding box center [274, 119] width 8 height 8
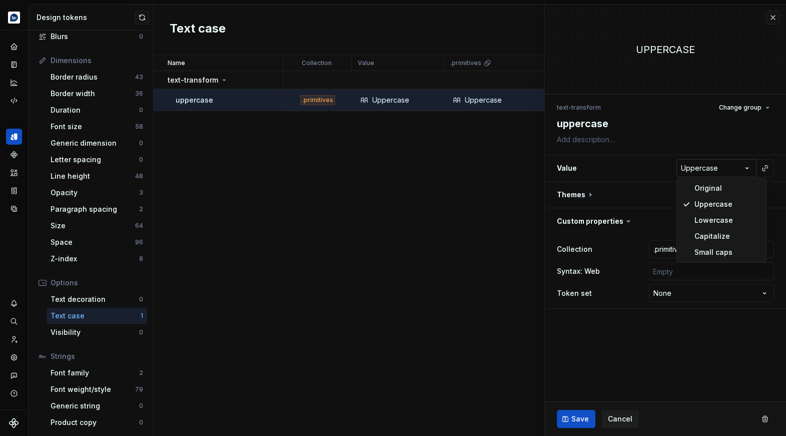
click at [732, 174] on html "**********" at bounding box center [393, 218] width 786 height 436
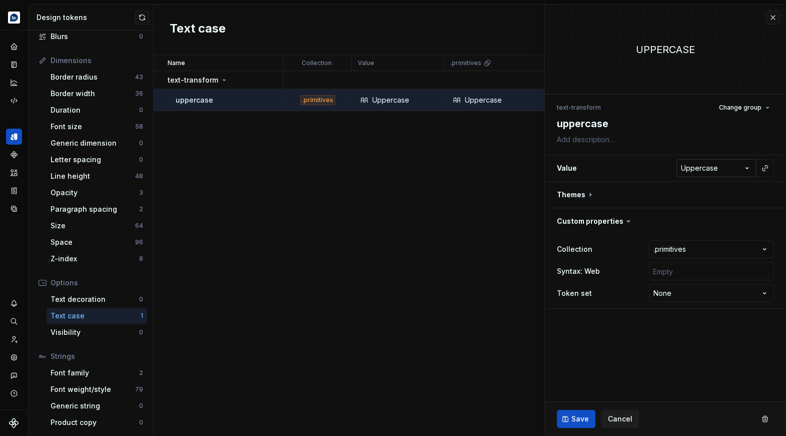
click at [713, 176] on html "**********" at bounding box center [393, 218] width 786 height 436
type textarea "*"
click at [92, 385] on div "Font weight/style" at bounding box center [93, 389] width 85 height 10
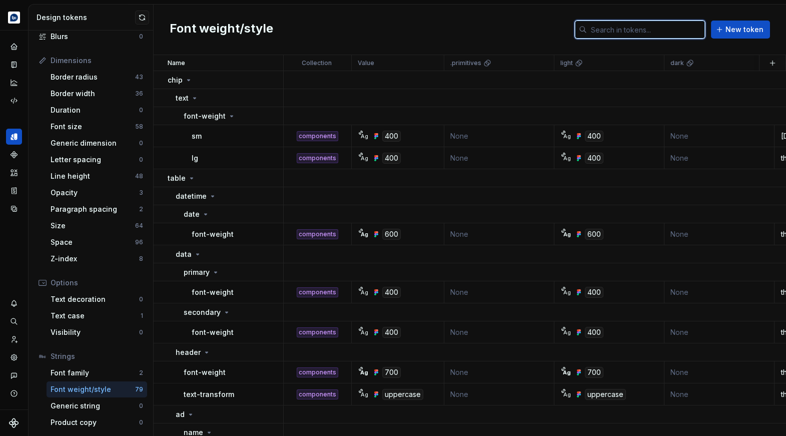
click at [626, 34] on input "text" at bounding box center [646, 30] width 118 height 18
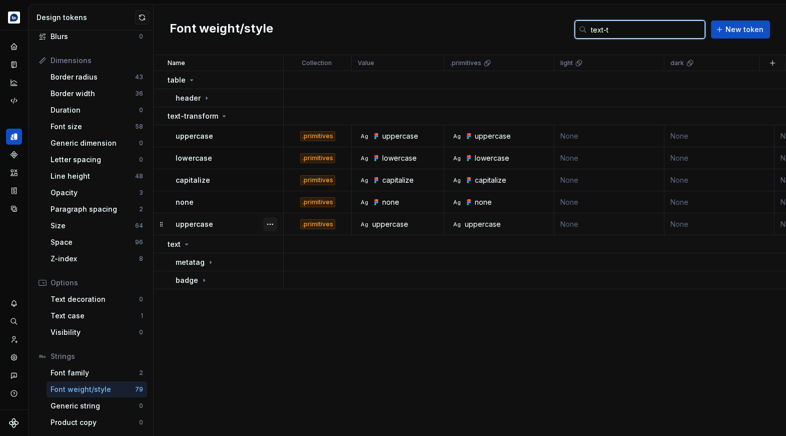
type input "text-t"
click at [273, 224] on button "button" at bounding box center [270, 224] width 14 height 14
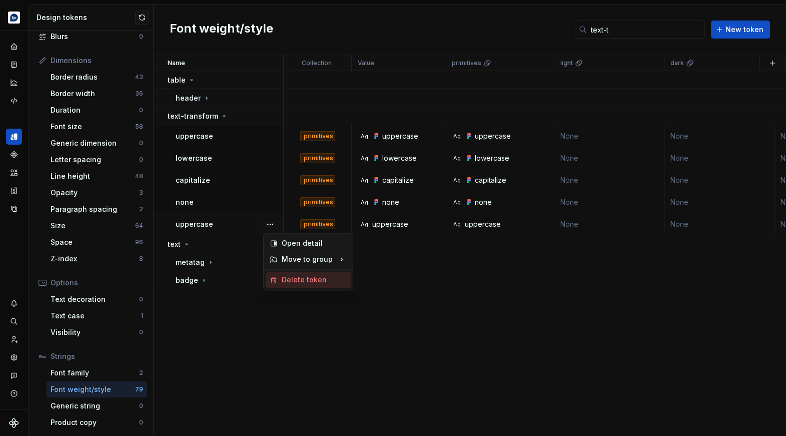
click at [285, 278] on div "Delete token" at bounding box center [314, 280] width 65 height 10
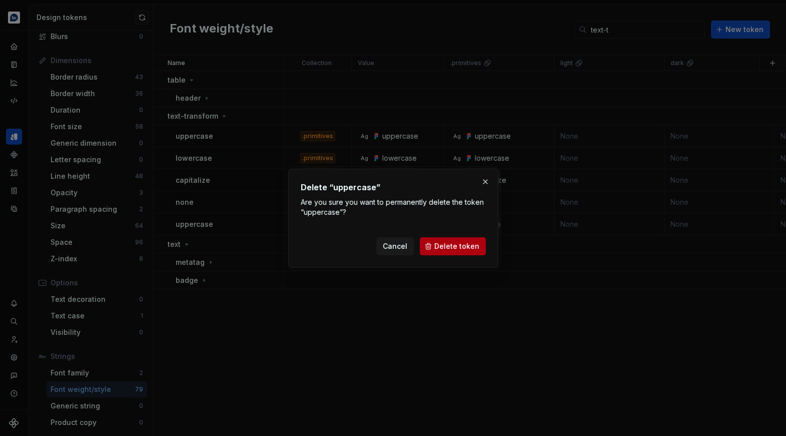
click at [451, 244] on span "Delete token" at bounding box center [456, 246] width 45 height 10
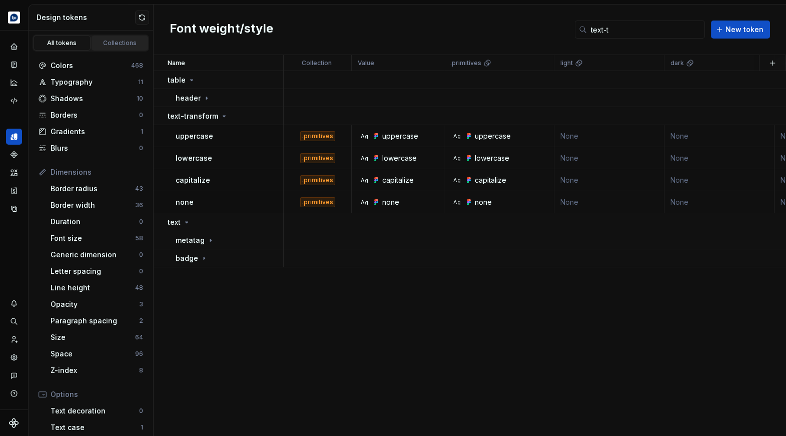
click at [117, 44] on div "Collections" at bounding box center [120, 43] width 50 height 8
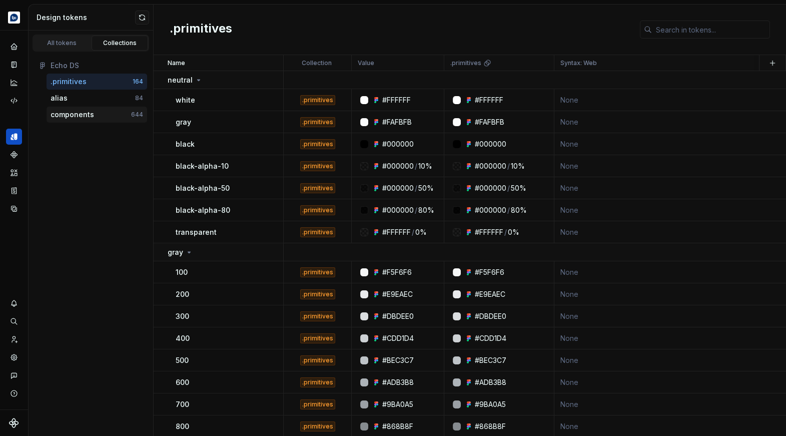
click at [89, 115] on div "components" at bounding box center [73, 115] width 44 height 10
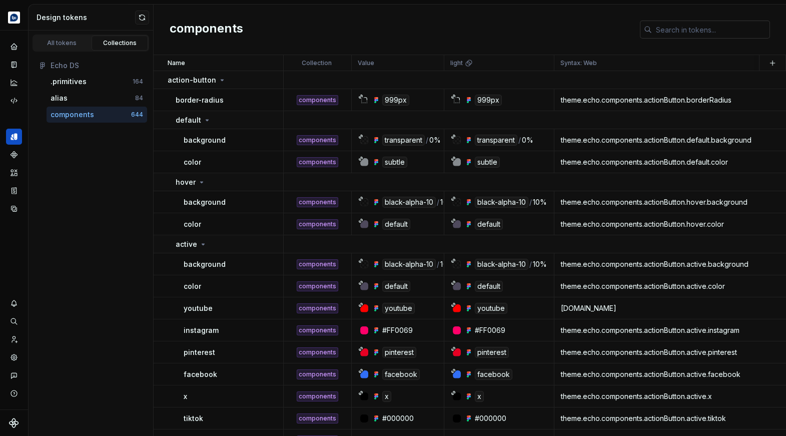
click at [665, 34] on input "text" at bounding box center [711, 30] width 118 height 18
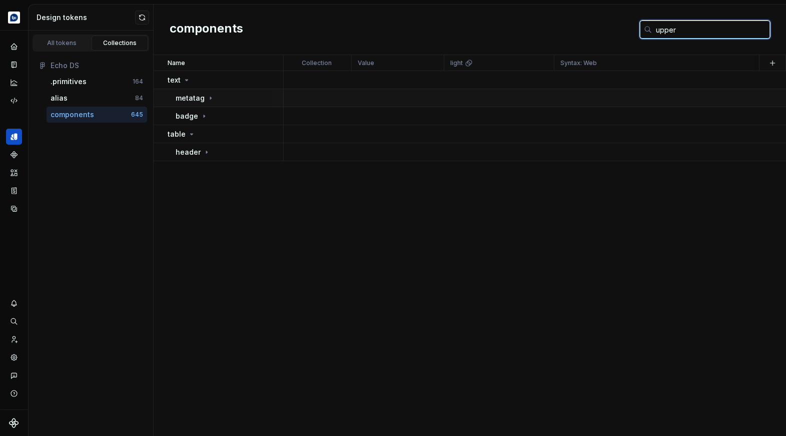
type input "upper"
click at [209, 99] on icon at bounding box center [211, 98] width 8 height 8
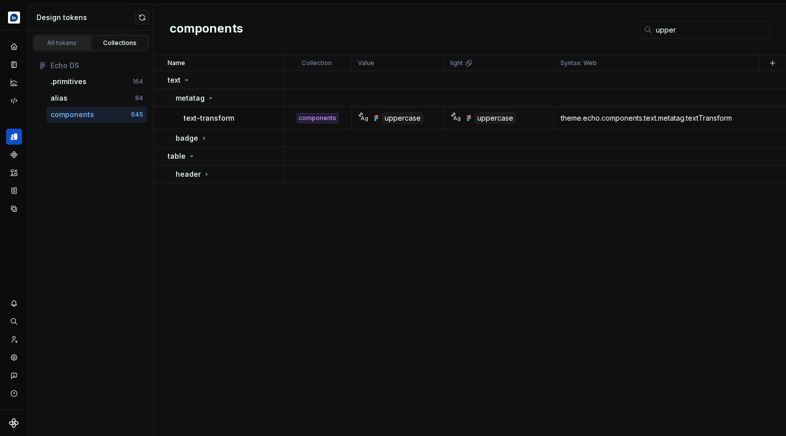
click at [67, 40] on div "All tokens" at bounding box center [62, 43] width 50 height 8
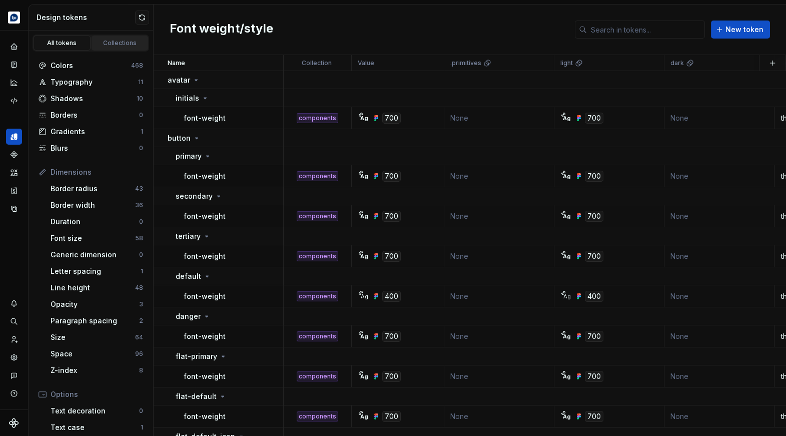
click at [104, 40] on div "Collections" at bounding box center [120, 43] width 50 height 8
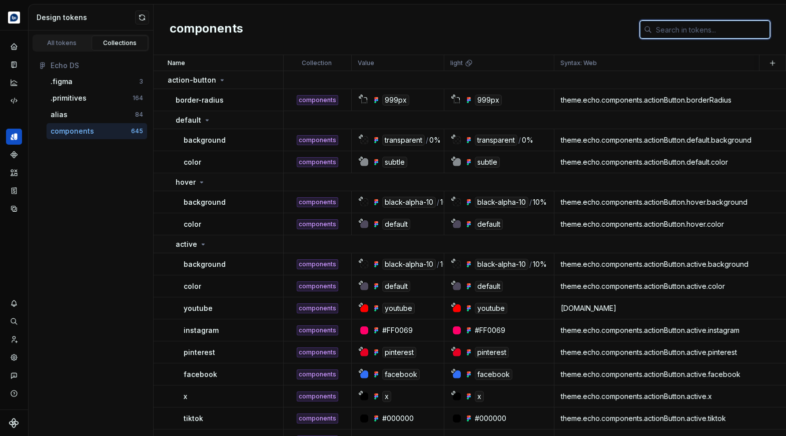
click at [680, 29] on input "text" at bounding box center [711, 30] width 118 height 18
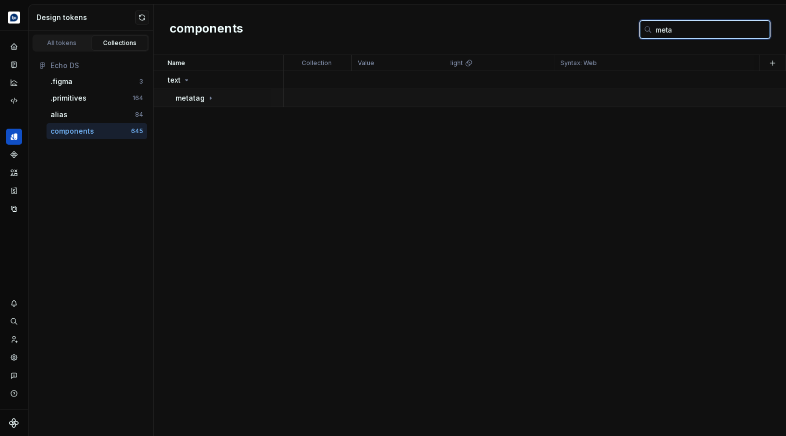
type input "meta"
click at [209, 97] on icon at bounding box center [211, 98] width 8 height 8
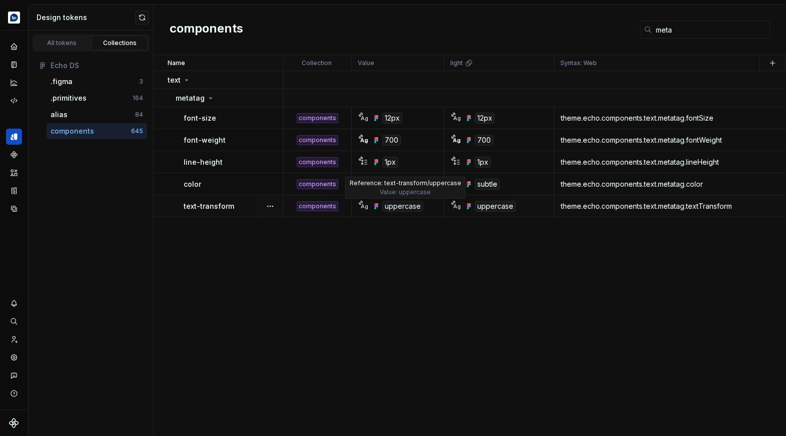
click at [396, 205] on div "uppercase" at bounding box center [402, 206] width 41 height 11
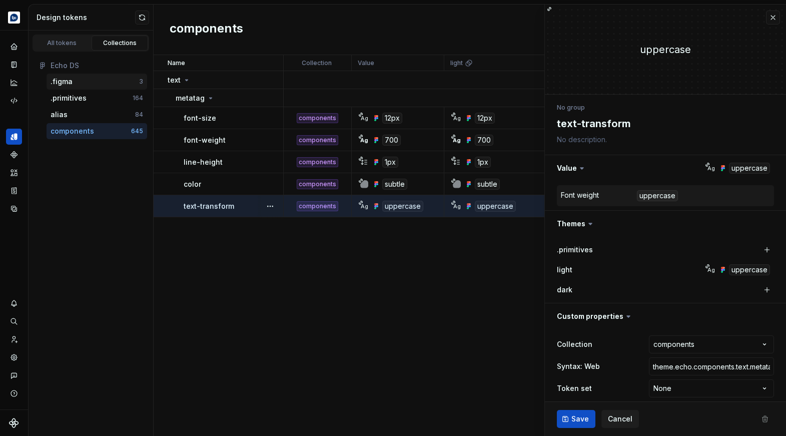
type textarea "*"
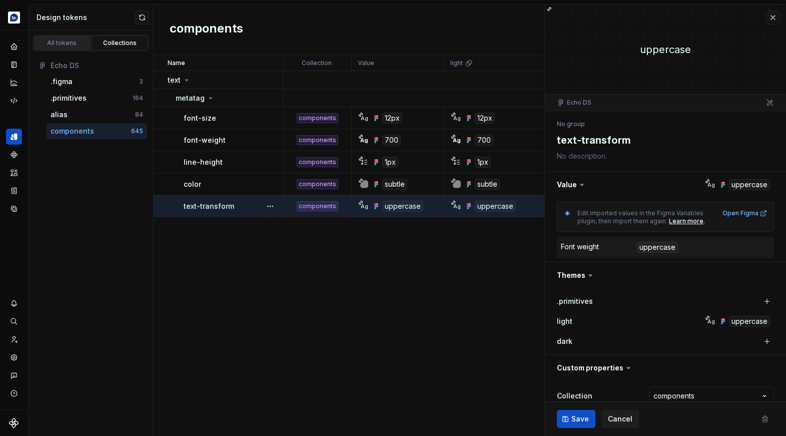
click at [70, 45] on div "All tokens" at bounding box center [62, 43] width 50 height 8
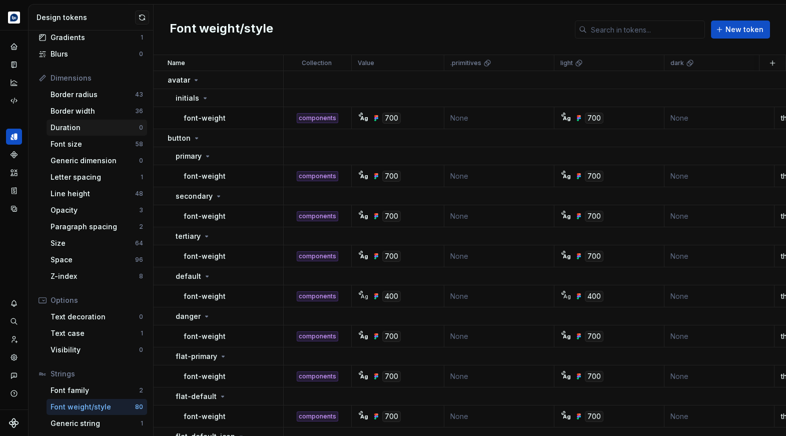
scroll to position [112, 0]
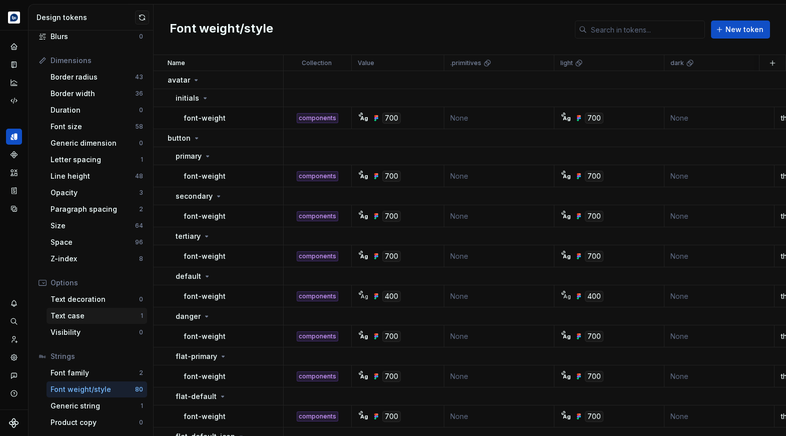
click at [109, 315] on div "Text case" at bounding box center [96, 316] width 90 height 10
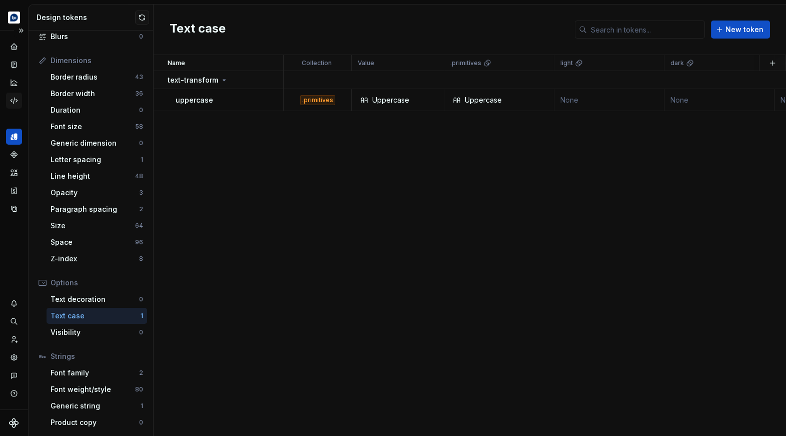
click at [16, 95] on div "Code automation" at bounding box center [14, 101] width 16 height 16
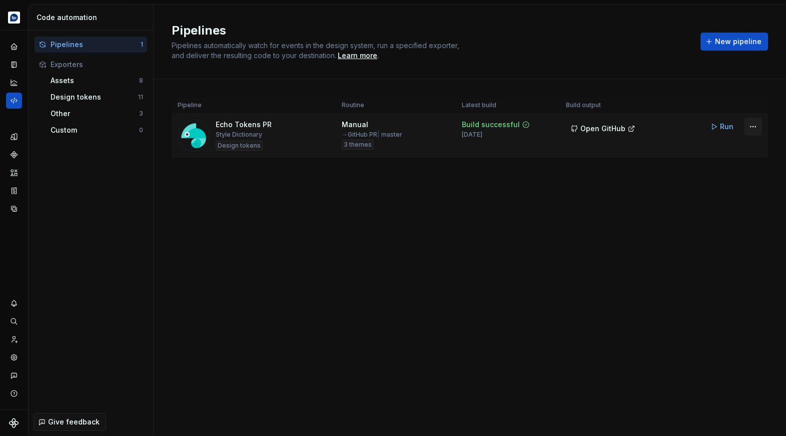
click at [755, 127] on html "Echo Design system data Code automation Pipelines 1 Exporters Assets 8 Design t…" at bounding box center [393, 218] width 786 height 436
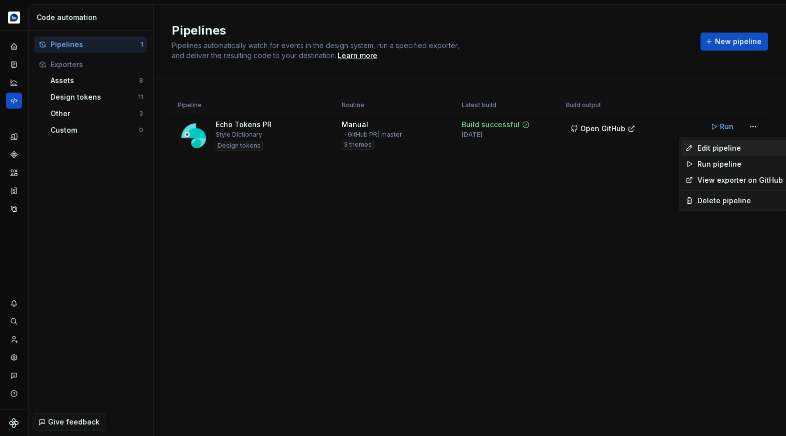
click at [730, 145] on div "Edit pipeline" at bounding box center [740, 148] width 86 height 10
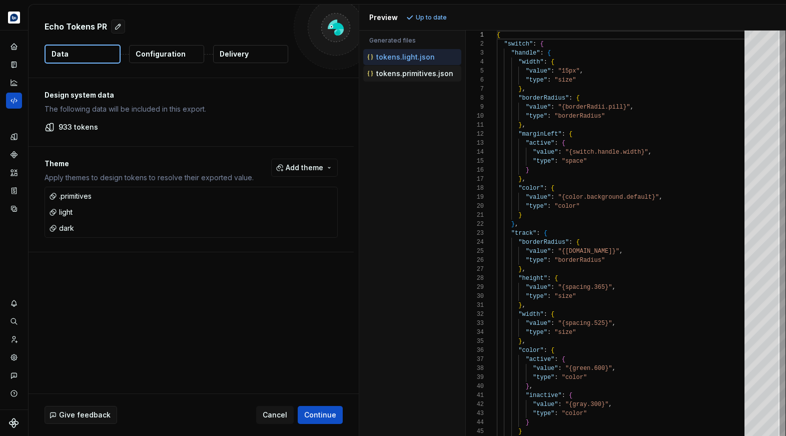
click at [409, 75] on p "tokens.primitives.json" at bounding box center [414, 74] width 77 height 8
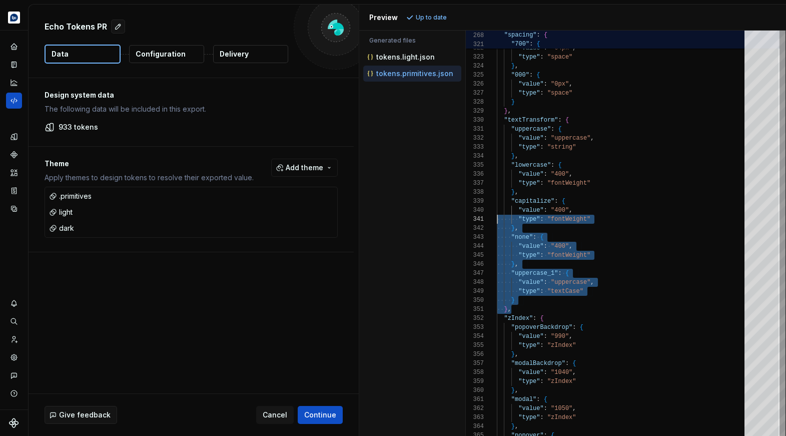
scroll to position [81, 0]
drag, startPoint x: 522, startPoint y: 310, endPoint x: 487, endPoint y: 208, distance: 107.6
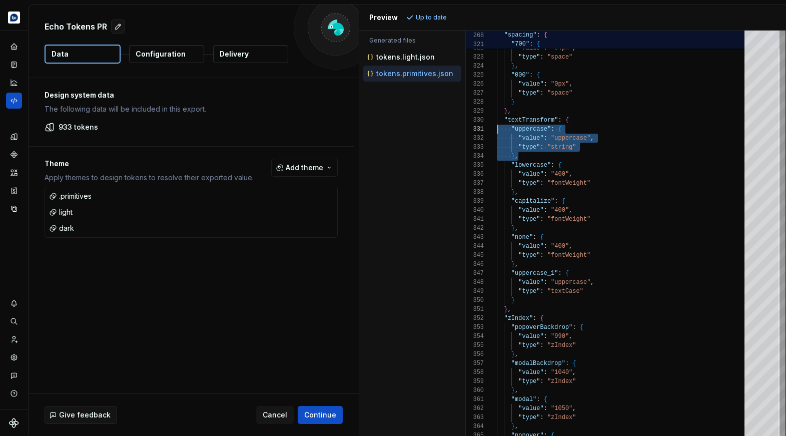
scroll to position [0, 0]
drag, startPoint x: 539, startPoint y: 157, endPoint x: 478, endPoint y: 129, distance: 67.6
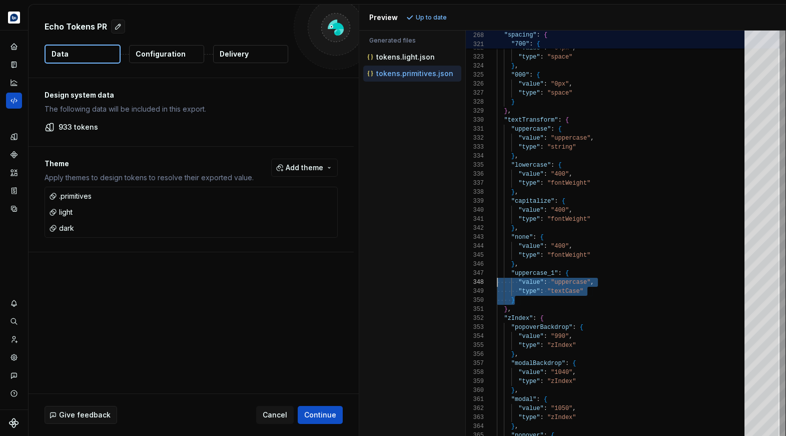
scroll to position [54, 0]
drag, startPoint x: 527, startPoint y: 301, endPoint x: 474, endPoint y: 273, distance: 59.5
type textarea "**********"
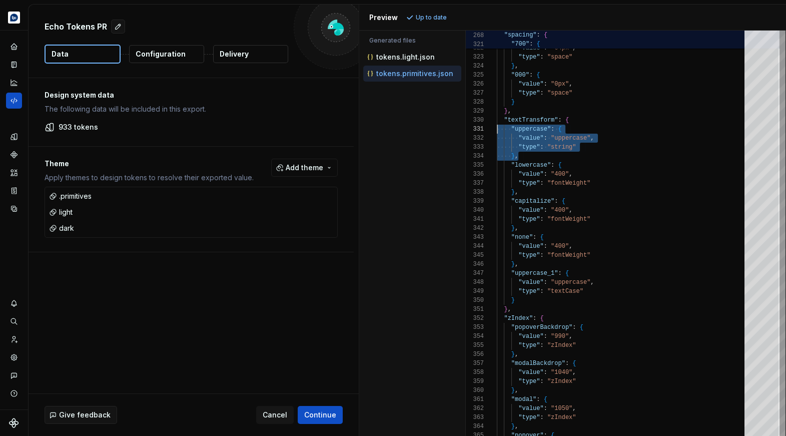
scroll to position [0, 0]
drag, startPoint x: 524, startPoint y: 157, endPoint x: 475, endPoint y: 131, distance: 55.3
click at [16, 99] on icon "Code automation" at bounding box center [14, 101] width 7 height 6
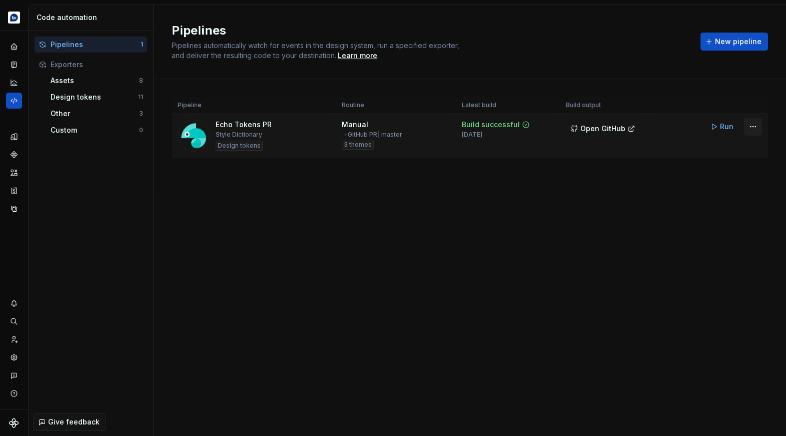
click at [751, 129] on html "Echo Design system data Code automation Pipelines 1 Exporters Assets 8 Design t…" at bounding box center [393, 218] width 786 height 436
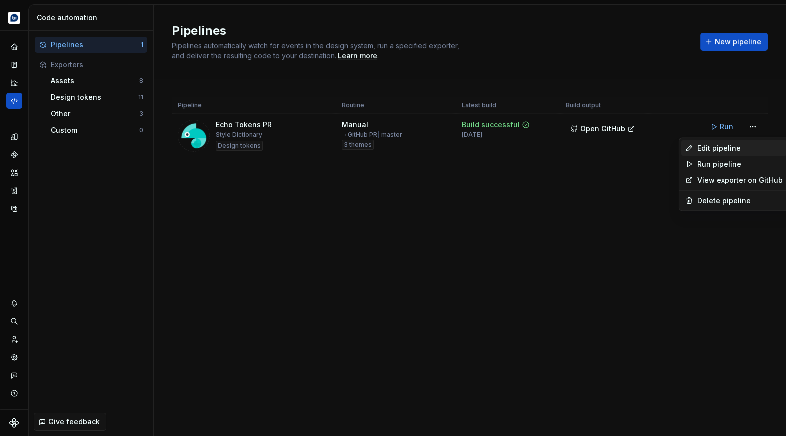
click at [730, 149] on div "Edit pipeline" at bounding box center [740, 148] width 86 height 10
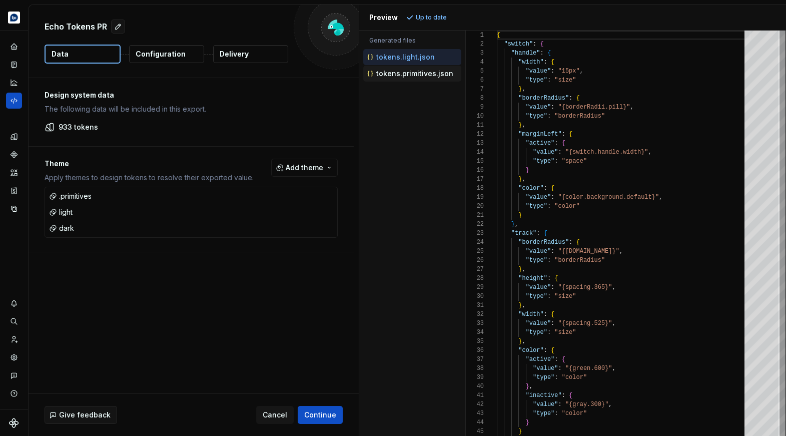
click at [418, 71] on p "tokens.primitives.json" at bounding box center [414, 74] width 77 height 8
type textarea "**********"
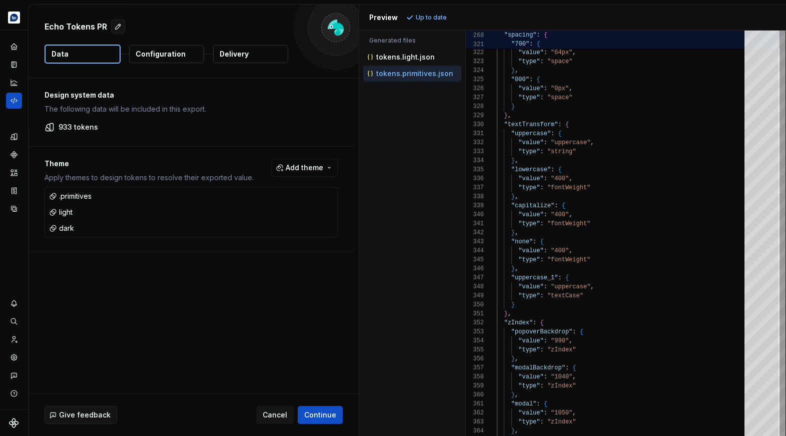
type textarea "**********"
drag, startPoint x: 529, startPoint y: 163, endPoint x: 486, endPoint y: 134, distance: 52.3
click at [15, 140] on icon "Design tokens" at bounding box center [14, 136] width 7 height 7
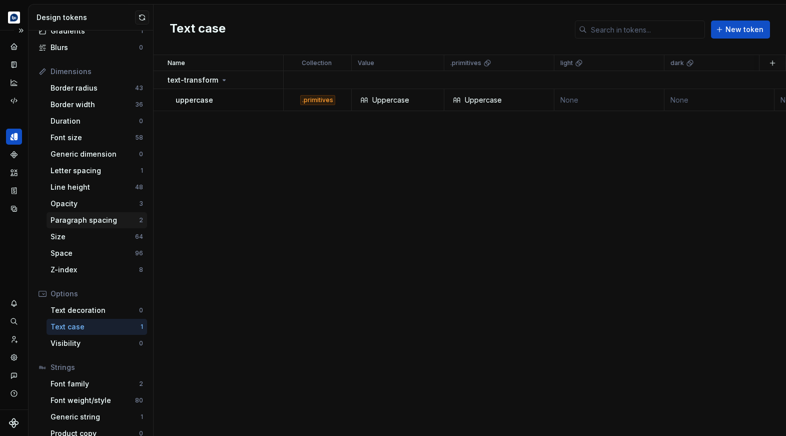
scroll to position [112, 0]
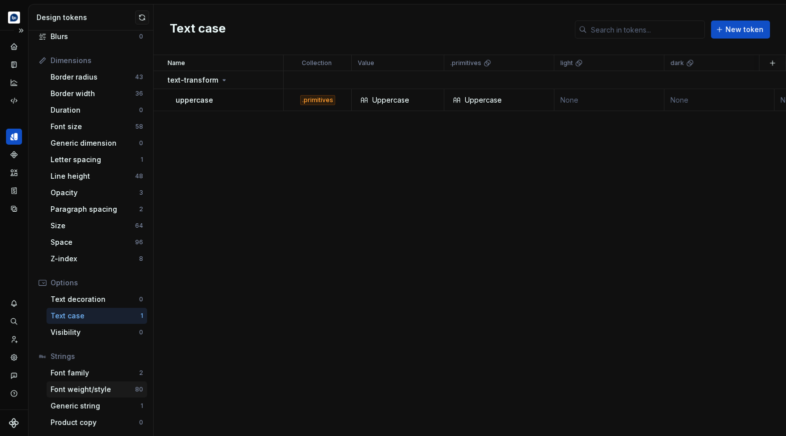
click at [88, 386] on div "Font weight/style" at bounding box center [93, 389] width 85 height 10
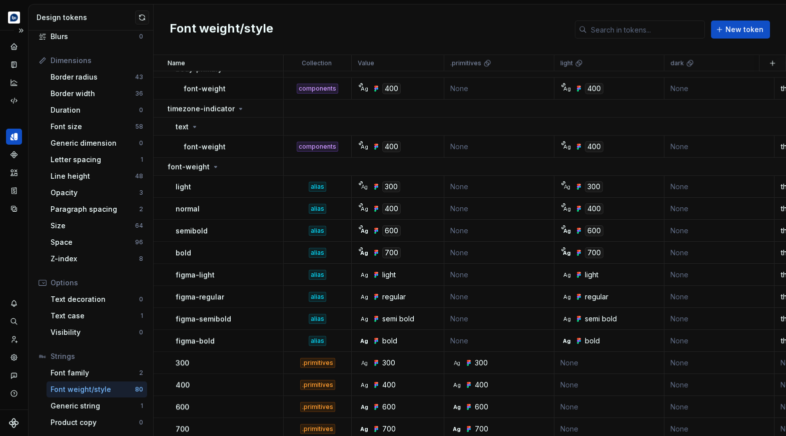
scroll to position [2746, 0]
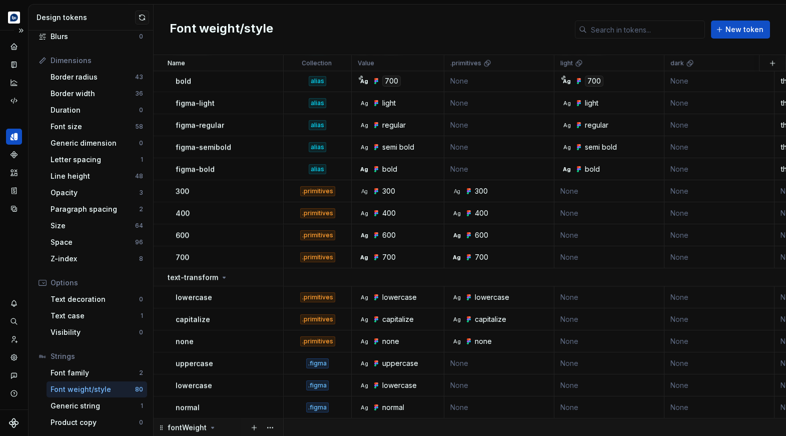
click at [213, 426] on icon at bounding box center [213, 427] width 8 height 8
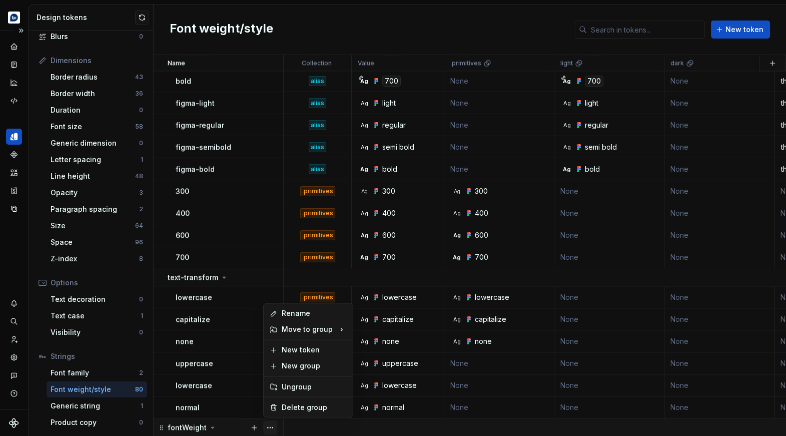
click at [269, 424] on button "button" at bounding box center [270, 427] width 14 height 14
click at [289, 407] on div "Delete group" at bounding box center [314, 407] width 65 height 10
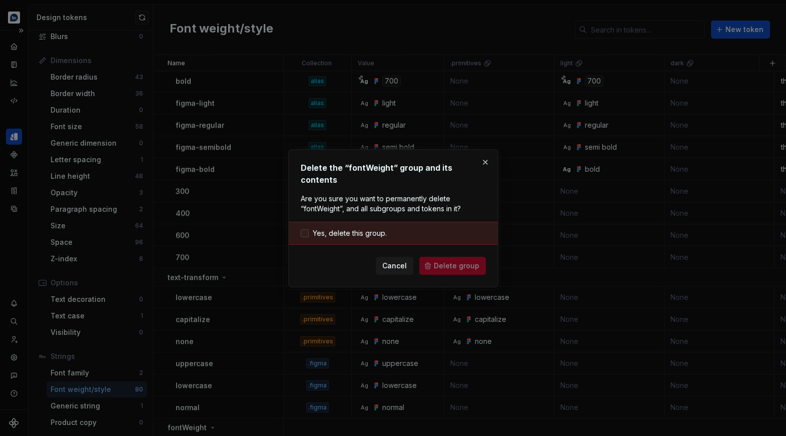
click at [362, 228] on span "Yes, delete this group." at bounding box center [350, 233] width 74 height 10
click at [444, 261] on span "Delete group" at bounding box center [457, 266] width 46 height 10
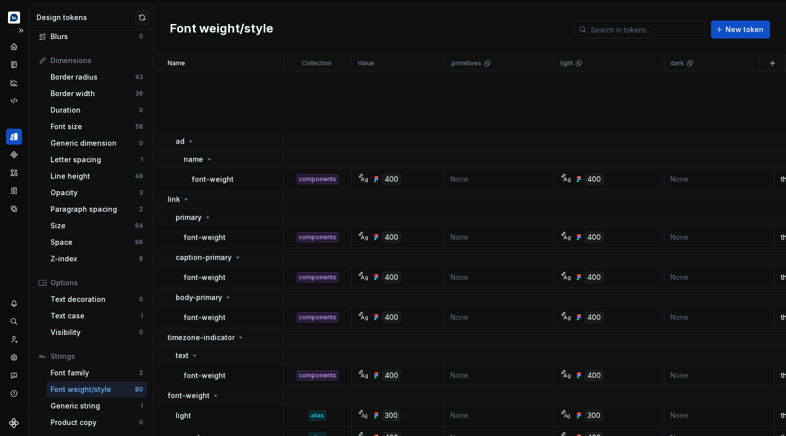
scroll to position [2729, 0]
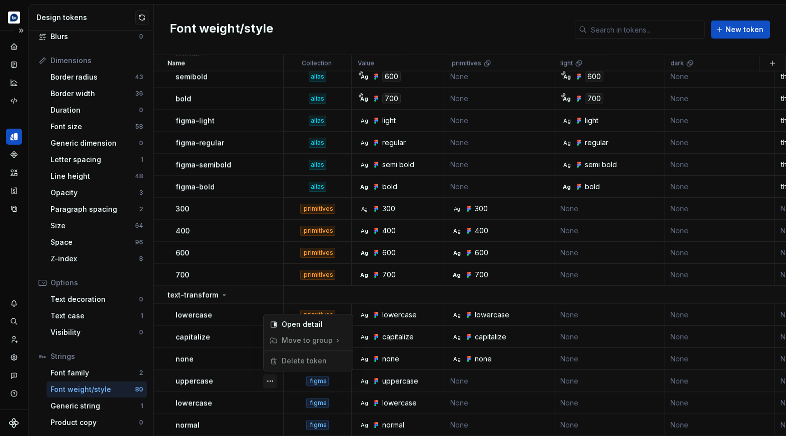
click at [274, 379] on button "button" at bounding box center [270, 381] width 14 height 14
click at [222, 377] on html "Echo Design system data Design tokens All tokens Collections Colors 468 Typogra…" at bounding box center [393, 218] width 786 height 436
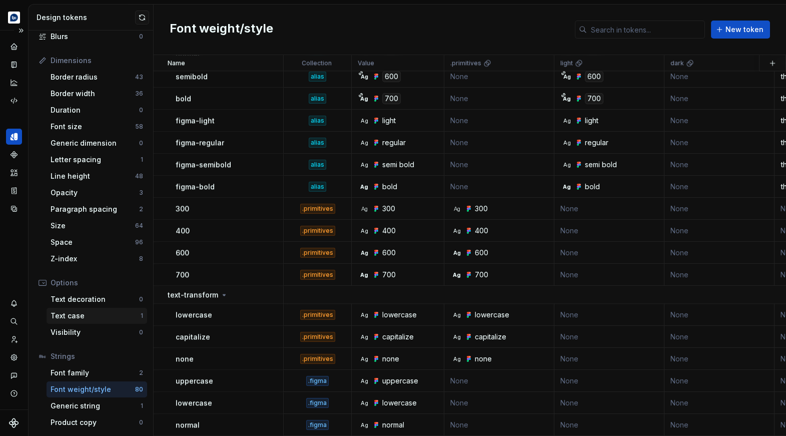
click at [93, 318] on div "Text case" at bounding box center [96, 316] width 90 height 10
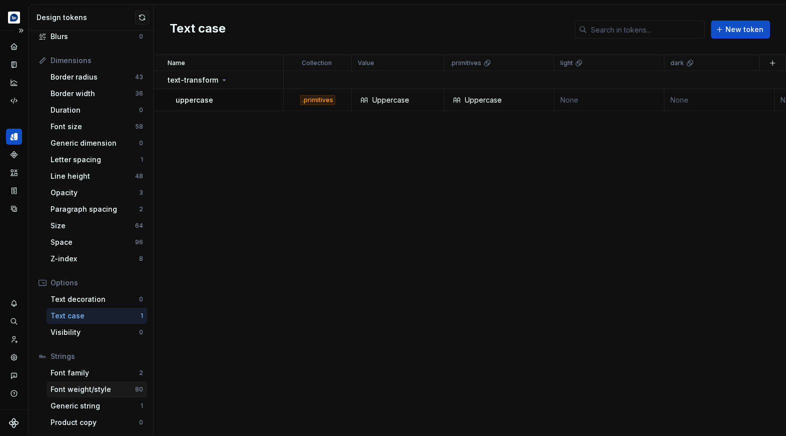
click at [94, 385] on div "Font weight/style" at bounding box center [93, 389] width 85 height 10
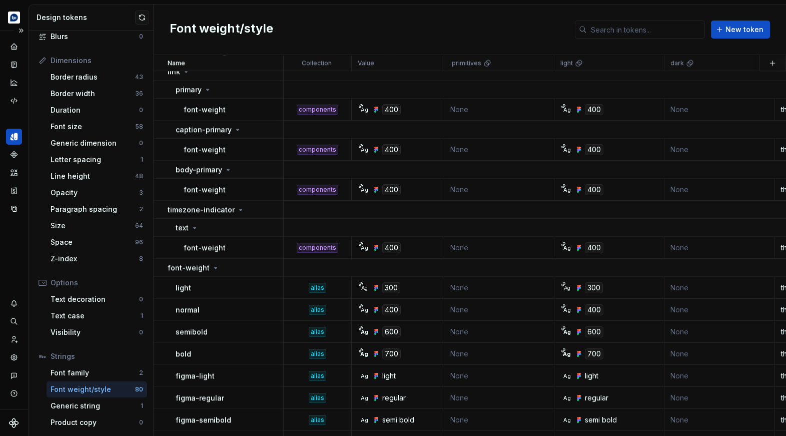
scroll to position [2729, 0]
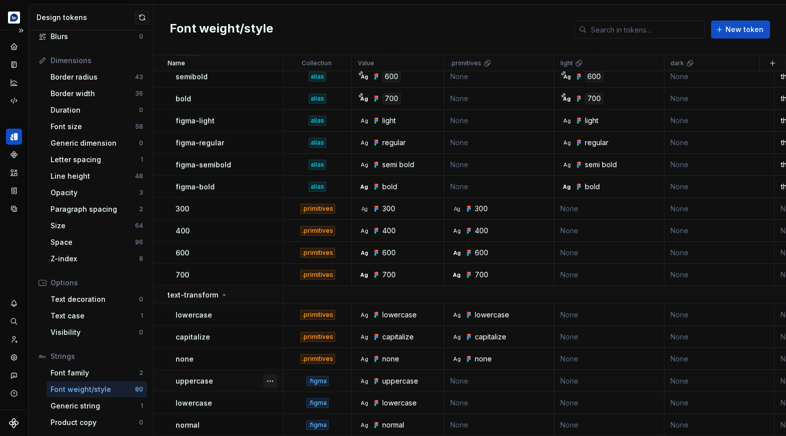
click at [274, 381] on button "button" at bounding box center [270, 381] width 14 height 14
click at [306, 323] on div "Open detail" at bounding box center [314, 324] width 65 height 10
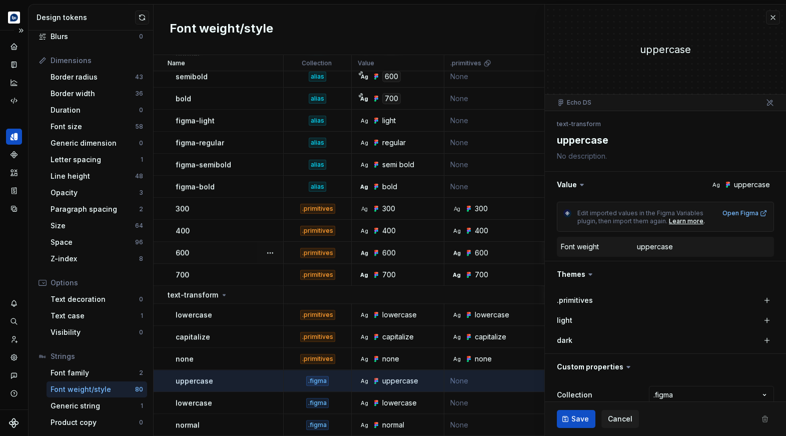
type textarea "*"
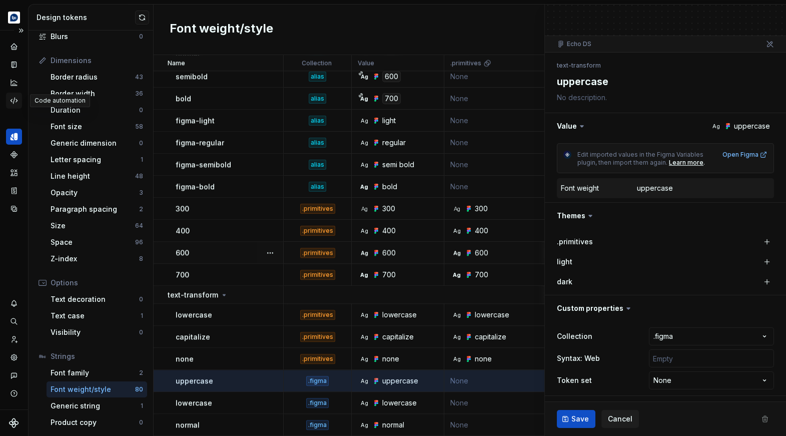
click at [13, 102] on icon "Code automation" at bounding box center [14, 100] width 9 height 9
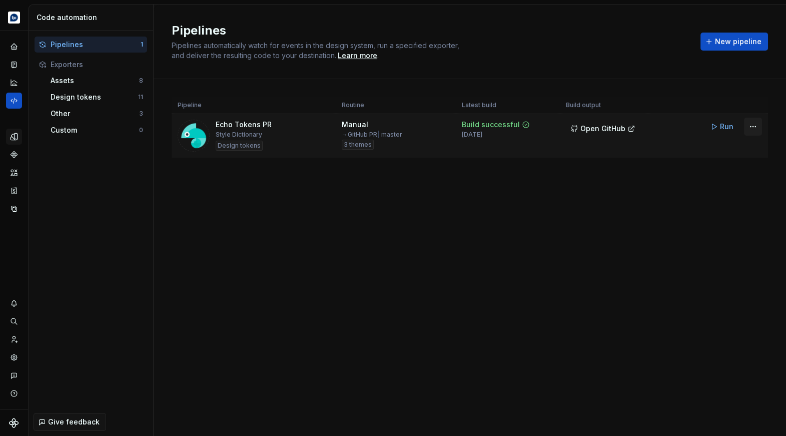
click at [750, 127] on html "Echo Design system data Code automation Pipelines 1 Exporters Assets 8 Design t…" at bounding box center [393, 218] width 786 height 436
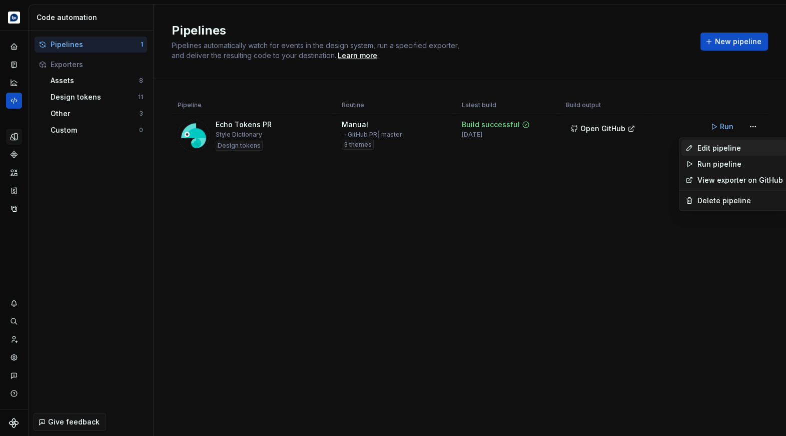
click at [721, 149] on div "Edit pipeline" at bounding box center [740, 148] width 86 height 10
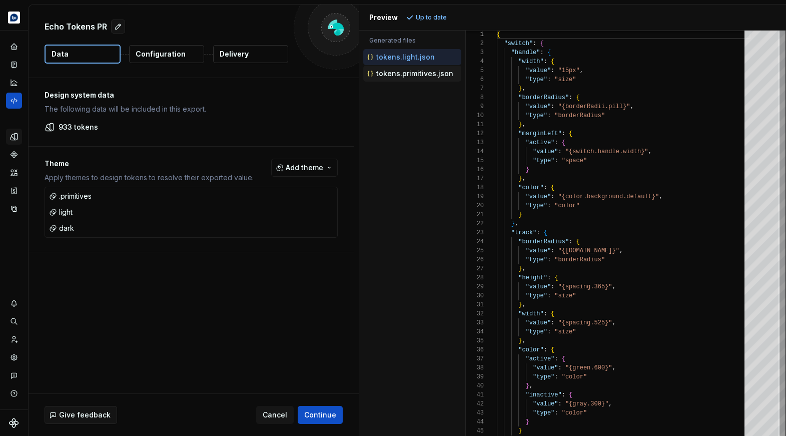
click at [405, 77] on p "tokens.primitives.json" at bounding box center [414, 74] width 77 height 8
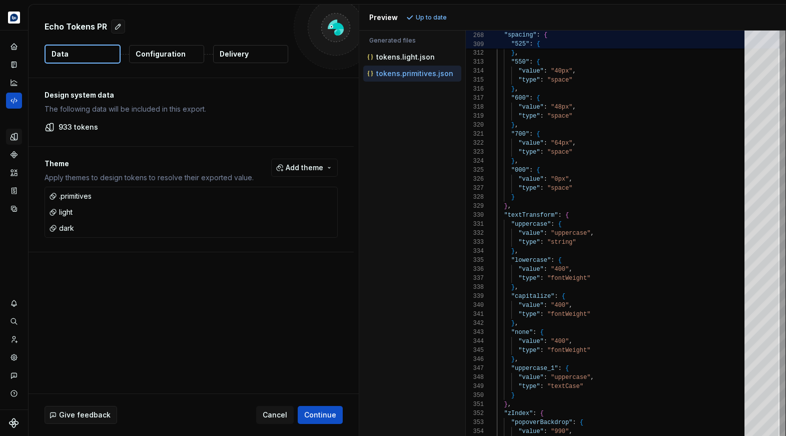
type textarea "**********"
drag, startPoint x: 527, startPoint y: 254, endPoint x: 474, endPoint y: 225, distance: 60.7
click at [14, 135] on icon "Design tokens" at bounding box center [14, 136] width 7 height 7
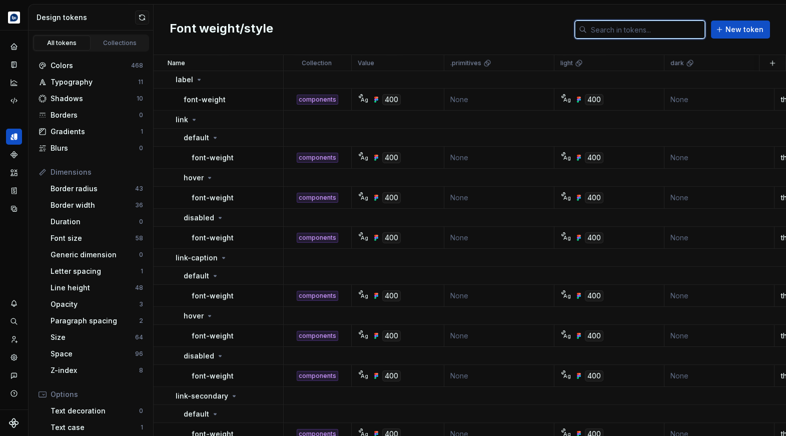
click at [655, 33] on input "text" at bounding box center [646, 30] width 118 height 18
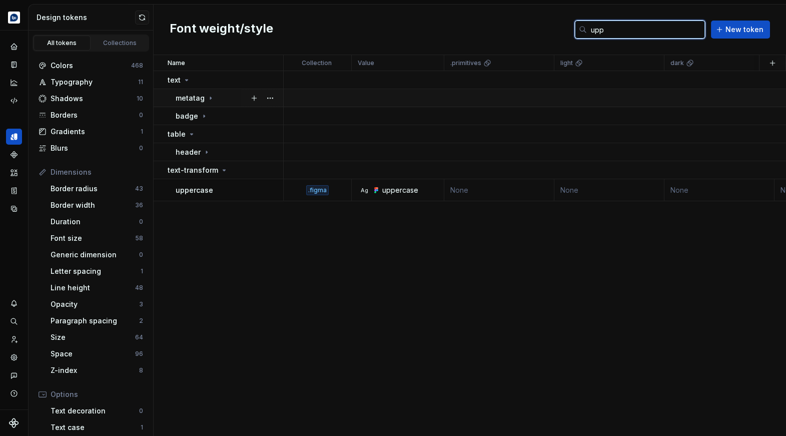
type input "upp"
click at [211, 97] on icon at bounding box center [211, 98] width 8 height 8
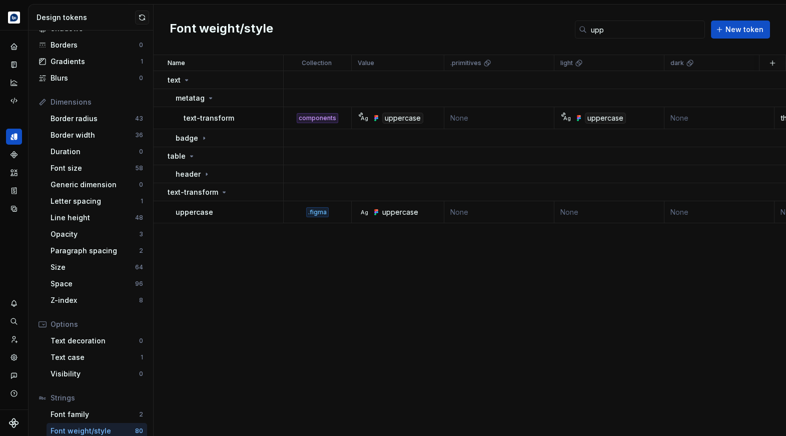
scroll to position [112, 0]
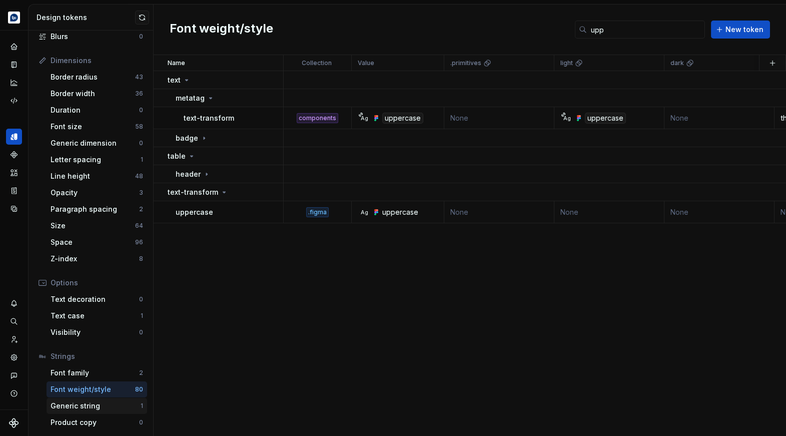
click at [102, 407] on div "Generic string" at bounding box center [96, 406] width 90 height 10
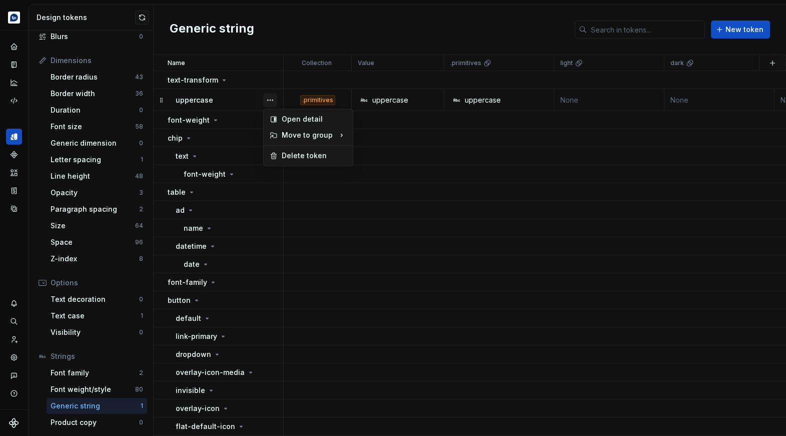
click at [273, 102] on button "button" at bounding box center [270, 100] width 14 height 14
click at [298, 158] on div "Delete token" at bounding box center [314, 156] width 65 height 10
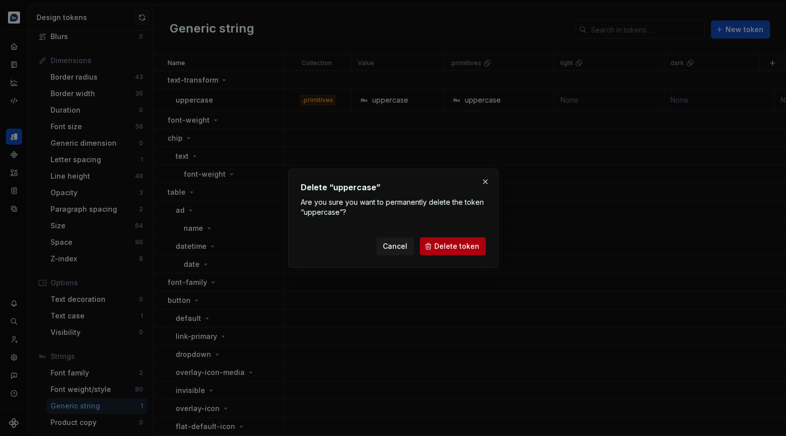
click at [451, 245] on span "Delete token" at bounding box center [456, 246] width 45 height 10
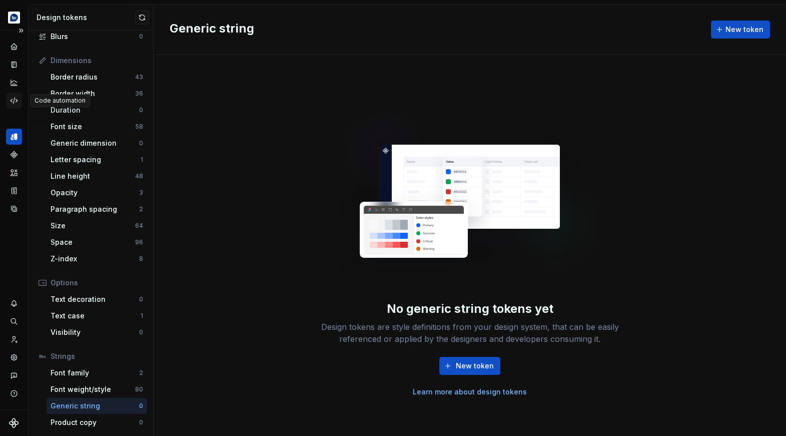
click at [15, 102] on icon "Code automation" at bounding box center [14, 100] width 9 height 9
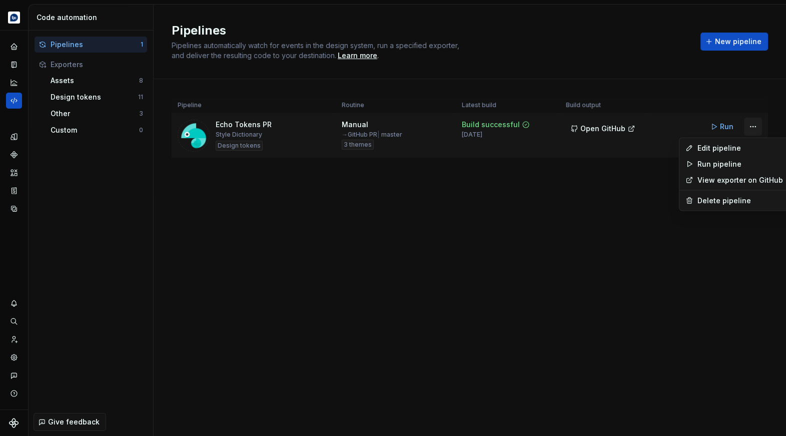
click at [752, 124] on html "Echo Design system data Code automation Pipelines 1 Exporters Assets 8 Design t…" at bounding box center [393, 218] width 786 height 436
click at [732, 147] on div "Edit pipeline" at bounding box center [740, 148] width 86 height 10
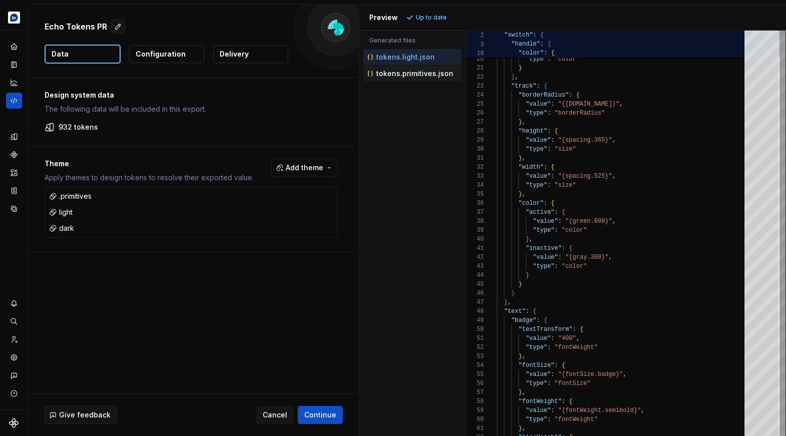
click at [381, 70] on p "tokens.primitives.json" at bounding box center [414, 74] width 77 height 8
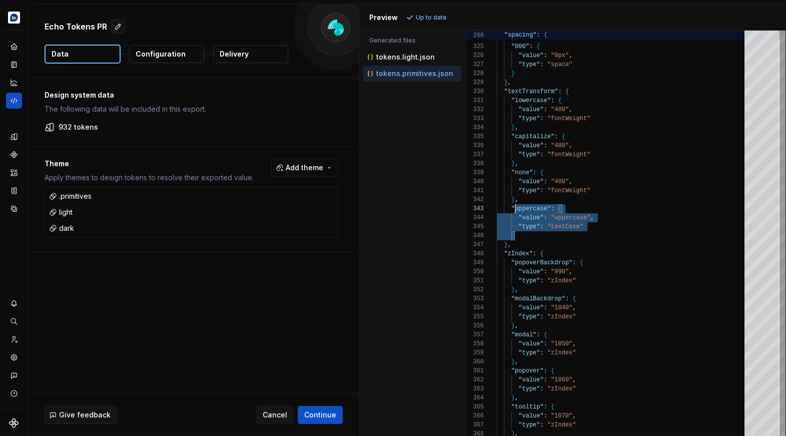
type textarea "**********"
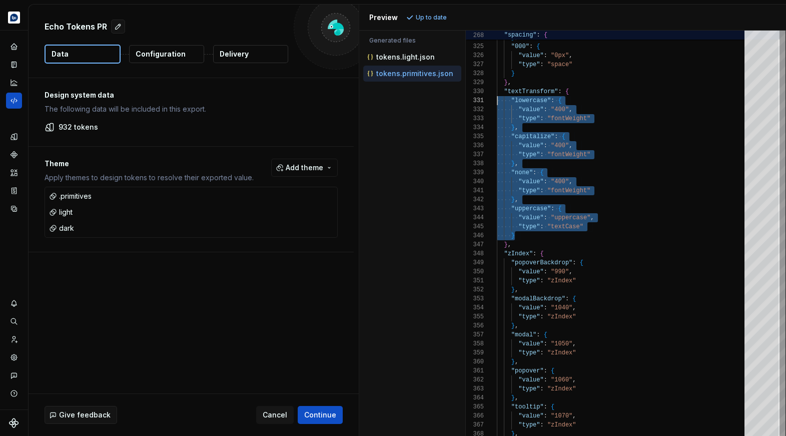
scroll to position [0, 0]
drag, startPoint x: 523, startPoint y: 239, endPoint x: 484, endPoint y: 103, distance: 141.6
